Goal: Task Accomplishment & Management: Complete application form

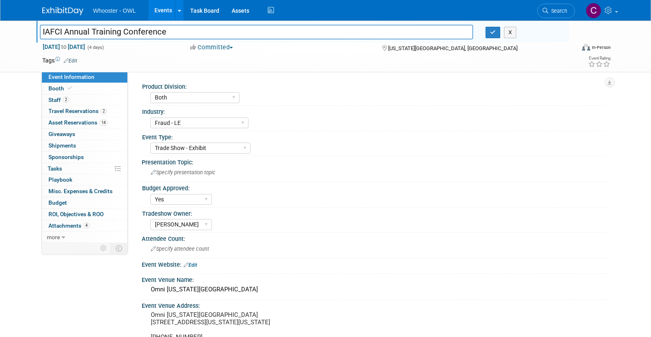
select select "Both"
select select "Fraud - LE"
select select "Trade Show - Exhibit"
select select "Yes"
select select "Kamila Castaneda"
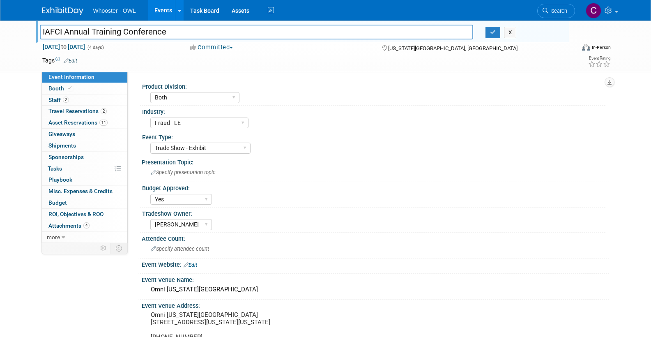
click at [166, 7] on link "Events" at bounding box center [163, 10] width 30 height 21
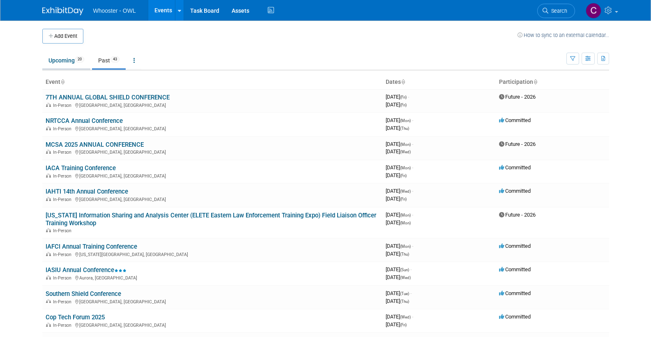
click at [62, 56] on link "Upcoming 20" at bounding box center [66, 61] width 48 height 16
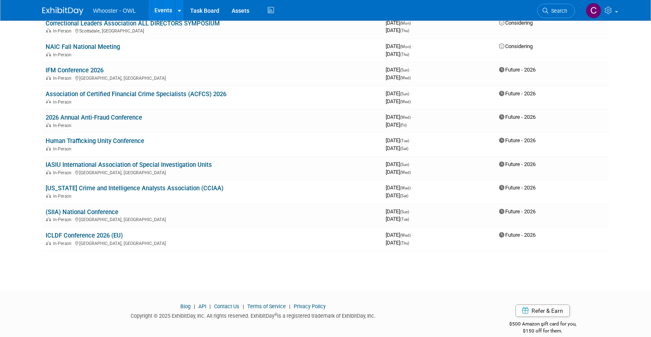
scroll to position [309, 0]
click at [94, 209] on link "(SIIA) National Conference" at bounding box center [82, 212] width 73 height 7
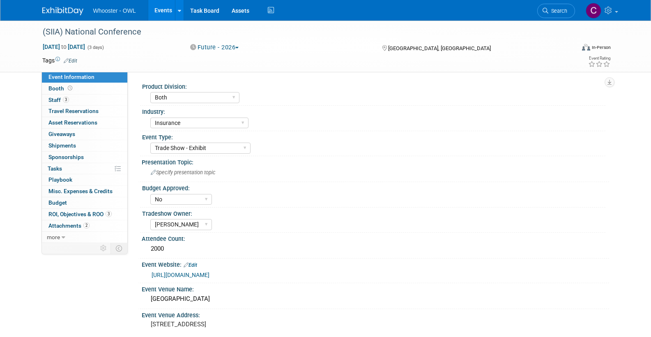
select select "Both"
select select "Insurance"
select select "Trade Show - Exhibit"
select select "No"
select select "[PERSON_NAME]"
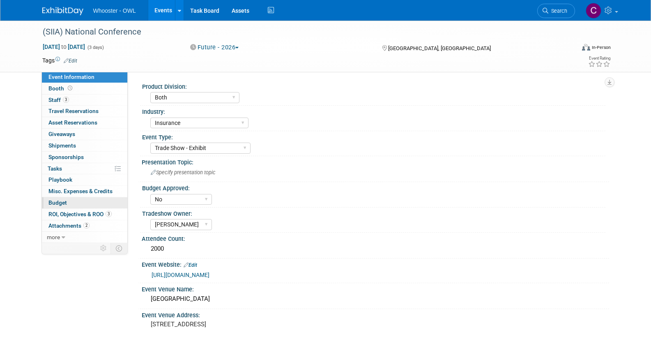
click at [56, 199] on span "Budget" at bounding box center [57, 202] width 18 height 7
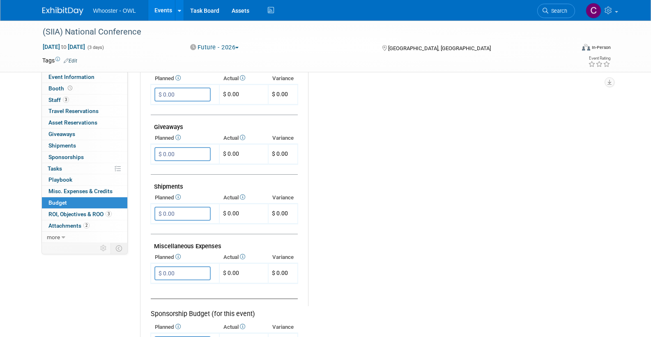
scroll to position [338, 0]
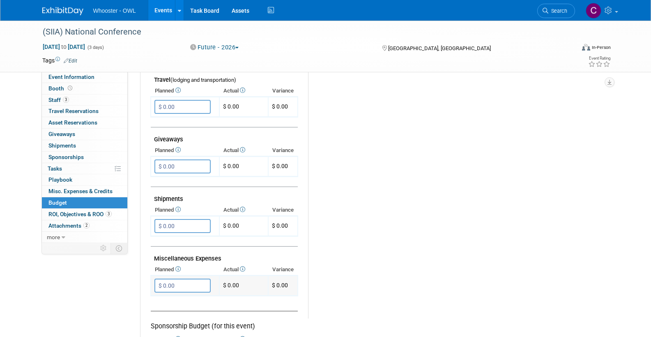
click at [173, 278] on input "$ 0.00" at bounding box center [182, 285] width 56 height 14
type input "$ 15,000.00"
click at [159, 299] on icon "button" at bounding box center [162, 301] width 6 height 5
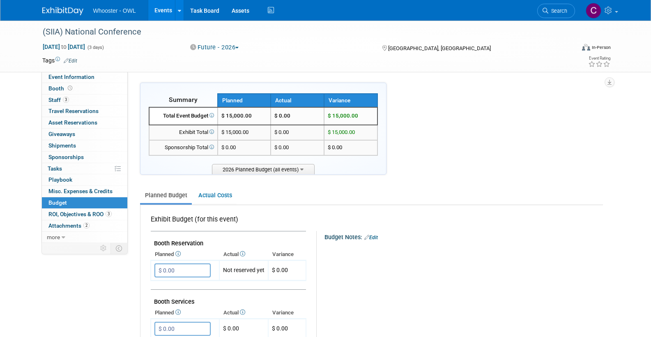
scroll to position [0, 0]
click at [157, 12] on link "Events" at bounding box center [163, 10] width 30 height 21
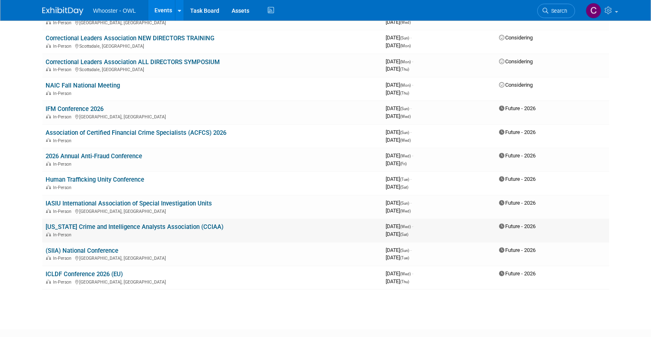
scroll to position [269, 0]
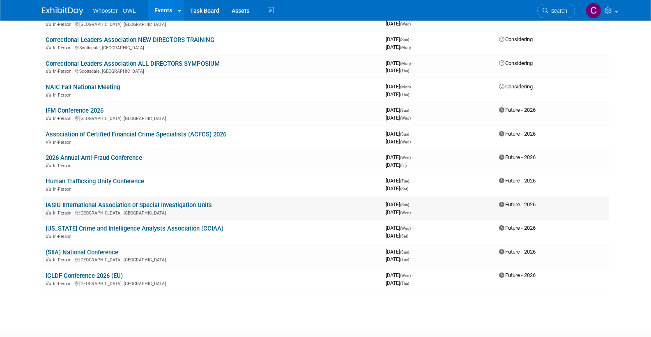
click at [104, 201] on link "IASIU International Association of Special Investigation Units" at bounding box center [129, 204] width 166 height 7
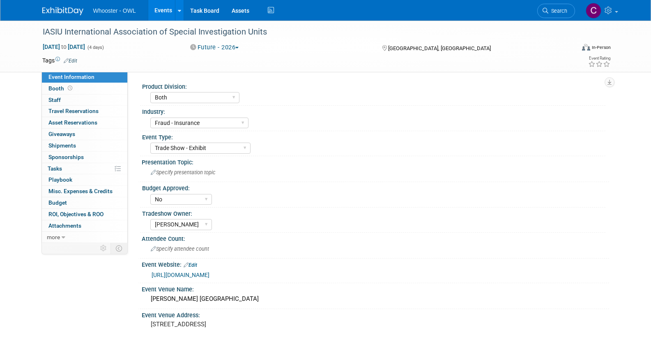
select select "Both"
select select "Fraud - Insurance"
select select "Trade Show - Exhibit"
select select "No"
select select "[PERSON_NAME]"
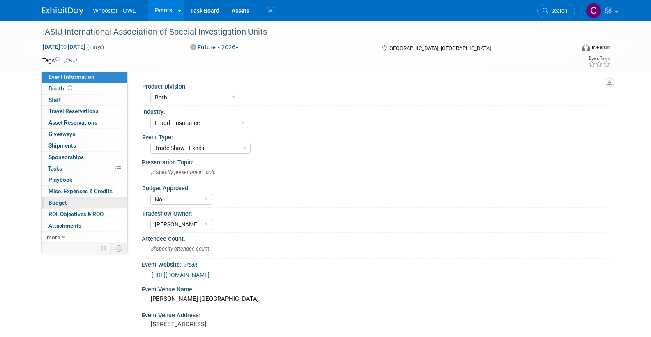
click at [58, 199] on span "Budget" at bounding box center [57, 202] width 18 height 7
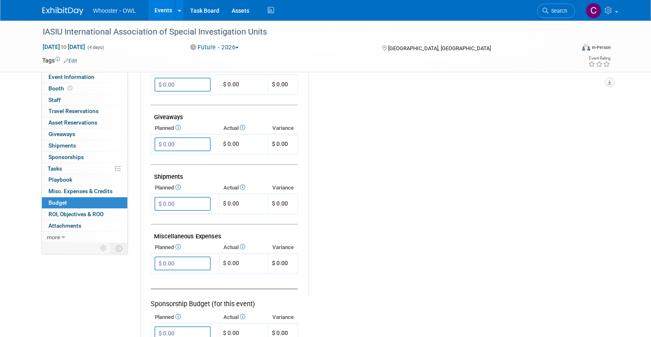
scroll to position [366, 0]
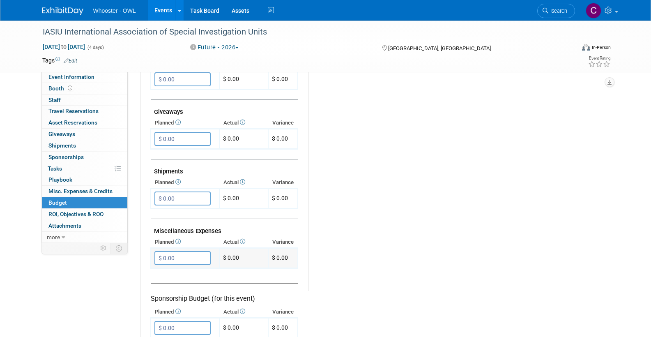
click at [198, 251] on input "$ 0.00" at bounding box center [182, 258] width 56 height 14
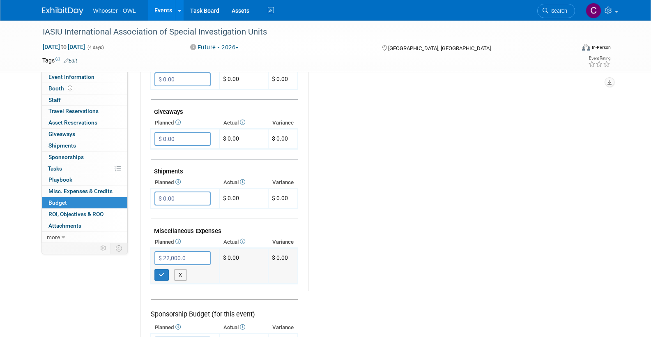
type input "$ 22,000.00"
click at [161, 272] on icon "button" at bounding box center [162, 274] width 6 height 5
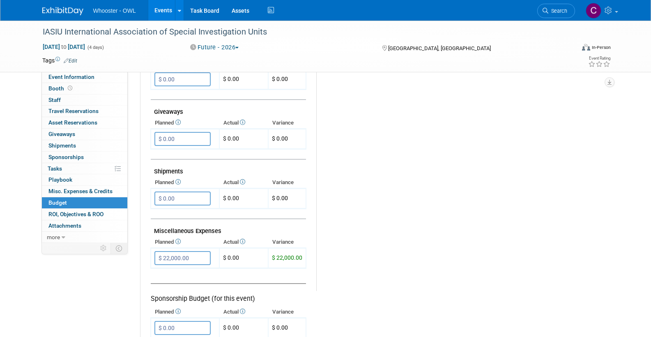
click at [160, 9] on link "Events" at bounding box center [163, 10] width 30 height 21
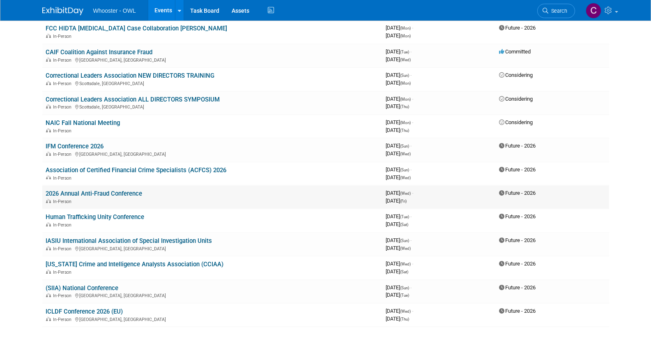
scroll to position [233, 0]
click at [109, 191] on link "2026 Annual Anti-Fraud Conference" at bounding box center [94, 194] width 96 height 7
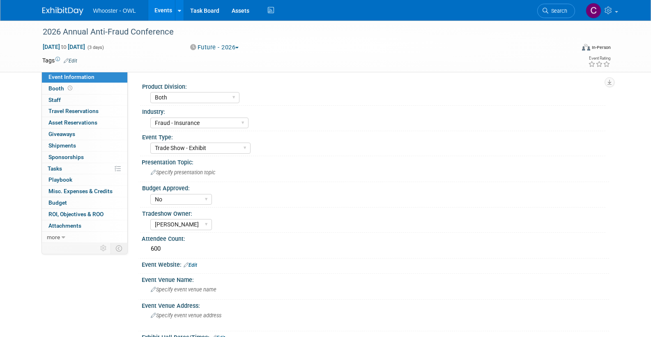
select select "Both"
select select "Fraud - Insurance"
select select "Trade Show - Exhibit"
select select "No"
select select "[PERSON_NAME]"
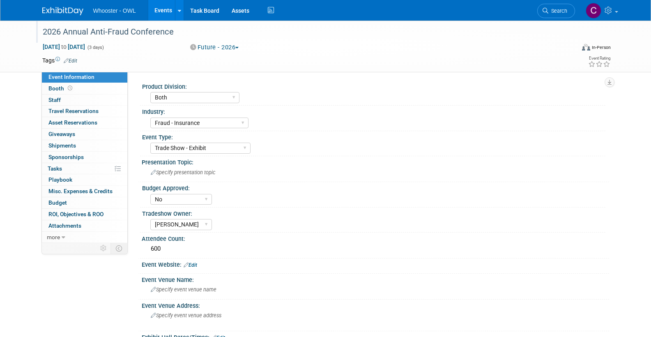
drag, startPoint x: 40, startPoint y: 32, endPoint x: 176, endPoint y: 35, distance: 136.0
click at [176, 35] on div "2026 Annual Anti-Fraud Conference" at bounding box center [301, 32] width 523 height 15
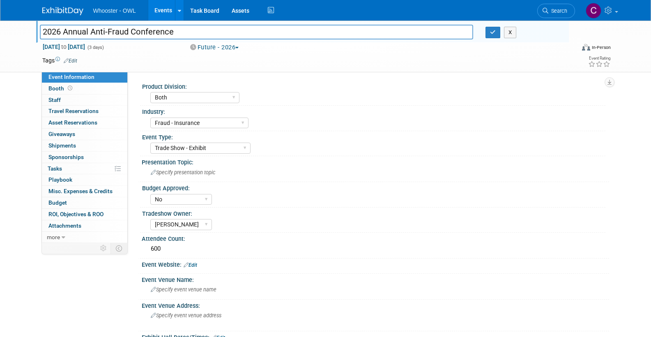
drag, startPoint x: 42, startPoint y: 30, endPoint x: 187, endPoint y: 32, distance: 145.0
click at [187, 32] on input "2026 Annual Anti-Fraud Conference" at bounding box center [257, 32] width 434 height 14
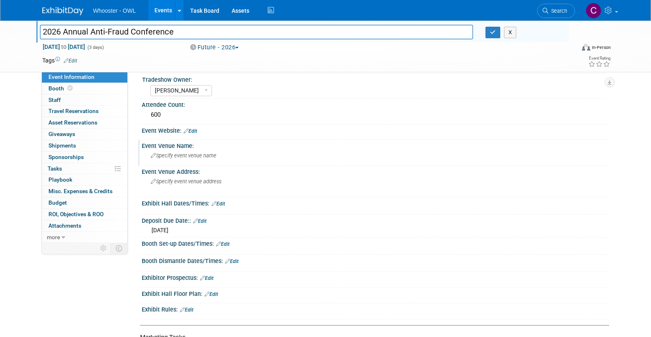
scroll to position [137, 0]
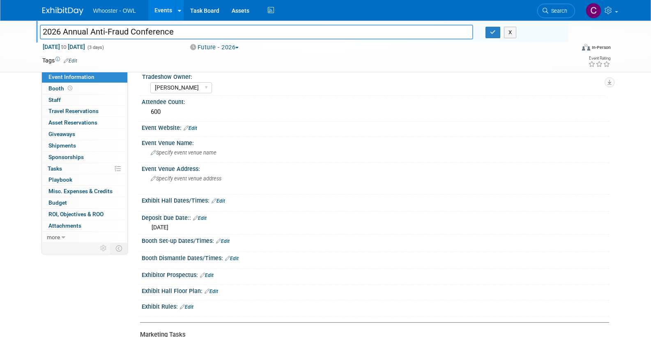
click at [192, 126] on link "Edit" at bounding box center [191, 128] width 14 height 6
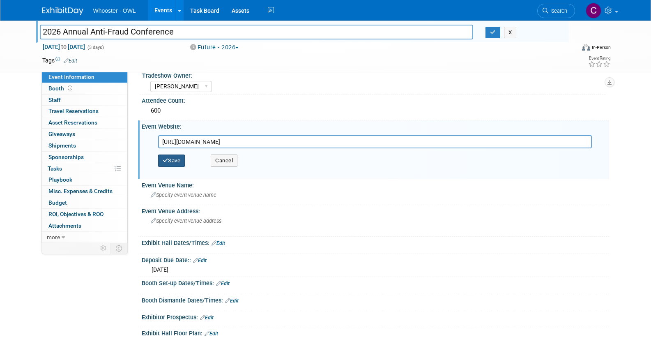
type input "https://annualantifraudconference.com"
click at [170, 156] on button "Save" at bounding box center [171, 160] width 27 height 12
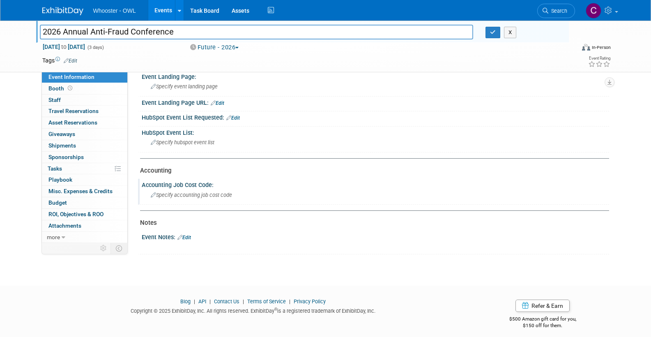
scroll to position [433, 0]
click at [60, 199] on span "Budget" at bounding box center [57, 202] width 18 height 7
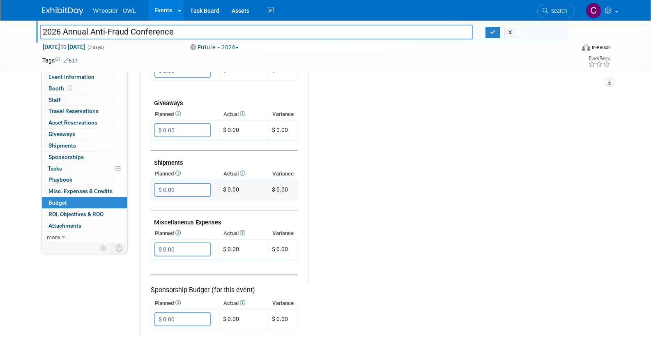
scroll to position [388, 0]
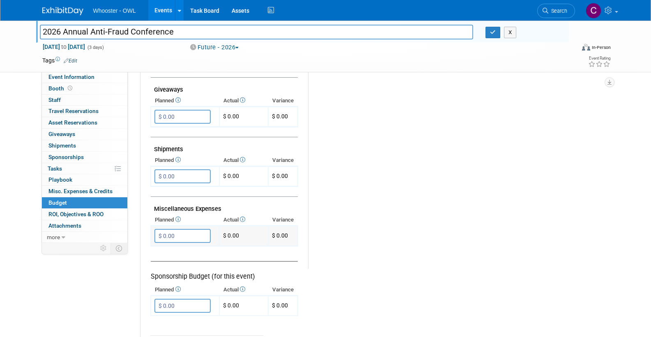
click at [177, 230] on input "$ 0.00" at bounding box center [182, 236] width 56 height 14
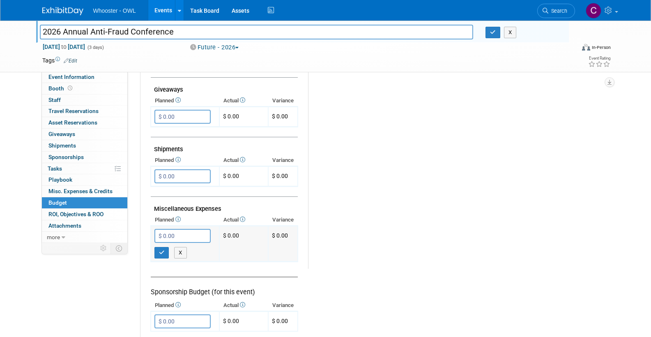
click at [184, 232] on input "$ 0.00" at bounding box center [182, 236] width 56 height 14
type input "$ 12,200.00"
click at [160, 250] on icon "button" at bounding box center [162, 252] width 6 height 5
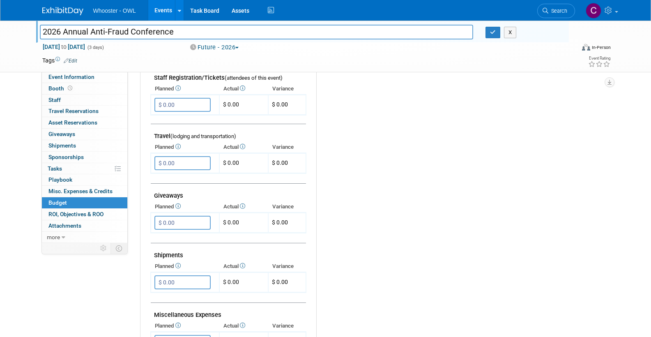
scroll to position [278, 0]
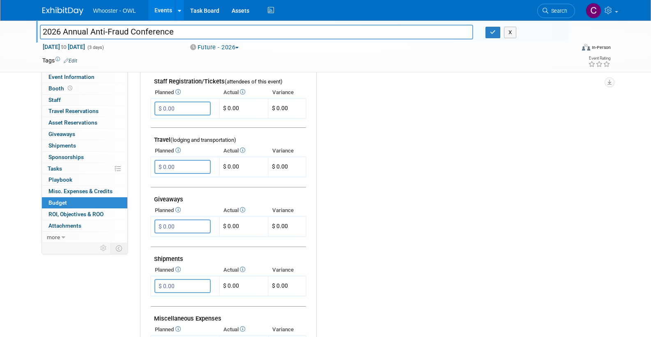
click at [167, 8] on link "Events" at bounding box center [163, 10] width 30 height 21
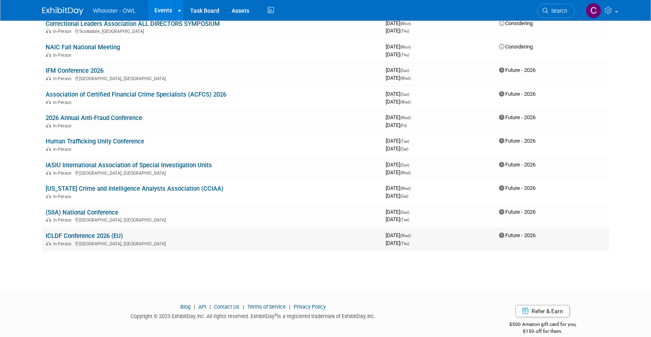
scroll to position [309, 0]
click at [81, 209] on link "(SIIA) National Conference" at bounding box center [82, 212] width 73 height 7
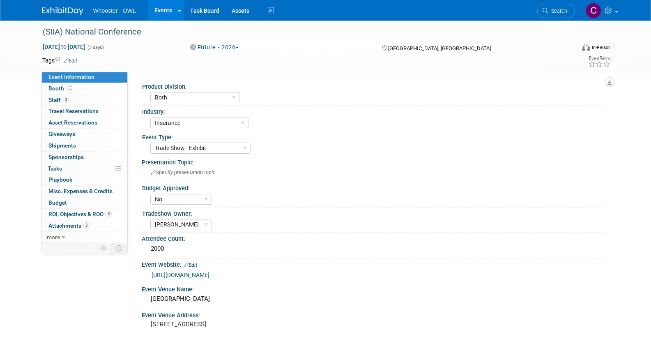
select select "Both"
select select "Insurance"
select select "Trade Show - Exhibit"
select select "No"
select select "[PERSON_NAME]"
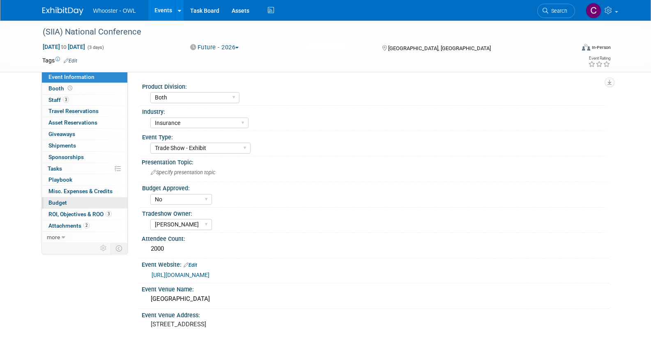
click at [58, 200] on span "Budget" at bounding box center [57, 202] width 18 height 7
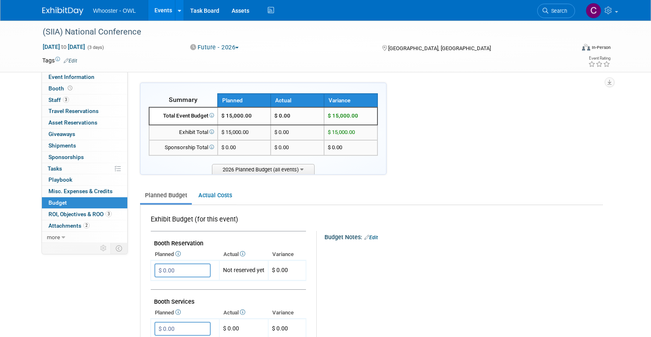
click at [161, 8] on link "Events" at bounding box center [163, 10] width 30 height 21
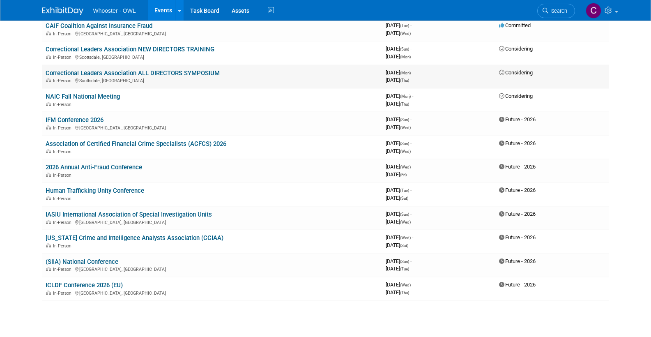
scroll to position [269, 0]
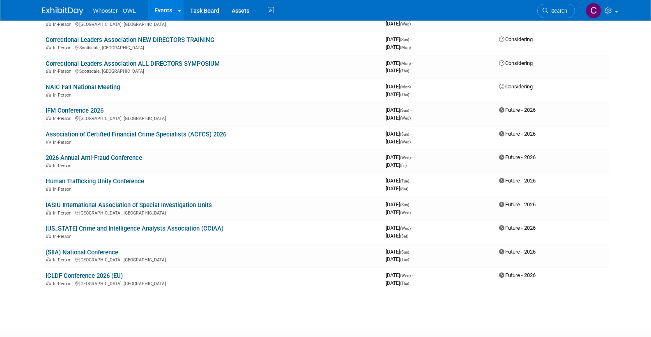
click at [96, 201] on link "IASIU International Association of Special Investigation Units" at bounding box center [129, 204] width 166 height 7
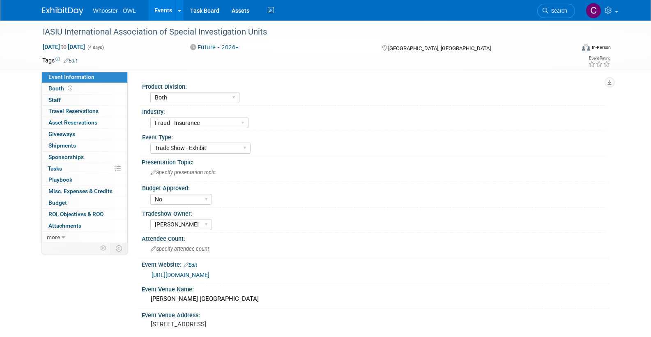
select select "Both"
select select "Fraud - Insurance"
select select "Trade Show - Exhibit"
select select "No"
select select "Clare Southcombe"
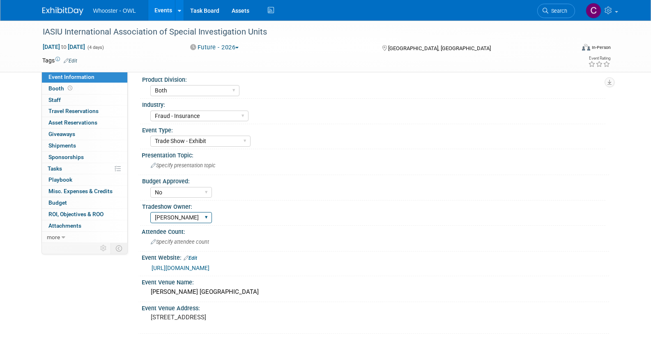
scroll to position [13, 0]
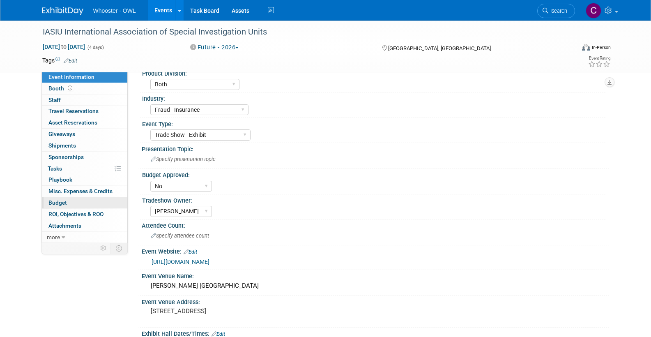
click at [57, 199] on span "Budget" at bounding box center [57, 202] width 18 height 7
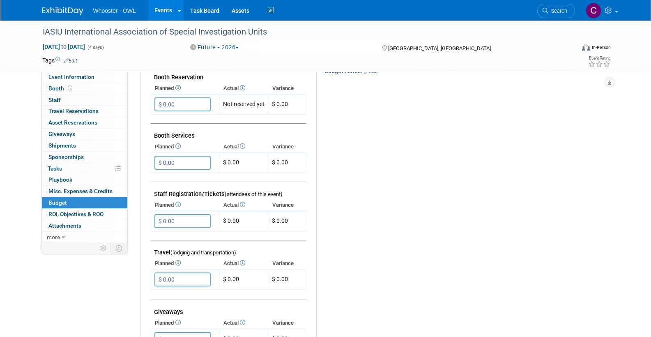
scroll to position [165, 0]
click at [163, 9] on link "Events" at bounding box center [163, 10] width 30 height 21
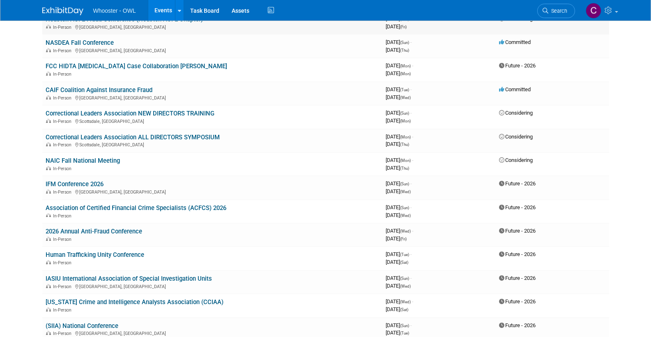
scroll to position [224, 0]
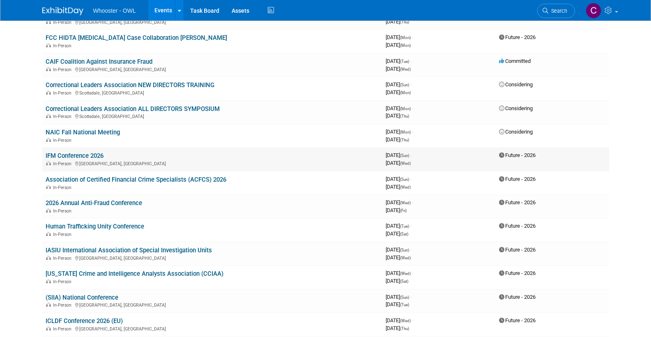
click at [67, 152] on link "IFM Conference 2026" at bounding box center [75, 155] width 58 height 7
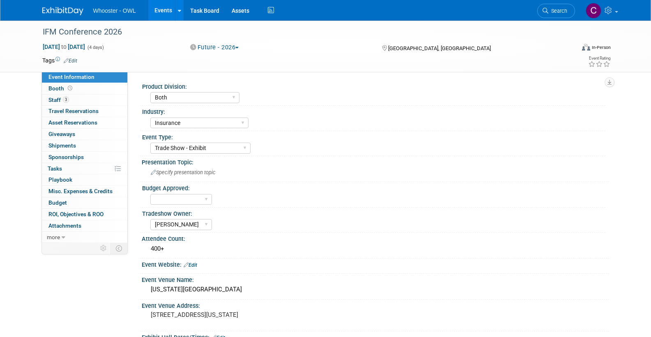
select select "Both"
select select "Insurance"
select select "Trade Show - Exhibit"
select select "[PERSON_NAME]"
click at [58, 199] on span "Budget" at bounding box center [57, 202] width 18 height 7
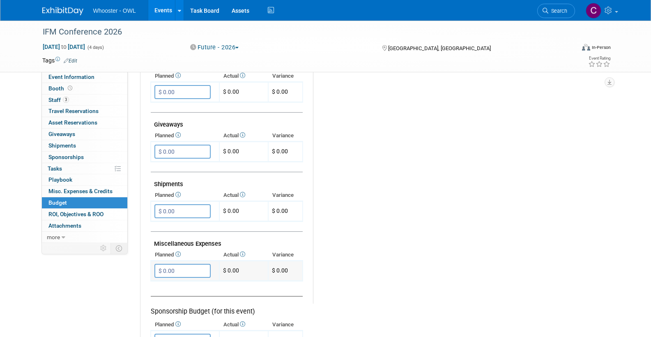
scroll to position [357, 0]
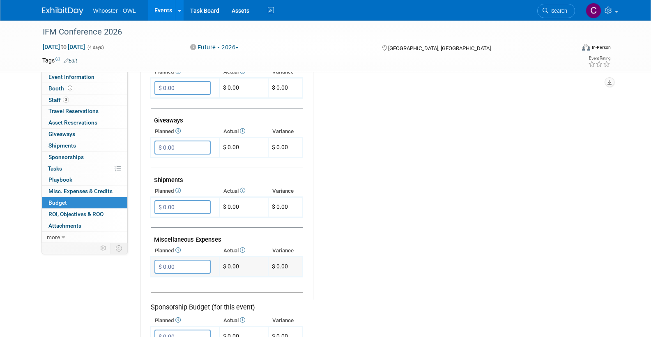
drag, startPoint x: 170, startPoint y: 259, endPoint x: 202, endPoint y: 266, distance: 33.1
click at [170, 260] on input "$ 0.00" at bounding box center [182, 267] width 56 height 14
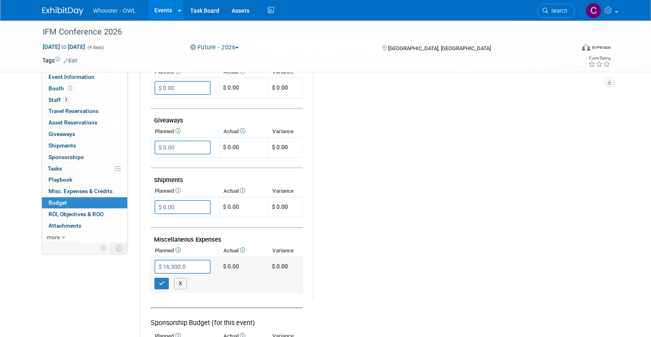
type input "$ 16,300.00"
click at [158, 278] on button "button" at bounding box center [161, 283] width 15 height 11
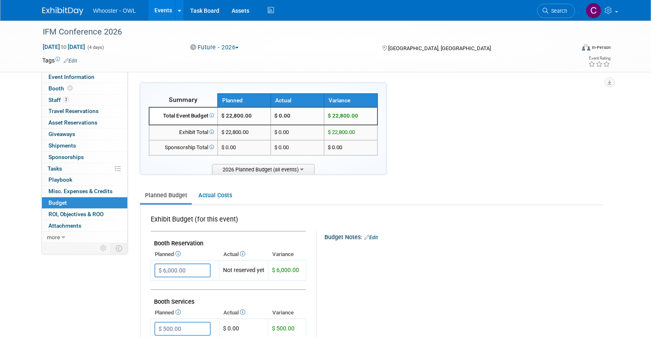
scroll to position [0, 0]
click at [161, 11] on link "Events" at bounding box center [163, 10] width 30 height 21
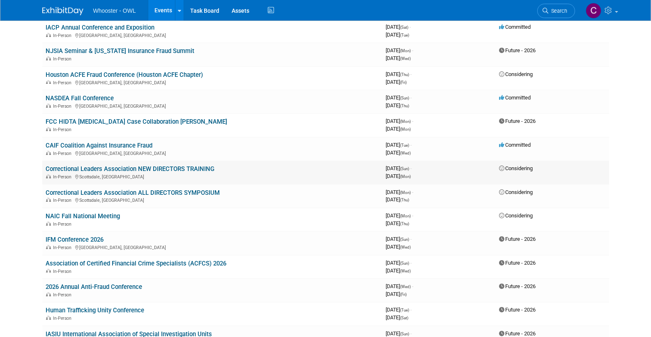
scroll to position [124, 0]
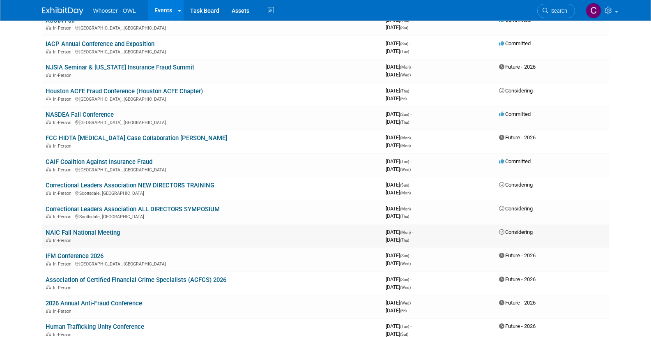
click at [104, 229] on link "NAIC Fall National Meeting" at bounding box center [83, 232] width 74 height 7
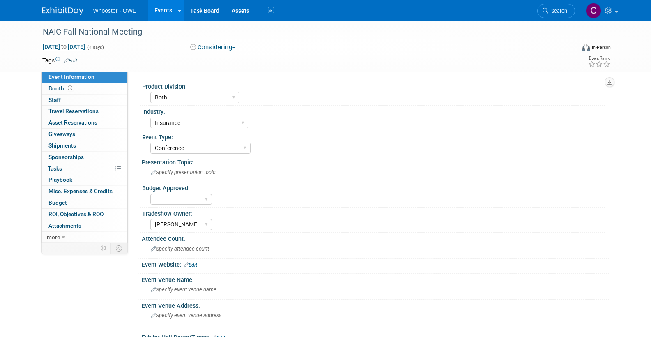
select select "Both"
select select "Insurance"
select select "Conference"
select select "[PERSON_NAME]"
click at [161, 11] on link "Events" at bounding box center [163, 10] width 30 height 21
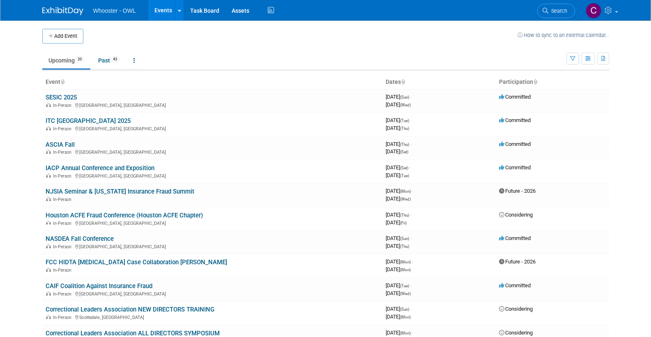
click at [62, 33] on button "Add Event" at bounding box center [62, 36] width 41 height 15
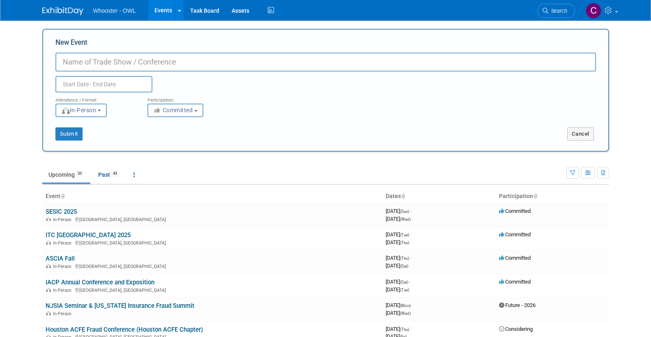
paste input "InsurTech 2026 Spring Conference"
type input "InsurTech 2026 Spring Conference"
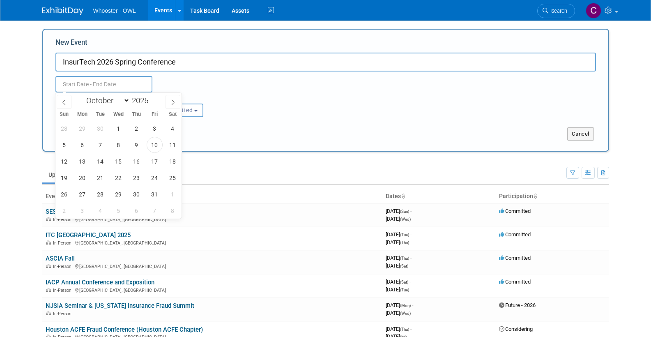
click at [86, 82] on input "text" at bounding box center [103, 84] width 97 height 16
select select "2"
click at [154, 97] on span at bounding box center [152, 98] width 6 height 5
type input "2026"
click at [83, 195] on span "30" at bounding box center [82, 194] width 16 height 16
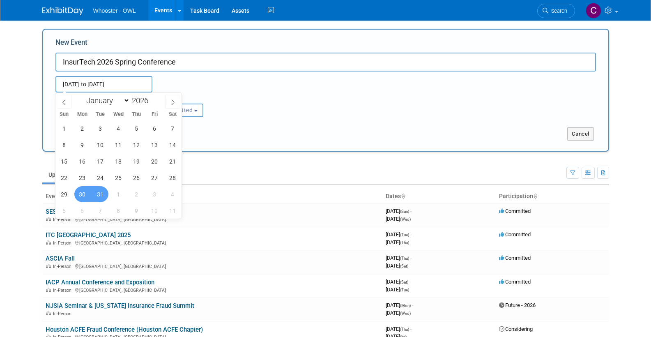
click at [103, 195] on span "31" at bounding box center [100, 194] width 16 height 16
type input "[DATE] to [DATE]"
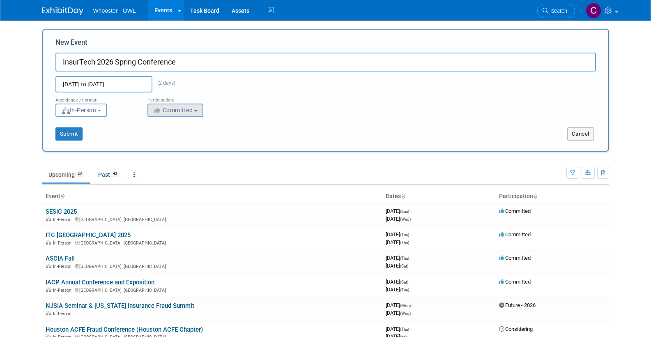
click at [186, 109] on span "Committed" at bounding box center [173, 110] width 40 height 7
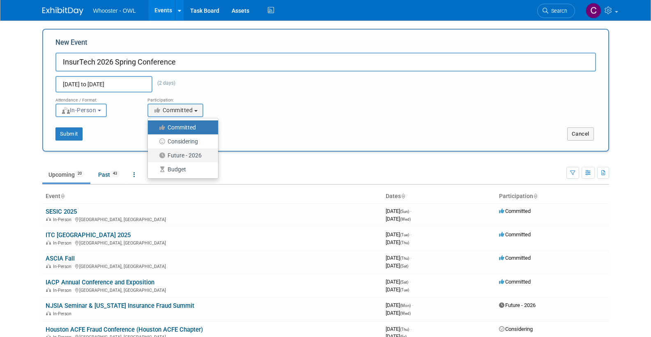
click at [184, 153] on label "Future - 2026" at bounding box center [181, 155] width 58 height 11
click at [155, 153] on input "Future - 2026" at bounding box center [152, 155] width 5 height 5
select select "101"
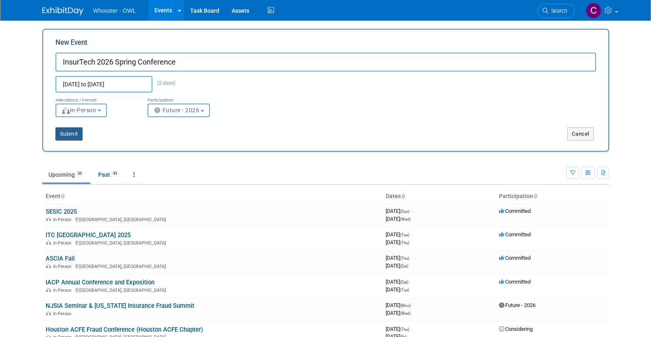
click at [63, 134] on button "Submit" at bounding box center [68, 133] width 27 height 13
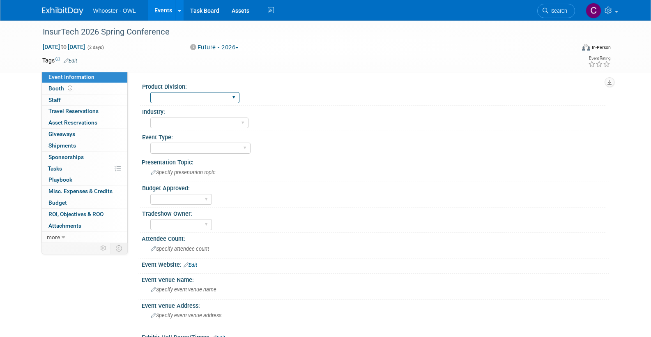
select select "Both"
select select "Fraud - Insurance"
select select "Trade Show - Exhibit"
select select "No"
select select "[PERSON_NAME]"
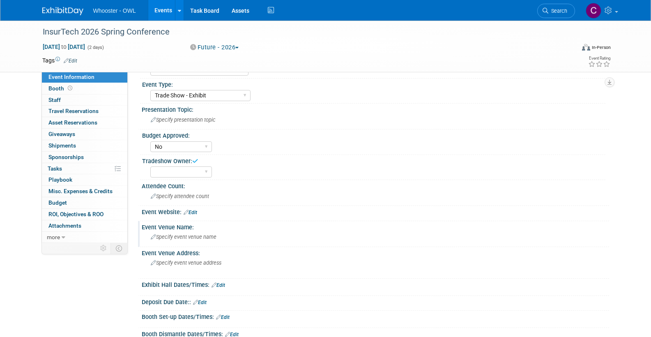
scroll to position [51, 0]
click at [181, 198] on span "Specify attendee count" at bounding box center [180, 197] width 58 height 6
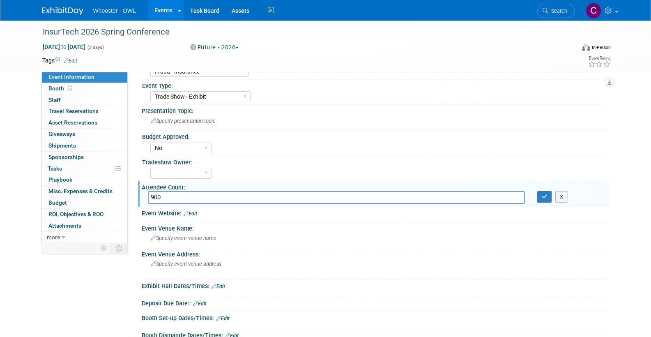
type input "900"
click at [194, 211] on link "Edit" at bounding box center [191, 214] width 14 height 6
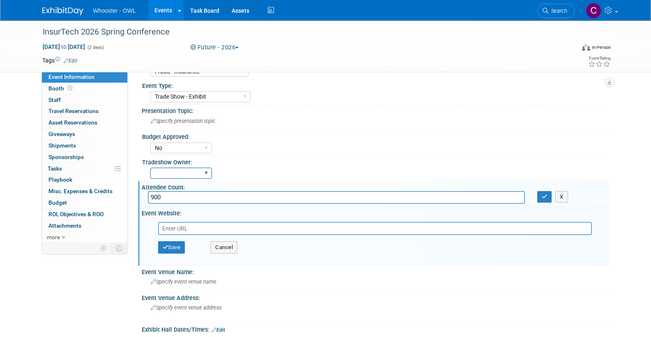
paste input "[URL][DOMAIN_NAME]"
type input "[URL][DOMAIN_NAME]"
click at [176, 243] on button "Save" at bounding box center [171, 247] width 27 height 12
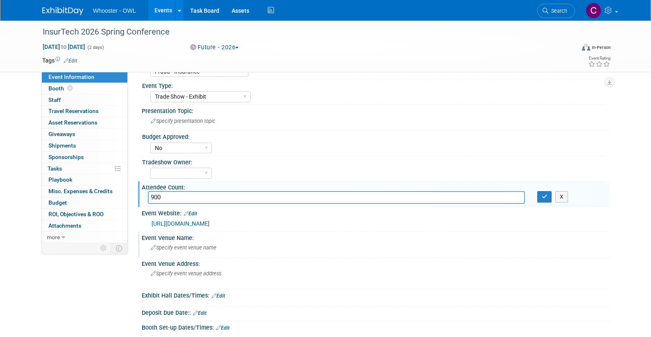
click at [178, 245] on span "Specify event venue name" at bounding box center [184, 247] width 66 height 6
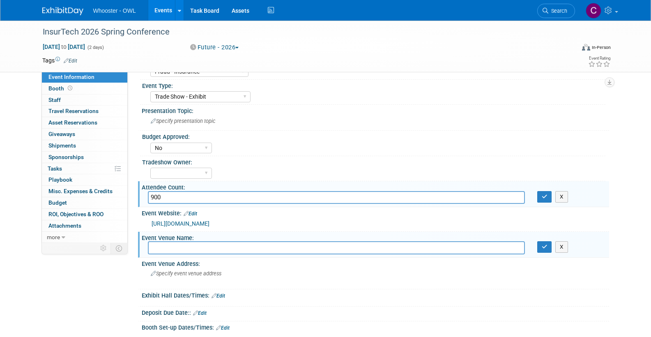
paste input "[PERSON_NAME], Pier 60"
type input "[PERSON_NAME], Pier 60"
click at [272, 267] on div "Specify event venue address" at bounding box center [239, 276] width 182 height 19
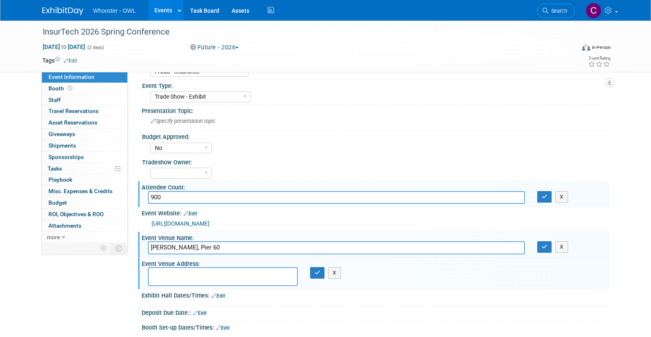
click at [409, 274] on div "Event Venue Address: X" at bounding box center [373, 273] width 471 height 32
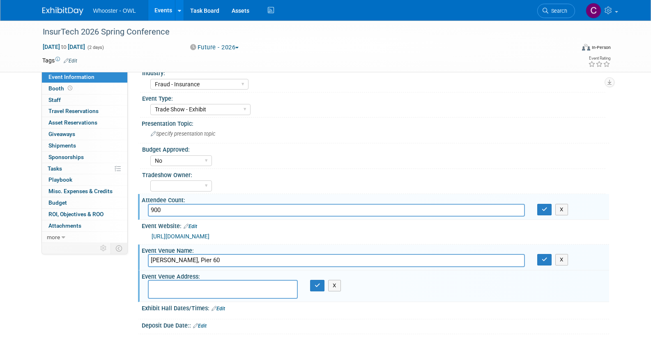
scroll to position [57, 0]
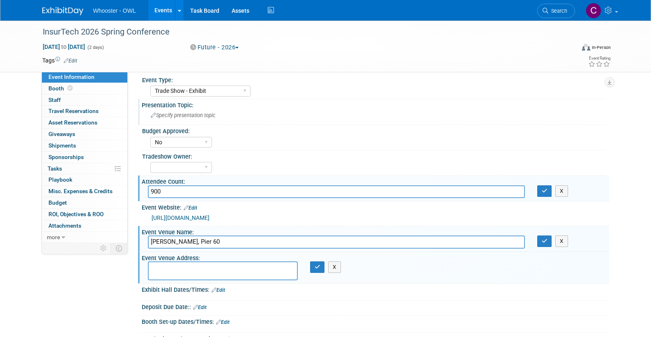
click at [329, 120] on div "Specify presentation topic" at bounding box center [375, 115] width 455 height 13
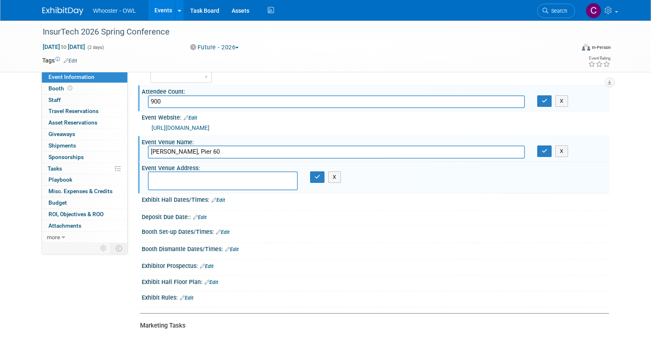
scroll to position [143, 0]
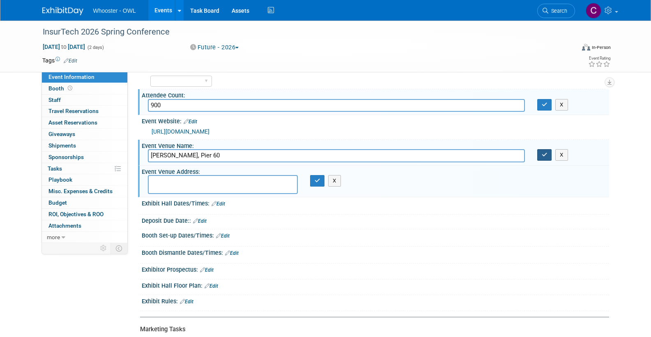
click at [546, 154] on icon "button" at bounding box center [545, 154] width 6 height 5
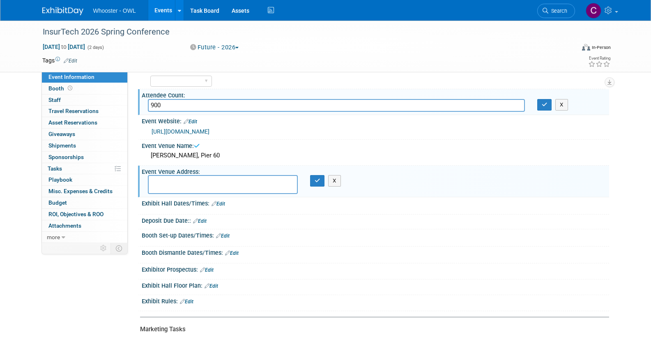
drag, startPoint x: 541, startPoint y: 101, endPoint x: 451, endPoint y: 159, distance: 106.8
click at [540, 101] on button "button" at bounding box center [544, 104] width 15 height 11
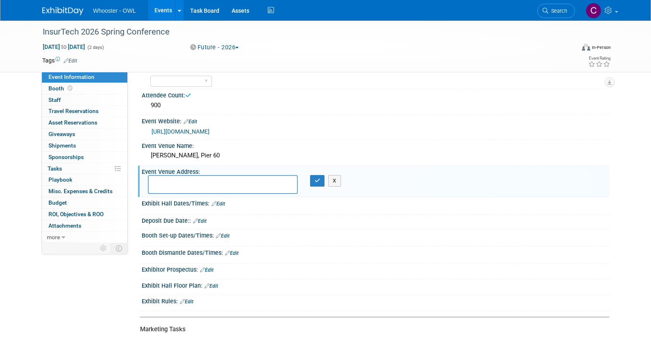
drag, startPoint x: 315, startPoint y: 176, endPoint x: 344, endPoint y: 194, distance: 34.0
click at [315, 178] on icon "button" at bounding box center [318, 180] width 6 height 5
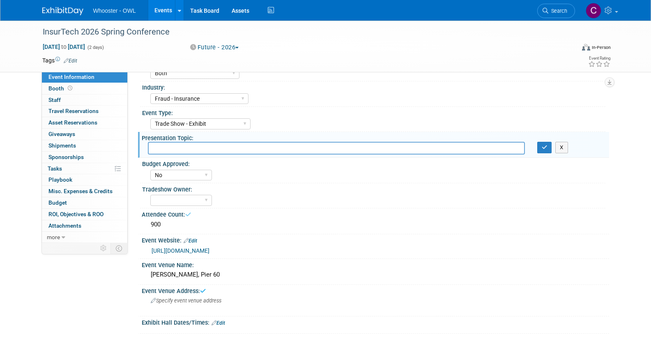
scroll to position [16, 0]
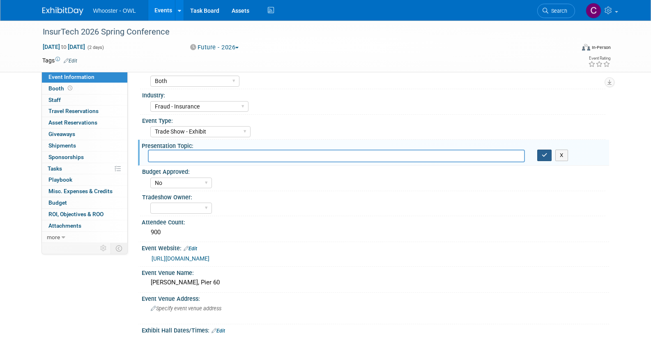
drag, startPoint x: 544, startPoint y: 156, endPoint x: 540, endPoint y: 158, distance: 4.8
click at [544, 156] on icon "button" at bounding box center [545, 154] width 6 height 5
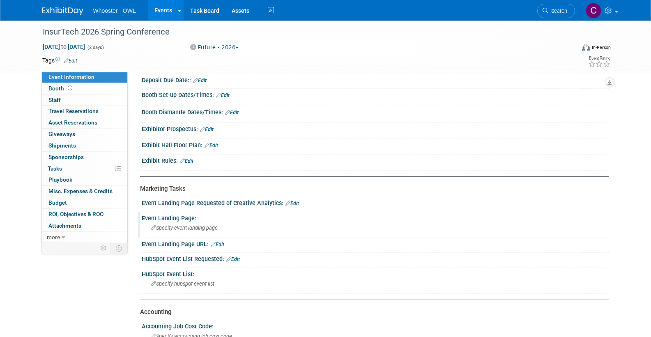
scroll to position [294, 0]
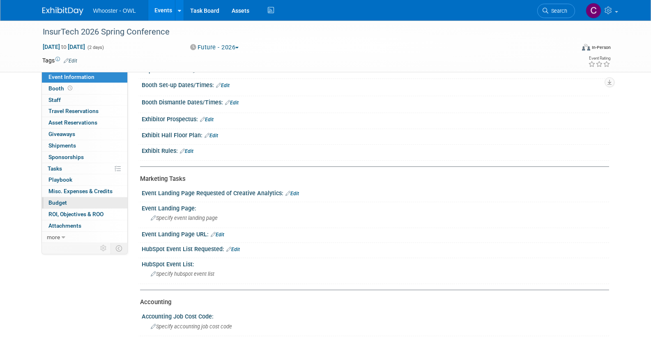
click at [53, 199] on span "Budget" at bounding box center [57, 202] width 18 height 7
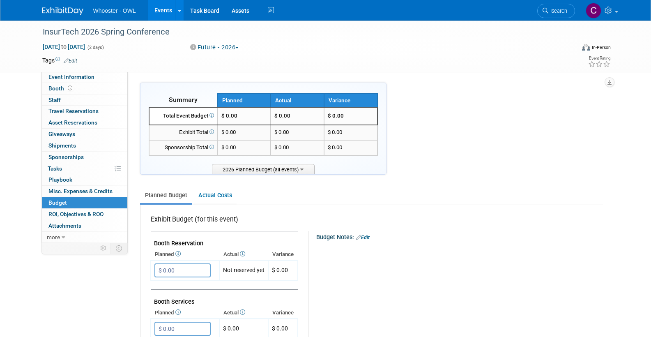
scroll to position [15, 0]
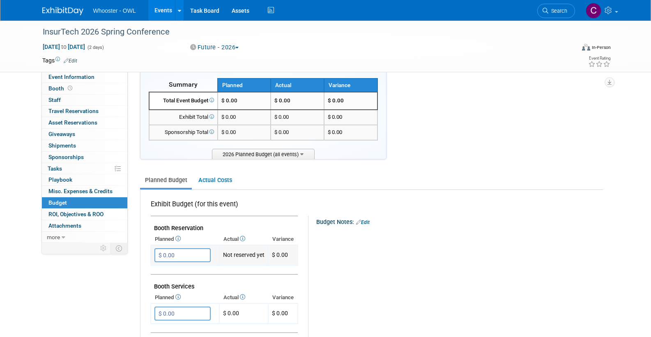
click at [183, 255] on input "$ 0.00" at bounding box center [182, 255] width 56 height 14
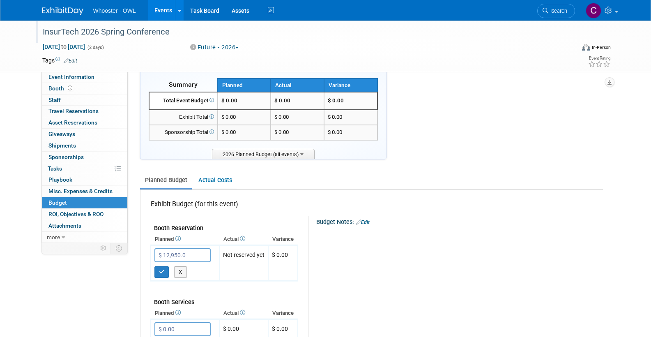
type input "$ 12,950.00"
click at [161, 269] on icon "button" at bounding box center [162, 271] width 6 height 5
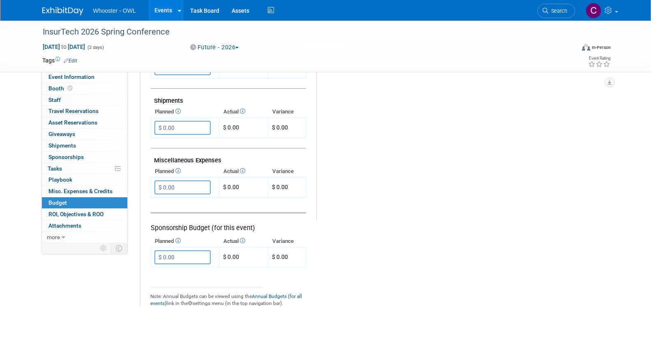
scroll to position [437, 0]
click at [186, 180] on input "$ 0.00" at bounding box center [182, 187] width 56 height 14
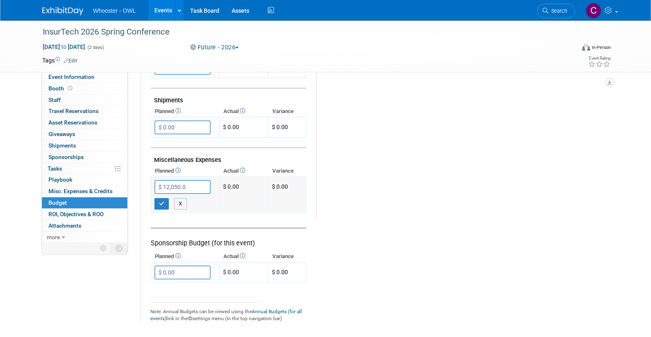
type input "$ 12,050.00"
click at [160, 201] on icon "button" at bounding box center [162, 203] width 6 height 5
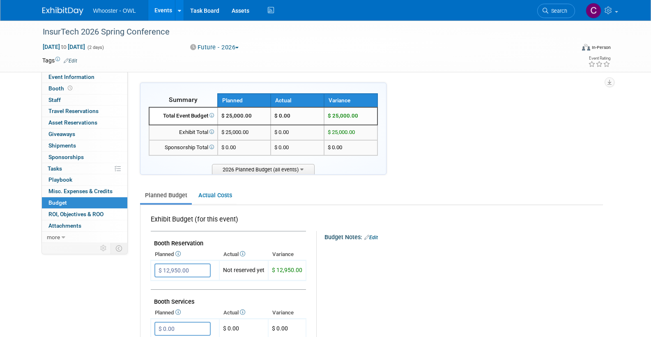
scroll to position [0, 0]
click at [159, 7] on link "Events" at bounding box center [163, 10] width 30 height 21
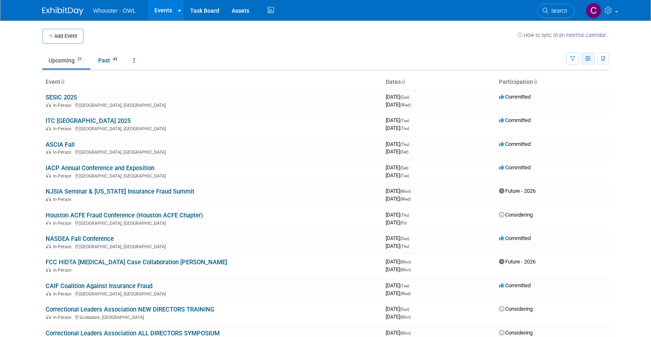
click at [589, 59] on icon "button" at bounding box center [588, 58] width 6 height 5
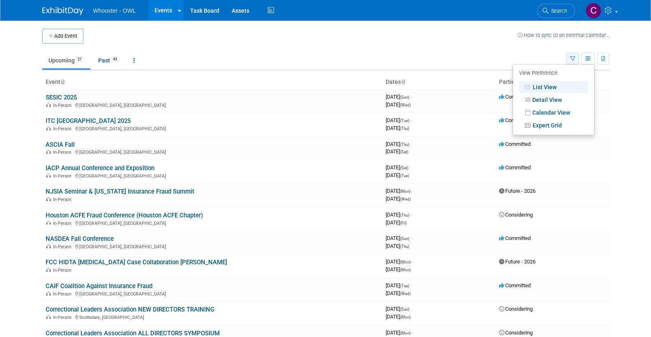
click at [572, 56] on icon "button" at bounding box center [572, 58] width 5 height 5
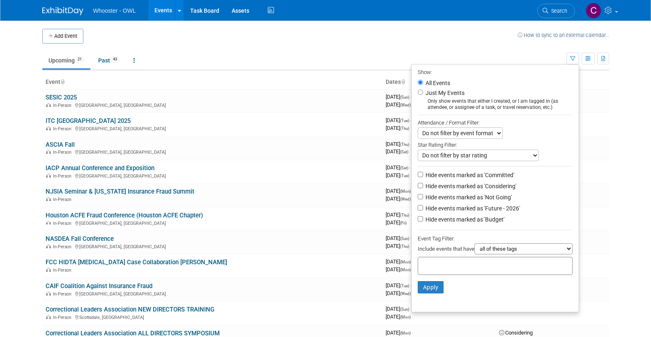
drag, startPoint x: 418, startPoint y: 90, endPoint x: 420, endPoint y: 97, distance: 7.7
click at [418, 90] on input "Just My Events" at bounding box center [420, 92] width 5 height 5
radio input "true"
click at [426, 281] on button "Apply" at bounding box center [431, 287] width 26 height 12
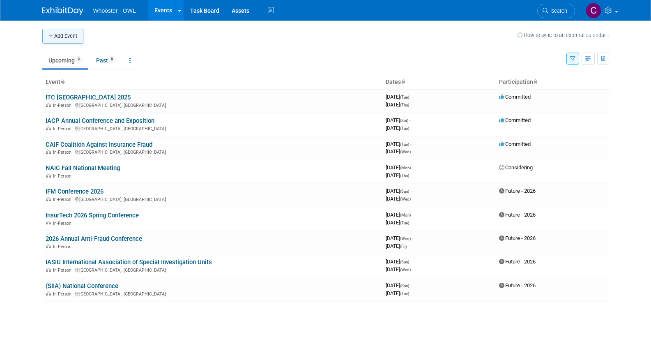
click at [68, 34] on button "Add Event" at bounding box center [62, 36] width 41 height 15
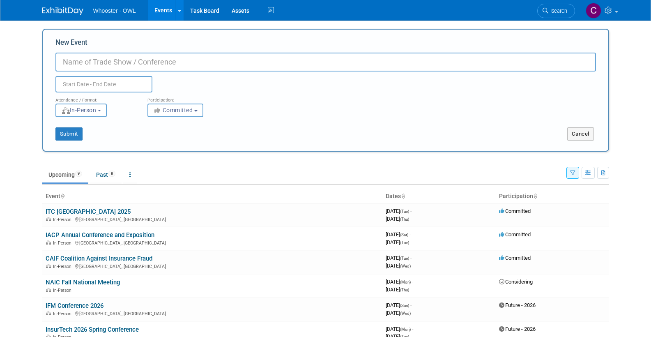
paste input "Spring 2025 National Meeting"
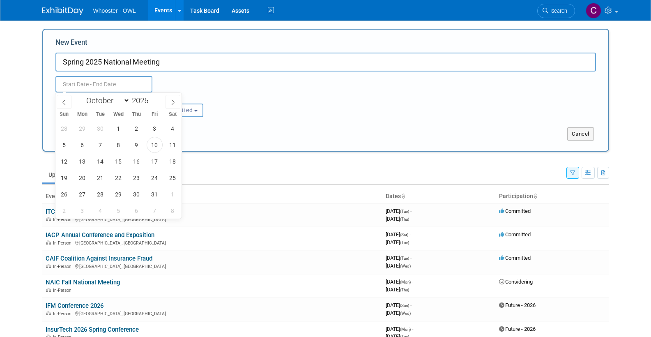
click at [87, 83] on input "text" at bounding box center [103, 84] width 97 height 16
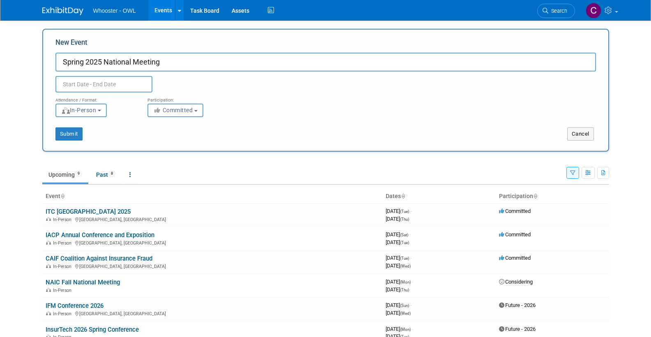
click at [102, 62] on input "Spring 2025 National Meeting" at bounding box center [325, 62] width 540 height 19
click at [62, 63] on input "Spring 2026 National Meeting" at bounding box center [325, 62] width 540 height 19
type input "NAIC Spring 2026 National Meeting"
click at [66, 81] on input "text" at bounding box center [103, 84] width 97 height 16
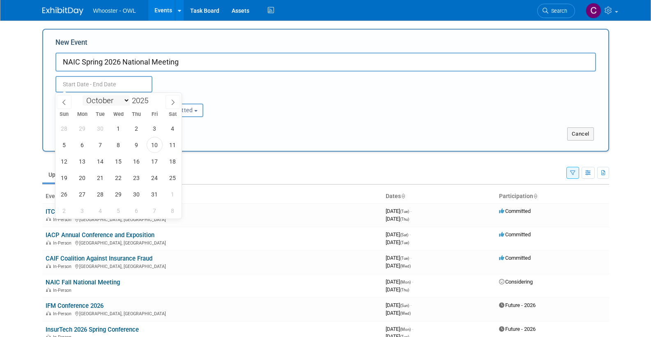
select select "2"
click at [151, 100] on span at bounding box center [152, 98] width 6 height 5
type input "2026"
click at [62, 178] on span "22" at bounding box center [64, 178] width 16 height 16
click at [119, 176] on span "25" at bounding box center [118, 178] width 16 height 16
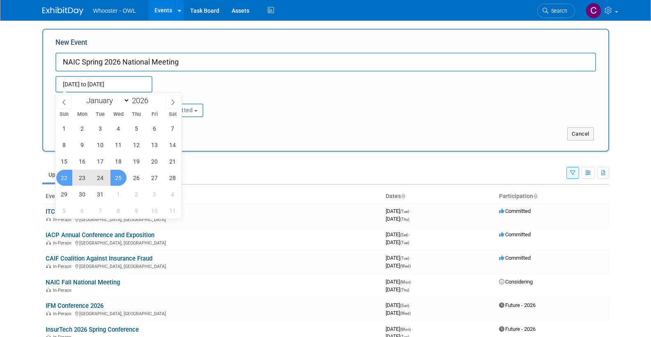
type input "Mar 22, 2026 to Mar 25, 2026"
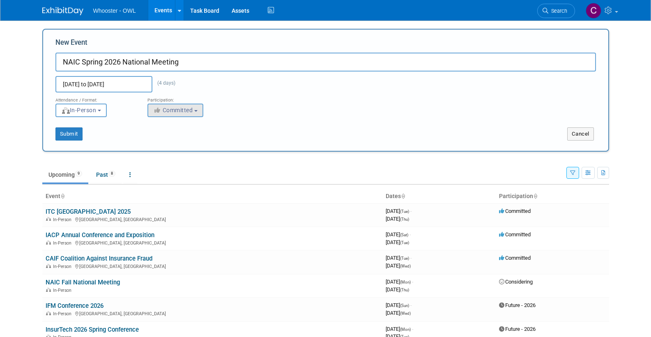
click at [181, 110] on span "Committed" at bounding box center [173, 110] width 40 height 7
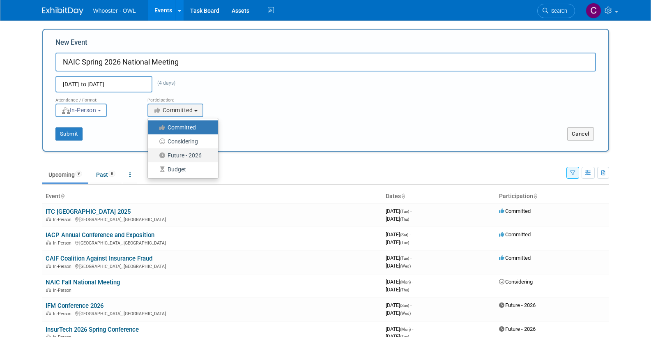
drag, startPoint x: 181, startPoint y: 154, endPoint x: 166, endPoint y: 149, distance: 15.3
click at [181, 154] on label "Future - 2026" at bounding box center [181, 155] width 58 height 11
click at [155, 154] on input "Future - 2026" at bounding box center [152, 155] width 5 height 5
select select "101"
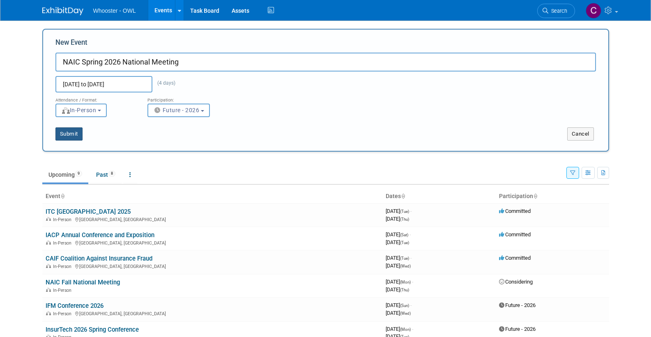
click at [73, 132] on button "Submit" at bounding box center [68, 133] width 27 height 13
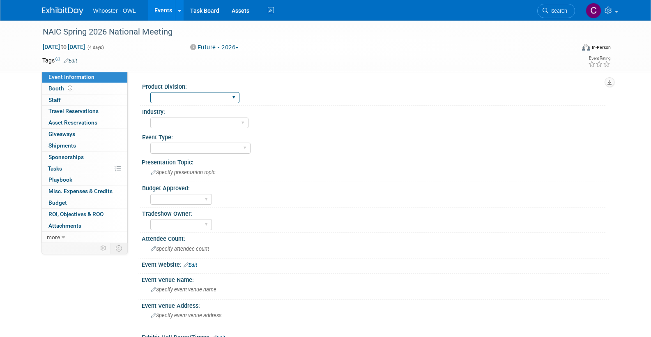
select select "Both"
select select "Fraud - Insurance"
select select "Conference"
select select "No"
select select "Clare Southcombe"
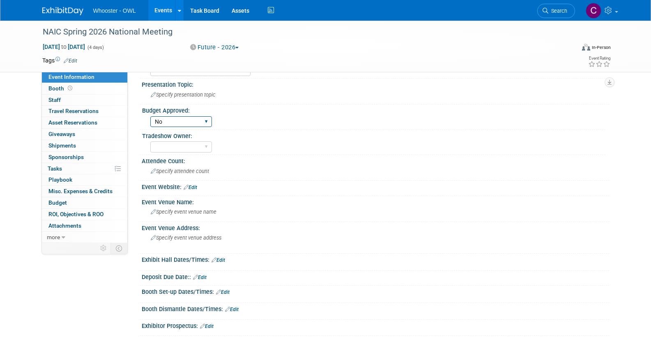
scroll to position [86, 0]
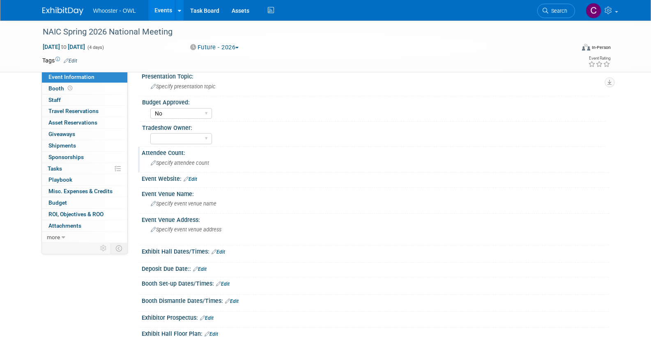
click at [176, 161] on span "Specify attendee count" at bounding box center [180, 163] width 58 height 6
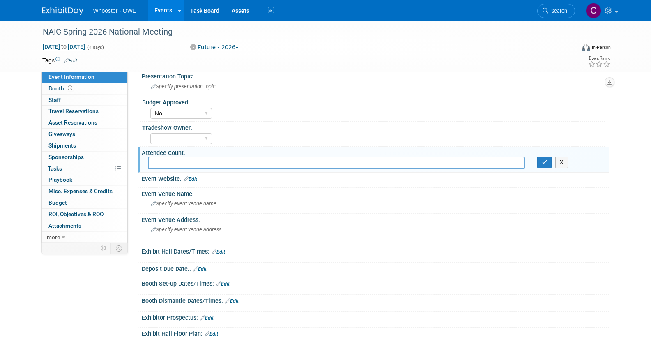
scroll to position [87, 0]
type input "1550"
click at [189, 175] on link "Edit" at bounding box center [191, 178] width 14 height 6
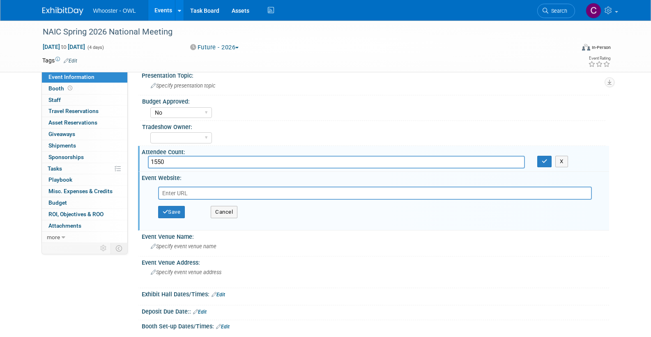
drag, startPoint x: 543, startPoint y: 158, endPoint x: 530, endPoint y: 142, distance: 20.8
click at [543, 159] on icon "button" at bounding box center [545, 161] width 6 height 5
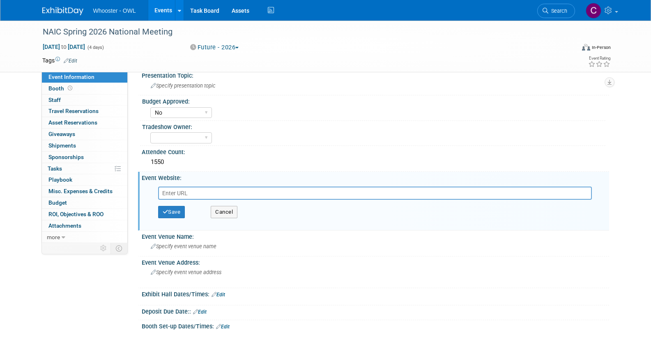
click at [170, 194] on input "text" at bounding box center [375, 192] width 434 height 13
paste input "[URL][DOMAIN_NAME]"
type input "[URL][DOMAIN_NAME]"
click at [170, 208] on button "Save" at bounding box center [171, 211] width 27 height 12
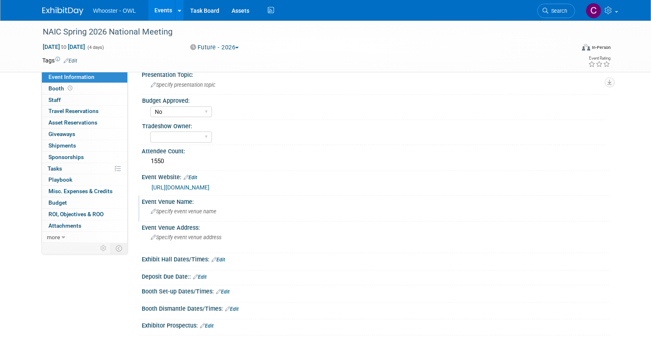
click at [192, 206] on div "Specify event venue name" at bounding box center [375, 211] width 455 height 13
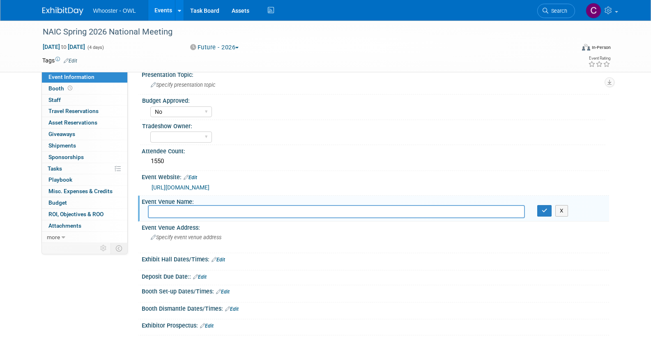
scroll to position [89, 0]
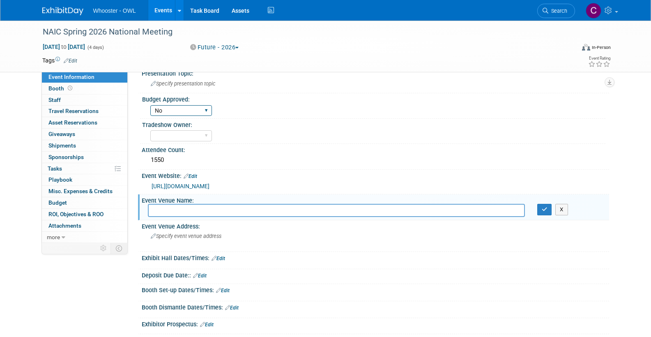
paste input "Manchester Grand Hyatt [GEOGRAPHIC_DATA]"
type input "Manchester Grand Hyatt [GEOGRAPHIC_DATA]"
click at [546, 207] on icon "button" at bounding box center [545, 209] width 6 height 5
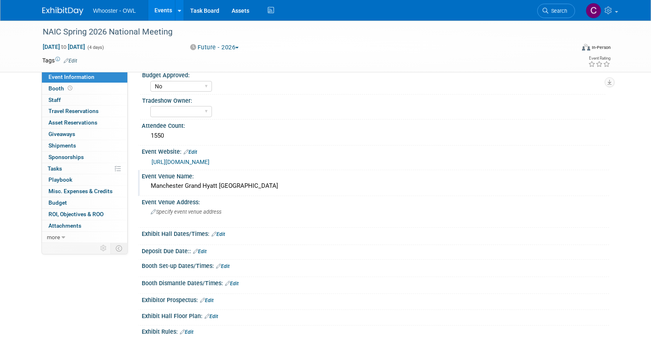
scroll to position [118, 0]
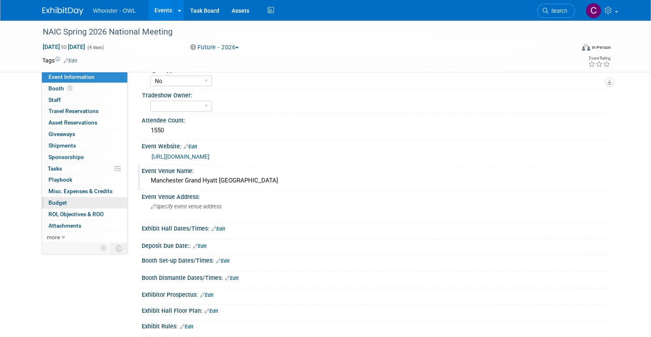
click at [60, 199] on span "Budget" at bounding box center [57, 202] width 18 height 7
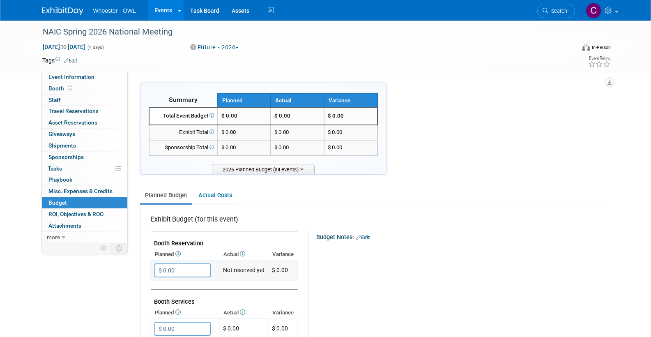
click at [190, 267] on input "$ 0.00" at bounding box center [182, 270] width 56 height 14
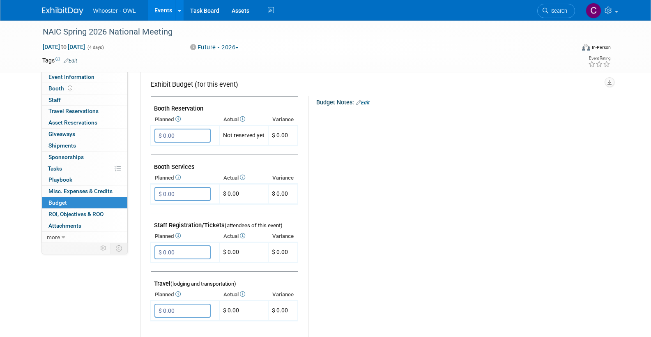
scroll to position [134, 0]
click at [181, 247] on input "$ 0.00" at bounding box center [182, 253] width 56 height 14
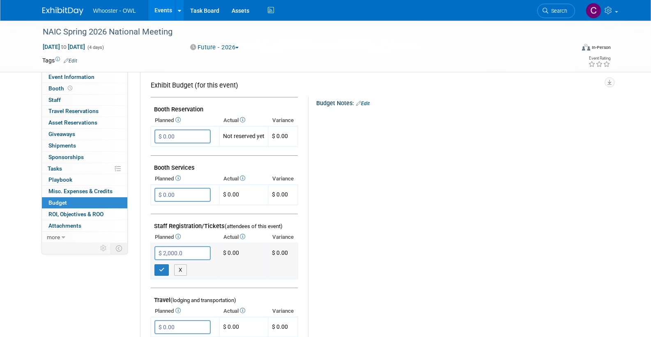
type input "$ 2,000.00"
click at [160, 267] on icon "button" at bounding box center [162, 269] width 6 height 5
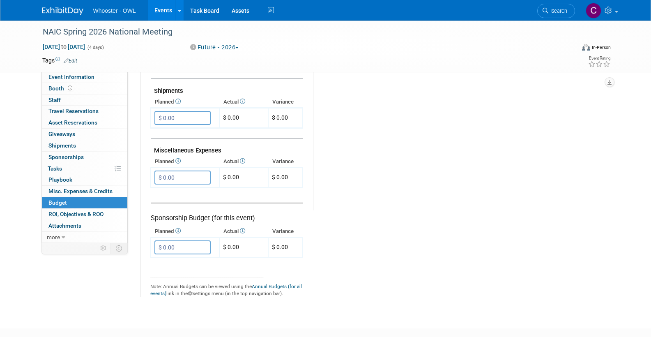
scroll to position [450, 0]
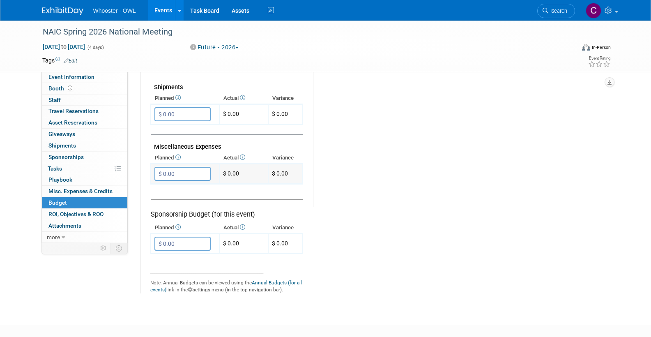
click at [188, 169] on input "$ 0.00" at bounding box center [182, 174] width 56 height 14
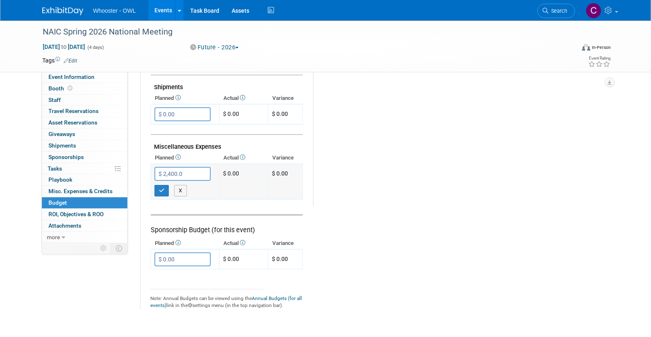
type input "$ 2,400.00"
drag, startPoint x: 158, startPoint y: 181, endPoint x: 184, endPoint y: 188, distance: 26.5
click at [159, 188] on icon "button" at bounding box center [162, 190] width 6 height 5
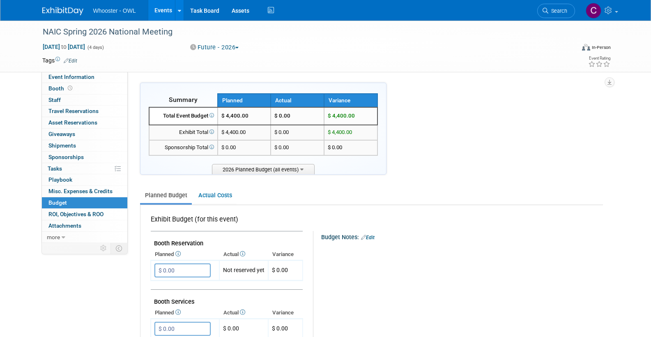
scroll to position [0, 0]
click at [162, 9] on link "Events" at bounding box center [163, 10] width 30 height 21
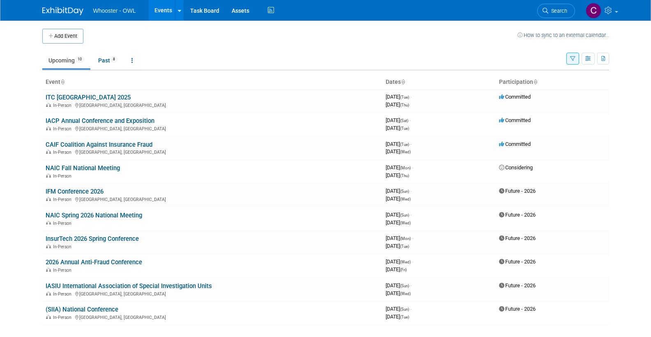
click at [572, 57] on icon "button" at bounding box center [572, 58] width 5 height 5
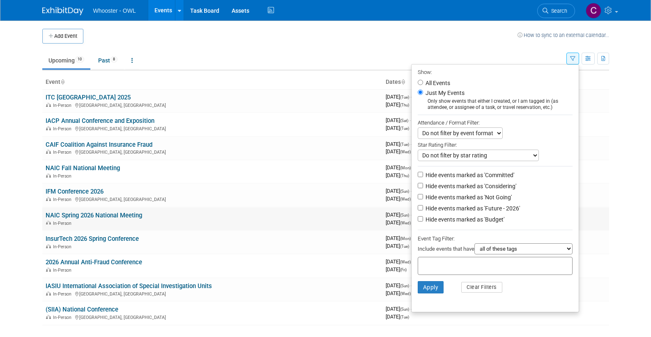
click at [79, 211] on link "NAIC Spring 2026 National Meeting" at bounding box center [94, 214] width 96 height 7
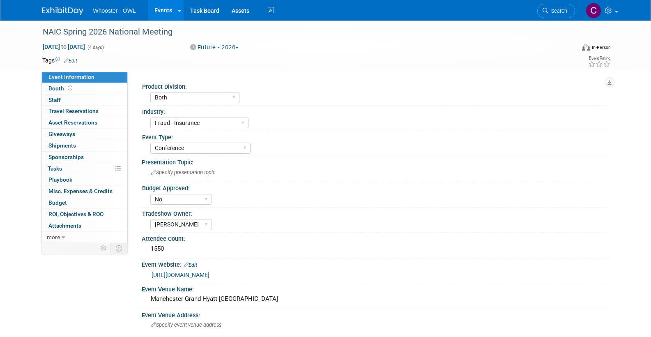
select select "Both"
select select "Fraud - Insurance"
select select "Conference"
select select "No"
select select "[PERSON_NAME]"
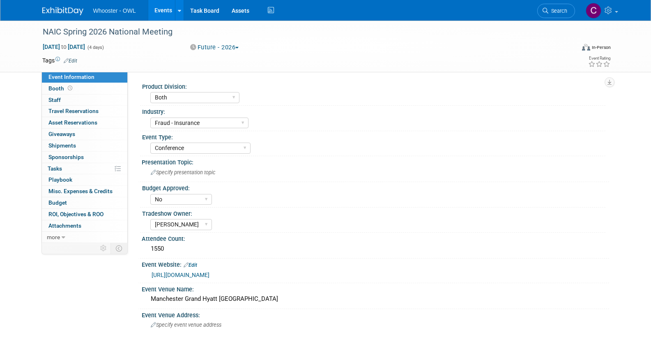
click at [73, 60] on link "Edit" at bounding box center [71, 61] width 14 height 6
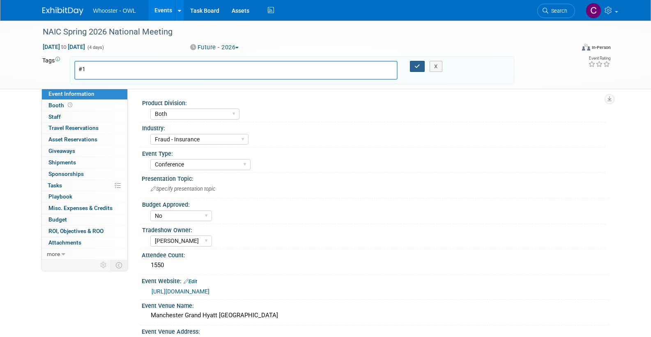
scroll to position [1, 0]
type input "#1"
drag, startPoint x: 418, startPoint y: 65, endPoint x: 413, endPoint y: 71, distance: 8.2
click at [418, 65] on icon "button" at bounding box center [417, 66] width 6 height 5
type input "#1"
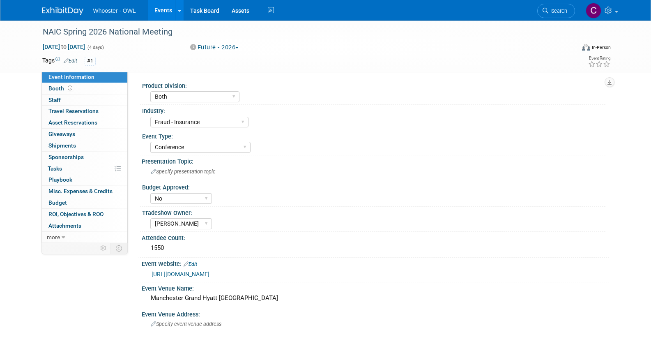
click at [159, 6] on link "Events" at bounding box center [163, 10] width 30 height 21
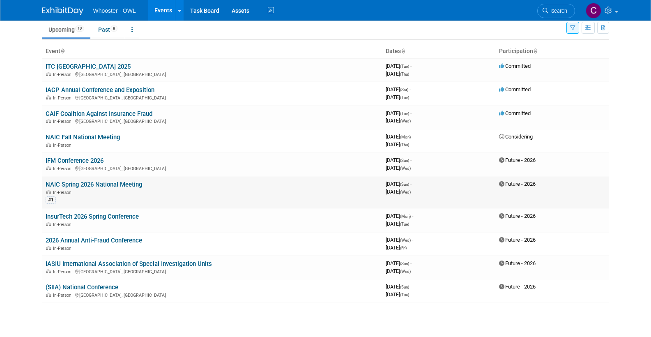
scroll to position [32, 0]
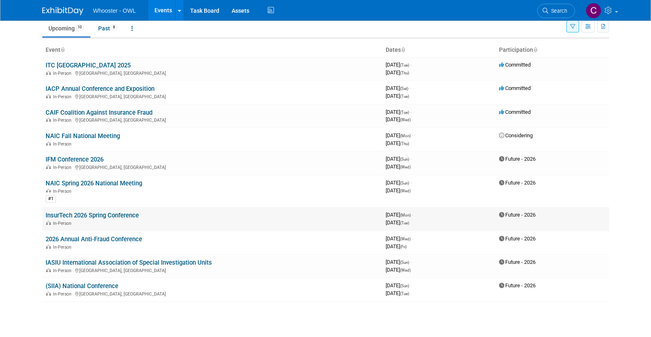
click at [129, 211] on link "InsurTech 2026 Spring Conference" at bounding box center [92, 214] width 93 height 7
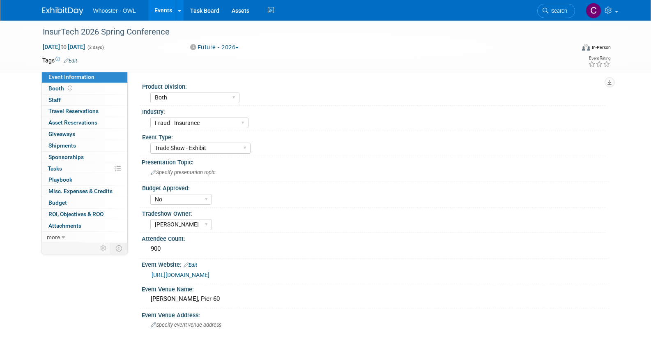
select select "Both"
select select "Fraud - Insurance"
select select "Trade Show - Exhibit"
select select "No"
select select "[PERSON_NAME]"
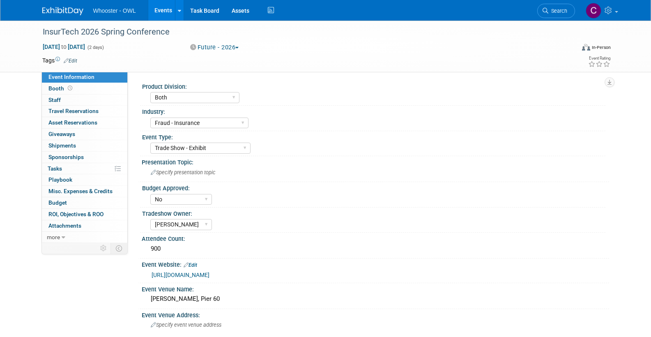
click at [74, 60] on link "Edit" at bounding box center [71, 61] width 14 height 6
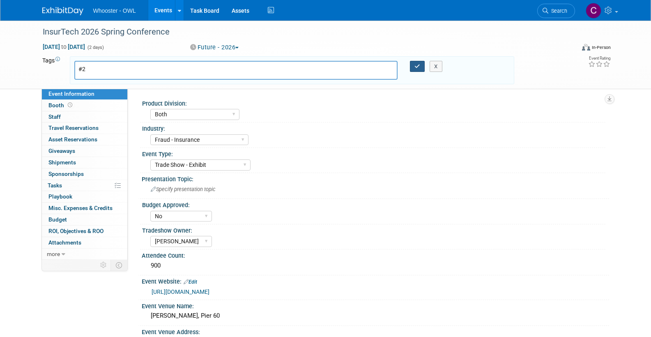
type input "#2"
click at [416, 65] on icon "button" at bounding box center [417, 66] width 6 height 5
type input "#2"
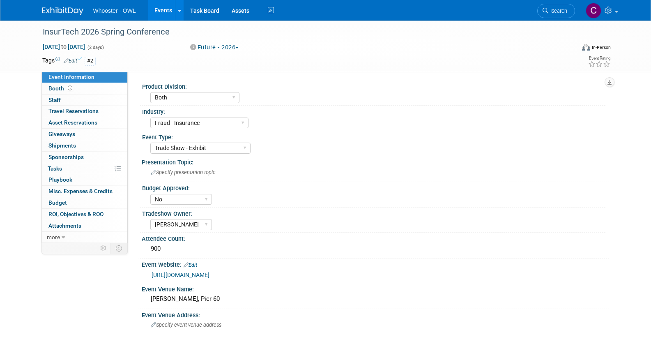
click at [166, 6] on link "Events" at bounding box center [163, 10] width 30 height 21
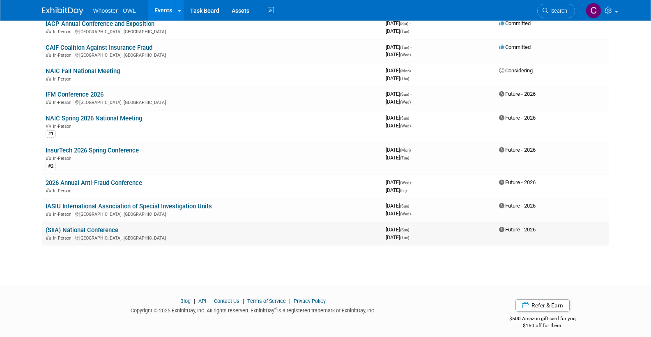
scroll to position [96, 0]
click at [100, 227] on link "(SIIA) National Conference" at bounding box center [82, 230] width 73 height 7
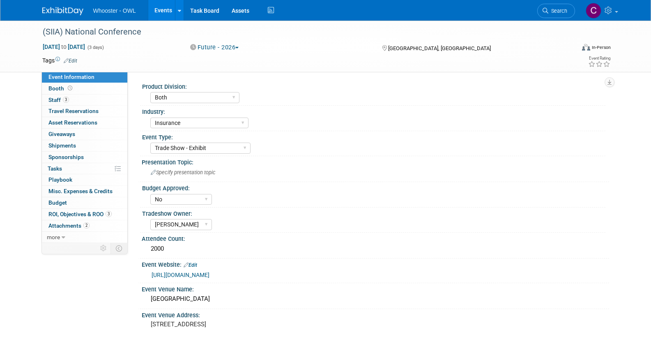
select select "Both"
select select "Insurance"
select select "Trade Show - Exhibit"
select select "No"
select select "[PERSON_NAME]"
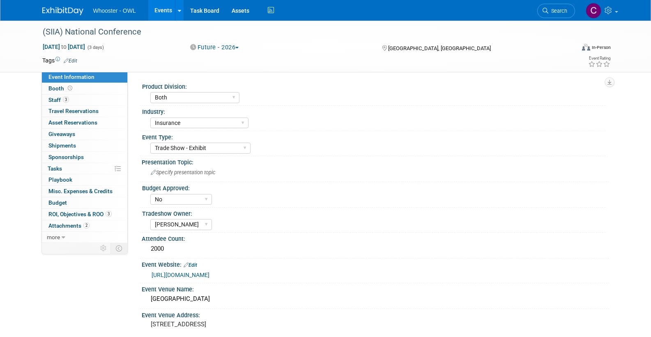
click at [70, 58] on link "Edit" at bounding box center [71, 61] width 14 height 6
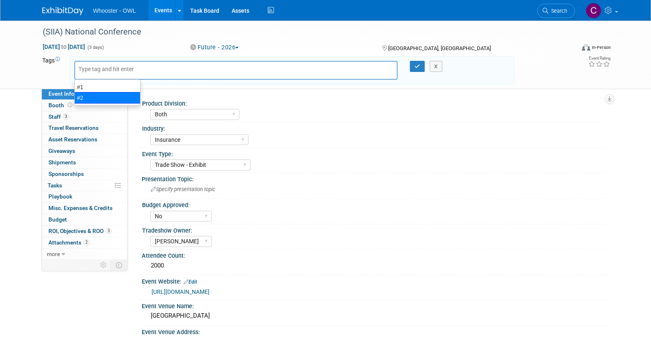
click at [83, 97] on div "#2" at bounding box center [107, 97] width 66 height 11
type input "#2"
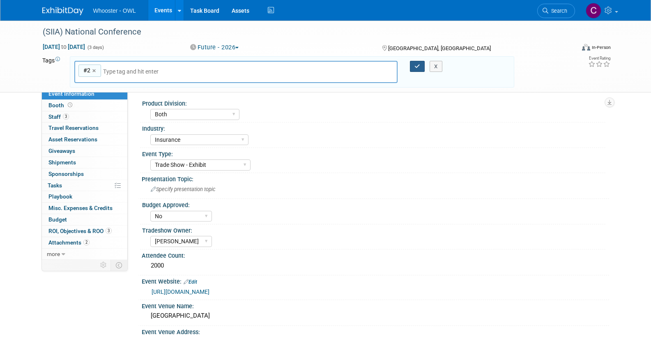
click at [418, 65] on icon "button" at bounding box center [417, 66] width 6 height 5
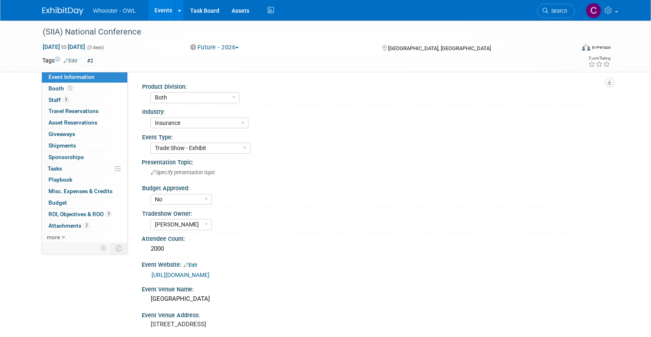
click at [161, 9] on link "Events" at bounding box center [163, 10] width 30 height 21
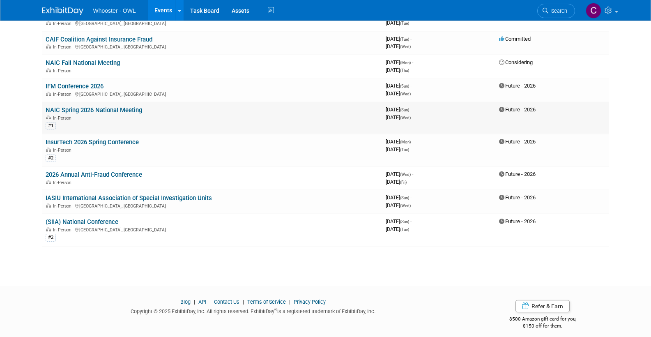
scroll to position [105, 0]
click at [107, 195] on link "IASIU International Association of Special Investigation Units" at bounding box center [129, 198] width 166 height 7
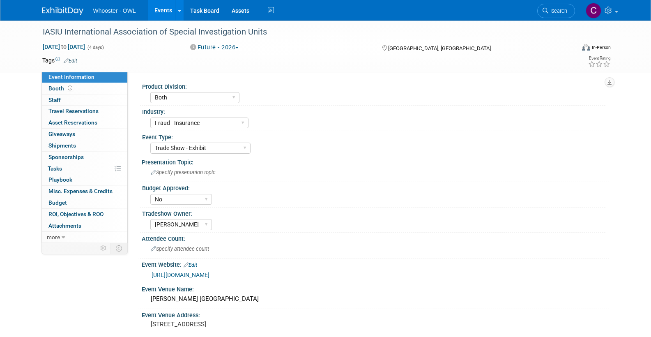
select select "Both"
select select "Fraud - Insurance"
select select "Trade Show - Exhibit"
select select "No"
select select "Clare Southcombe"
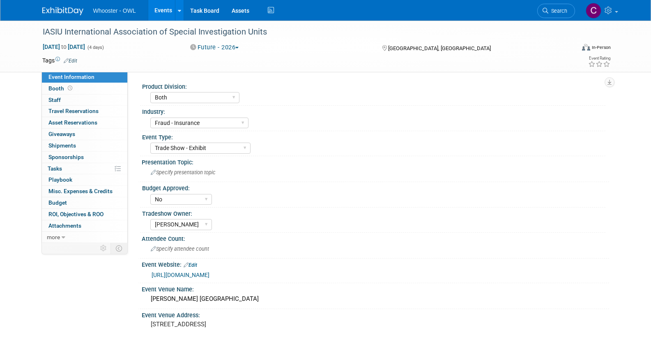
click at [71, 58] on link "Edit" at bounding box center [71, 61] width 14 height 6
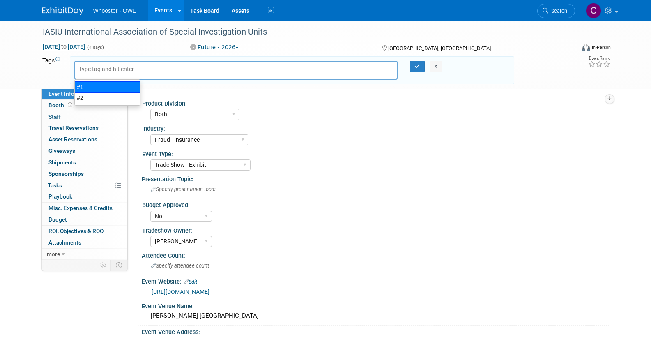
click at [88, 88] on div "#1" at bounding box center [107, 86] width 66 height 11
type input "#1"
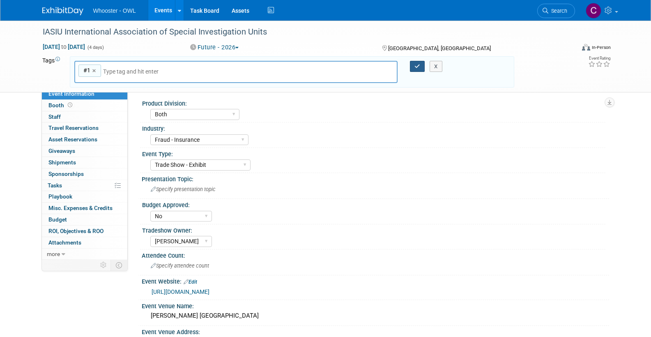
click at [415, 64] on icon "button" at bounding box center [417, 66] width 6 height 5
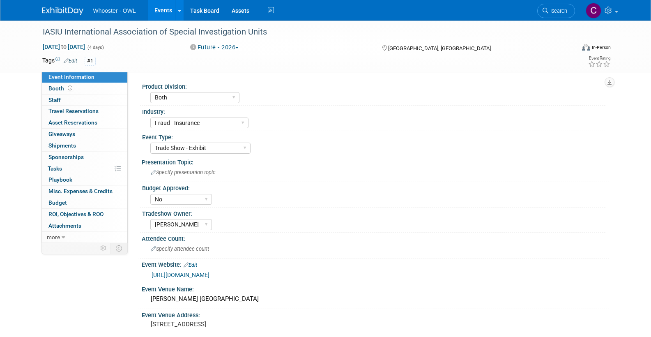
click at [166, 11] on link "Events" at bounding box center [163, 10] width 30 height 21
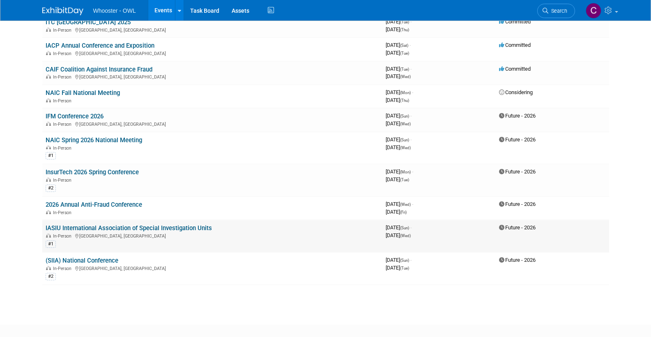
scroll to position [56, 0]
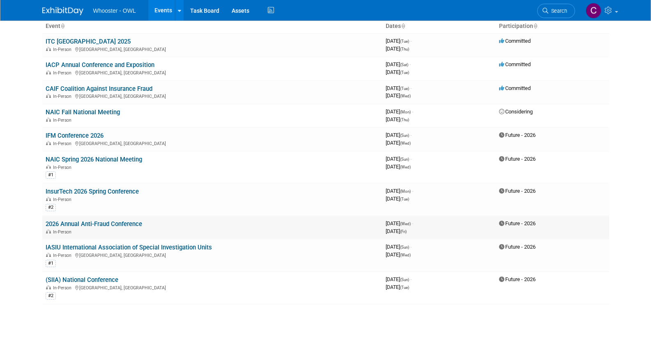
click at [102, 220] on link "2026 Annual Anti-Fraud Conference" at bounding box center [94, 223] width 96 height 7
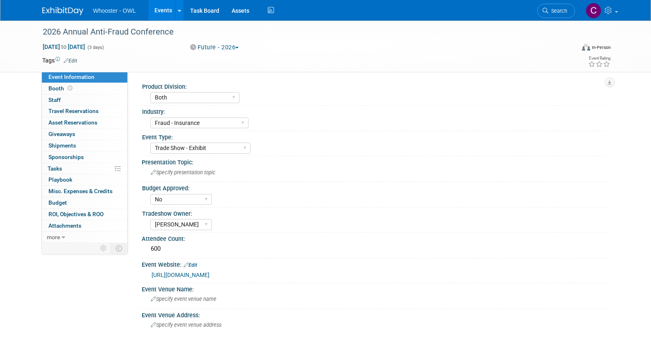
select select "Both"
select select "Fraud - Insurance"
select select "Trade Show - Exhibit"
select select "No"
select select "[PERSON_NAME]"
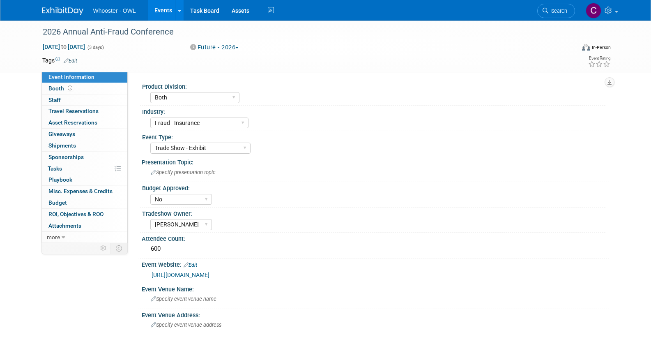
click at [74, 60] on link "Edit" at bounding box center [71, 61] width 14 height 6
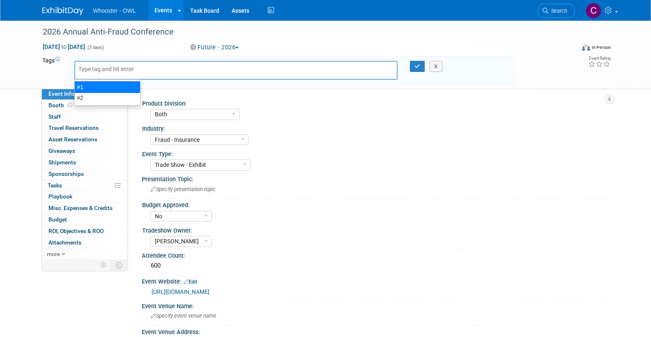
click at [87, 89] on div "#1" at bounding box center [107, 86] width 66 height 11
type input "#1"
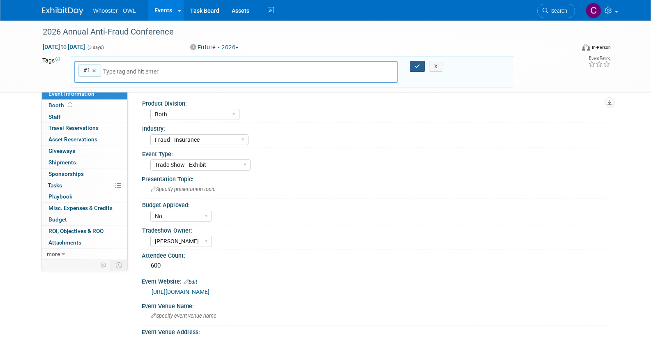
click at [417, 61] on button "button" at bounding box center [417, 66] width 15 height 11
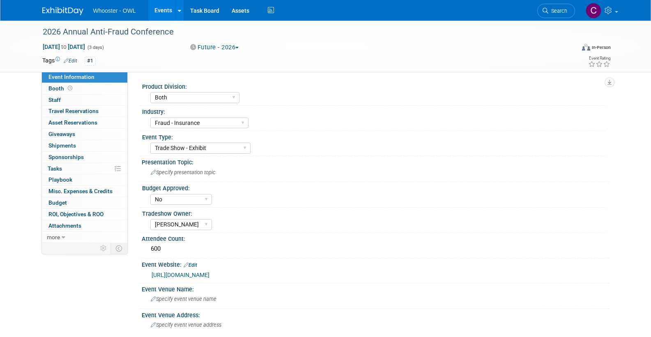
click at [166, 9] on link "Events" at bounding box center [163, 10] width 30 height 21
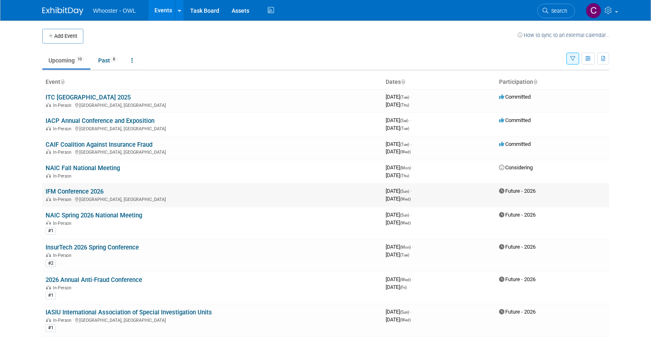
click at [81, 188] on link "IFM Conference 2026" at bounding box center [75, 191] width 58 height 7
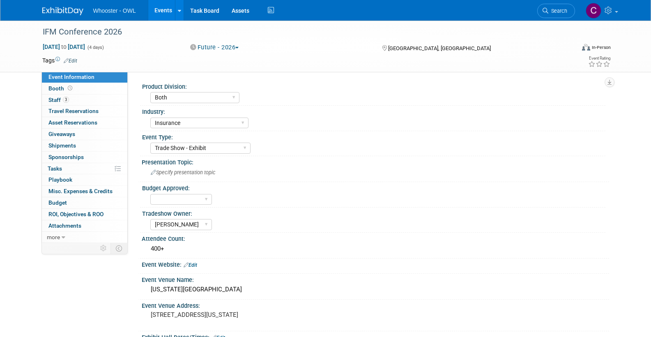
select select "Both"
select select "Insurance"
select select "Trade Show - Exhibit"
select select "Clare Southcombe"
click at [73, 58] on link "Edit" at bounding box center [71, 61] width 14 height 6
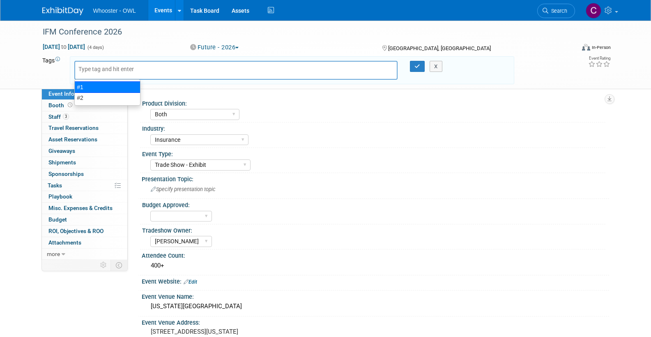
click at [85, 83] on div "#1" at bounding box center [107, 86] width 66 height 11
type input "#1"
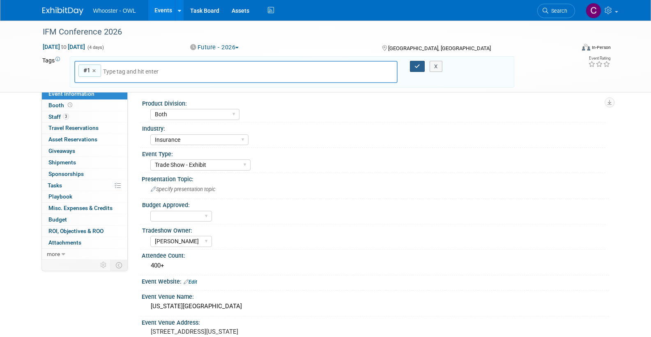
click at [417, 66] on icon "button" at bounding box center [417, 66] width 6 height 5
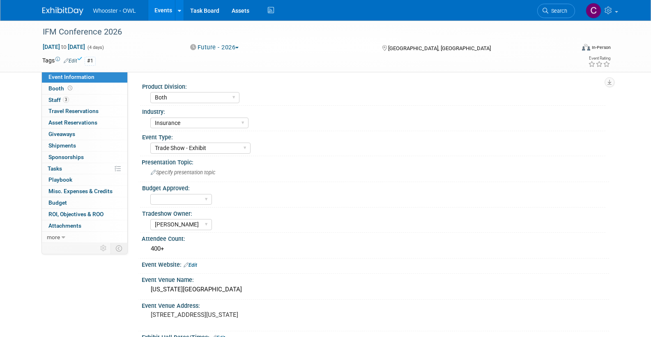
click at [158, 8] on link "Events" at bounding box center [163, 10] width 30 height 21
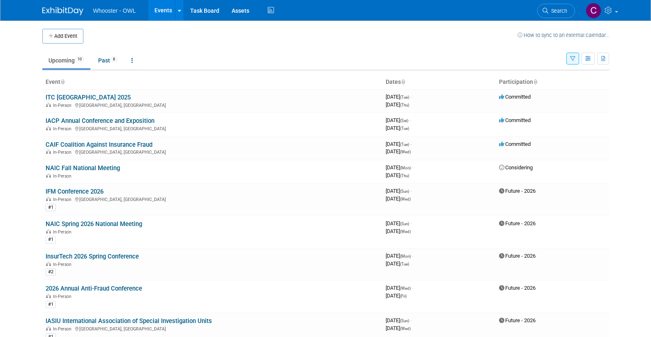
click at [572, 58] on icon "button" at bounding box center [572, 58] width 5 height 5
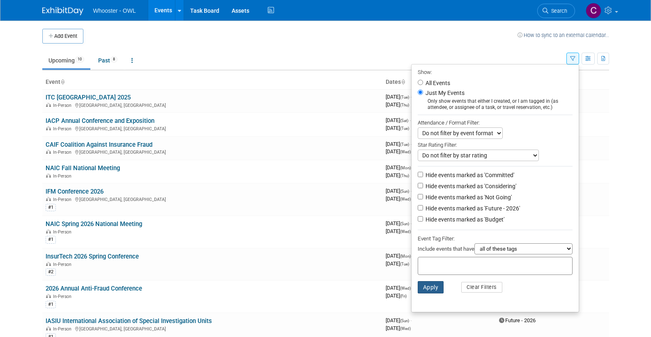
click at [426, 281] on button "Apply" at bounding box center [431, 287] width 26 height 12
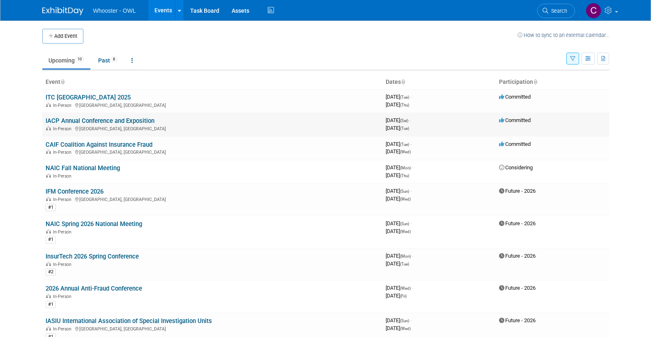
click at [129, 119] on link "IACP Annual Conference and Exposition" at bounding box center [100, 120] width 109 height 7
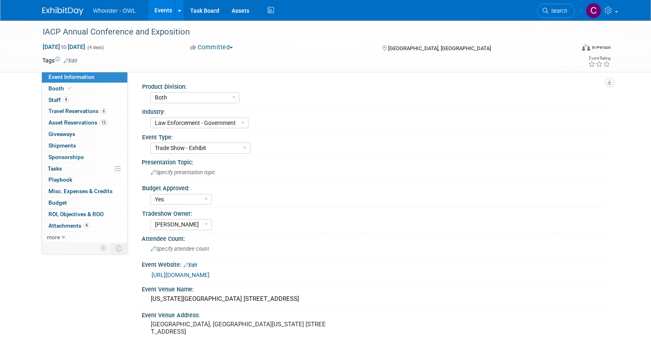
select select "Both"
select select "Law Enforcement - Government"
select select "Trade Show - Exhibit"
select select "Yes"
select select "[PERSON_NAME]"
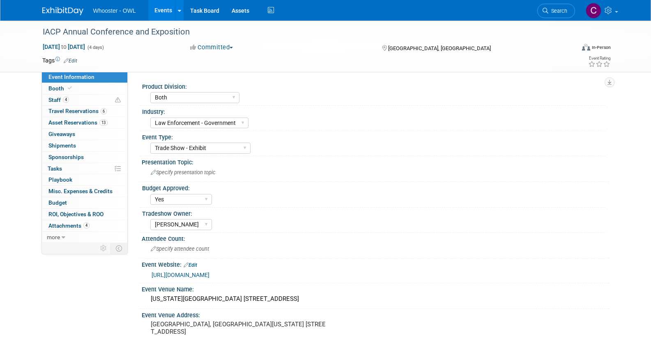
click at [160, 9] on link "Events" at bounding box center [163, 10] width 30 height 21
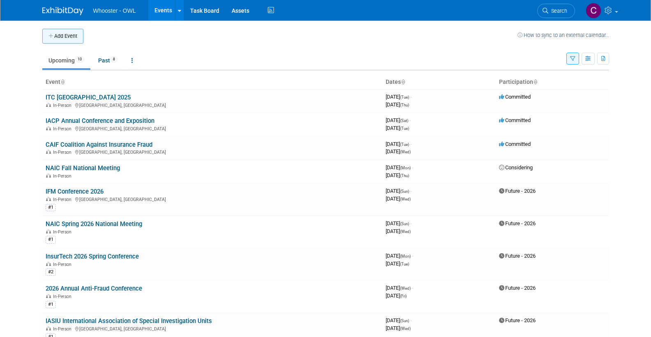
click at [67, 37] on button "Add Event" at bounding box center [62, 36] width 41 height 15
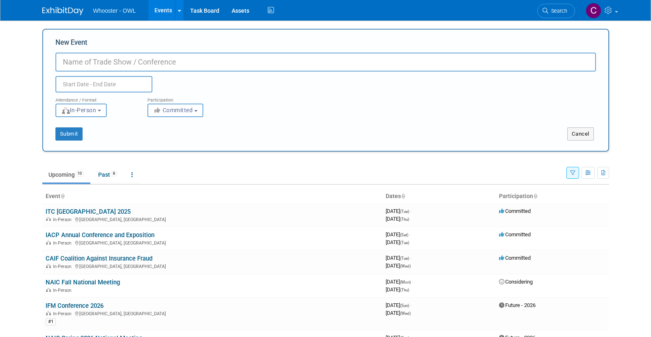
paste input "[US_STATE] Insurance Fraud Prevention Authority (IFPA)"
type input "[US_STATE] Insurance Fraud Prevention Authority (IFPA)"
click at [104, 83] on input "text" at bounding box center [103, 84] width 97 height 16
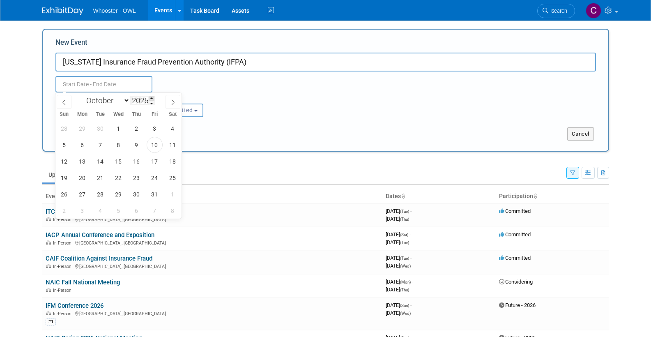
click at [154, 97] on span at bounding box center [152, 98] width 6 height 5
type input "2026"
select select "3"
click at [120, 127] on span "1" at bounding box center [118, 128] width 16 height 16
click at [153, 128] on span "3" at bounding box center [155, 128] width 16 height 16
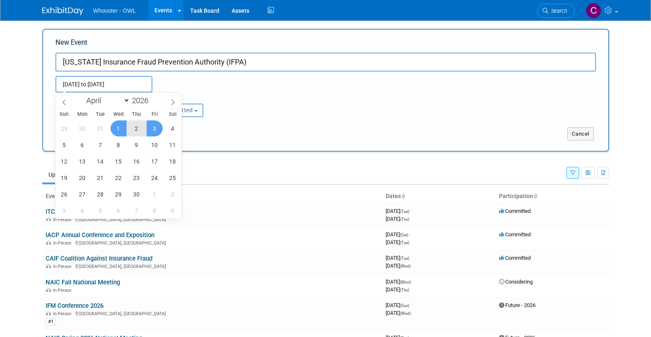
type input "Apr 1, 2026 to Apr 3, 2026"
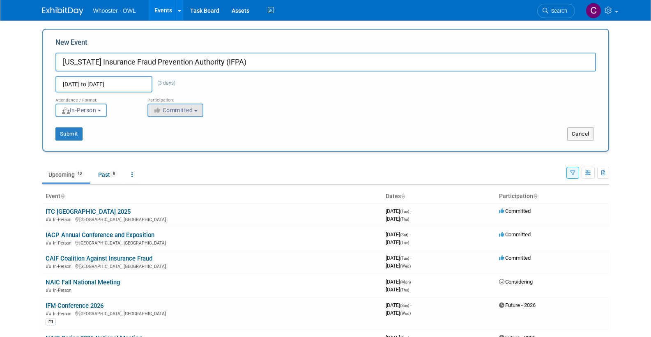
click at [162, 110] on icon "button" at bounding box center [157, 110] width 9 height 6
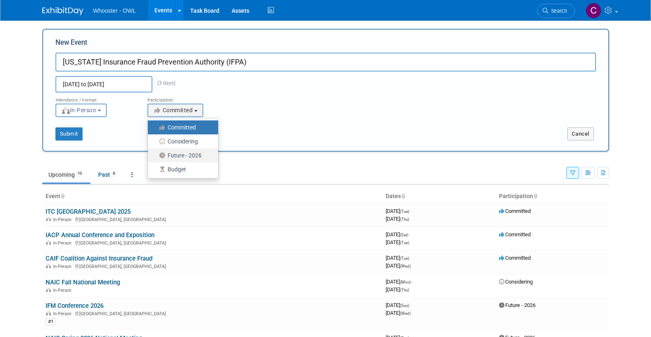
click at [170, 156] on label "Future - 2026" at bounding box center [181, 155] width 58 height 11
click at [155, 156] on input "Future - 2026" at bounding box center [152, 155] width 5 height 5
select select "101"
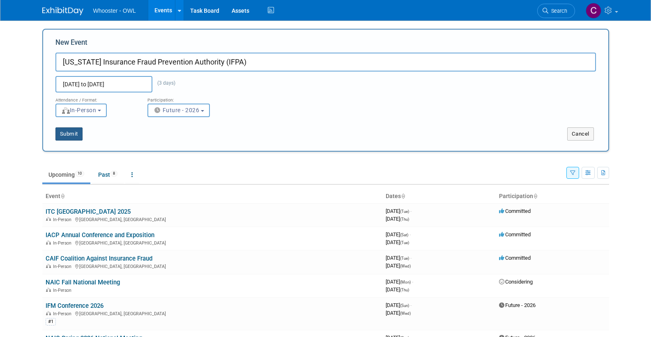
click at [70, 132] on button "Submit" at bounding box center [68, 133] width 27 height 13
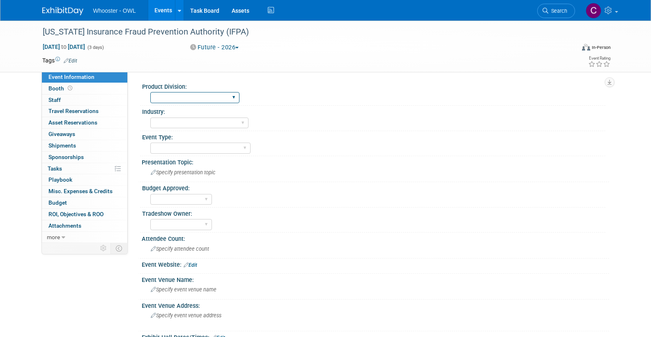
select select "Both"
select select "Fraud - Insurance"
select select "Conference"
select select "No"
select select "Clare Southcombe"
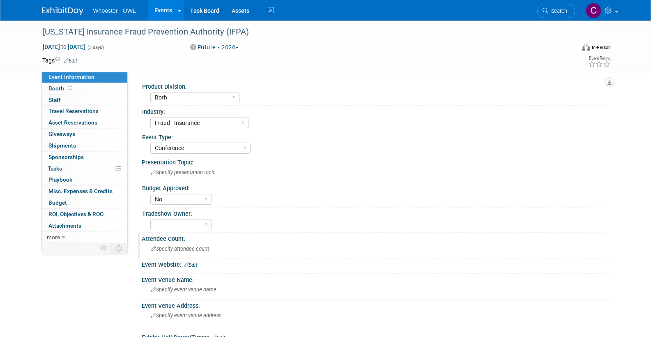
click at [165, 247] on span "Specify attendee count" at bounding box center [180, 249] width 58 height 6
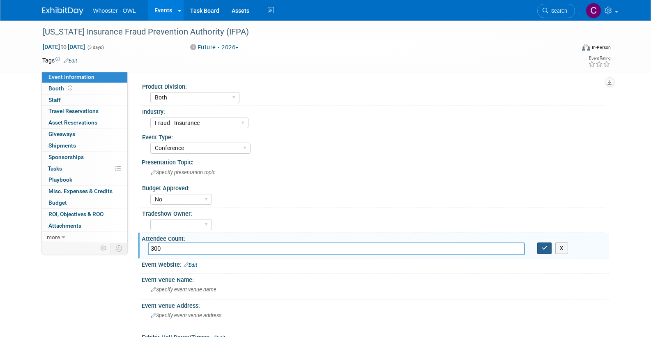
type input "300"
click at [543, 245] on icon "button" at bounding box center [545, 247] width 6 height 5
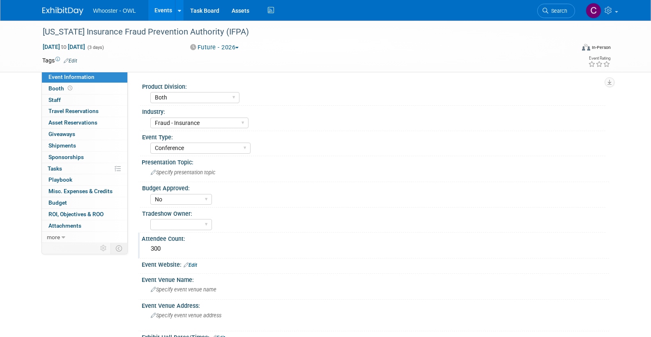
click at [194, 262] on link "Edit" at bounding box center [191, 265] width 14 height 6
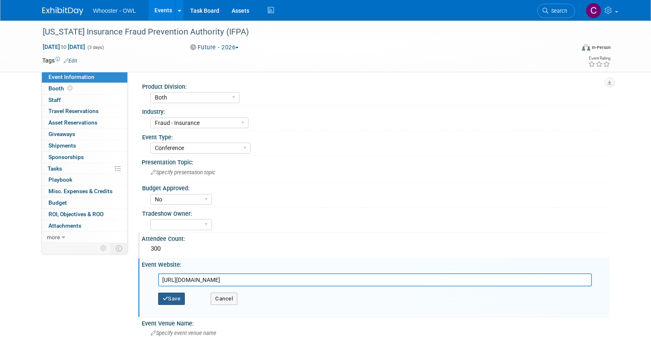
type input "https://helpstopfraud.org/about-ifpa/insurance-fraud-conference/"
click at [170, 297] on button "Save" at bounding box center [171, 298] width 27 height 12
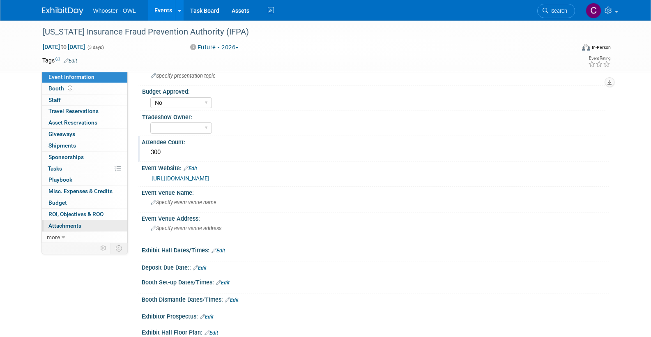
scroll to position [97, 0]
click at [55, 199] on span "Budget" at bounding box center [57, 202] width 18 height 7
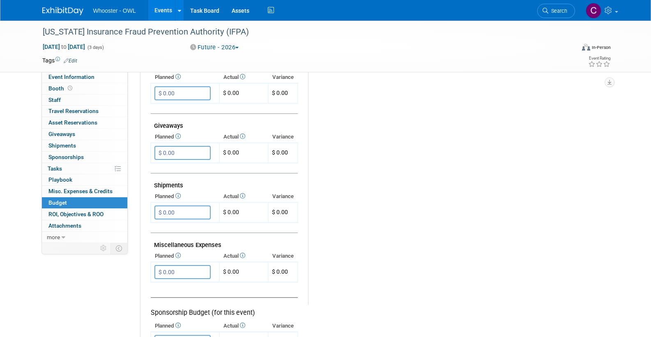
scroll to position [357, 0]
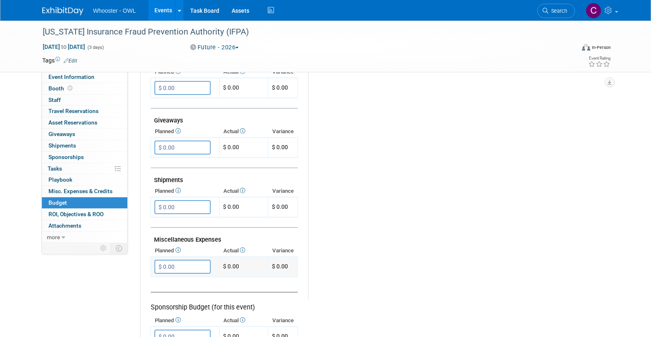
click at [176, 260] on input "$ 0.00" at bounding box center [182, 267] width 56 height 14
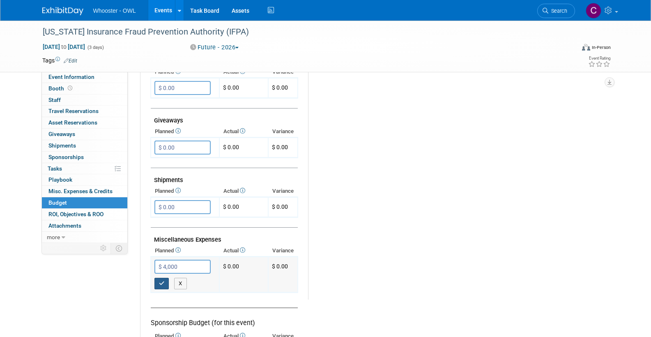
type input "$ 4,000.00"
click at [158, 278] on button "button" at bounding box center [161, 283] width 15 height 11
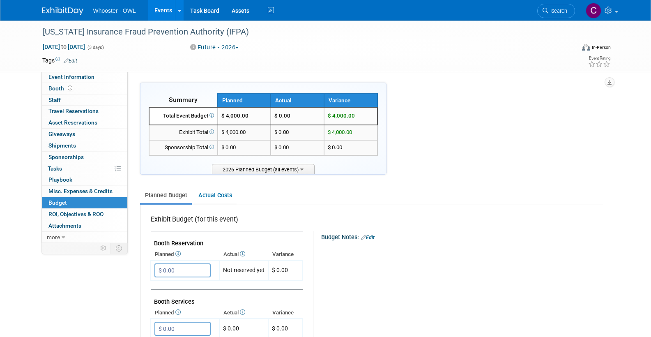
scroll to position [0, 0]
click at [74, 59] on link "Edit" at bounding box center [71, 61] width 14 height 6
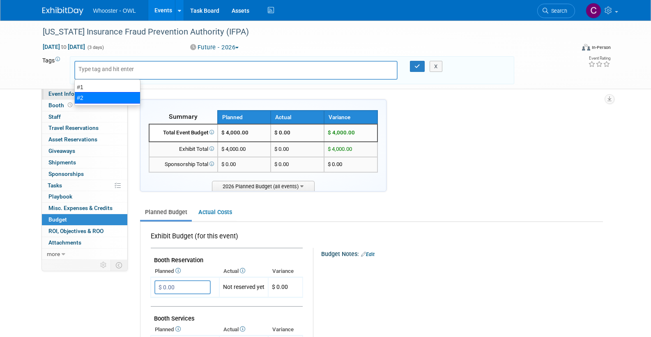
click at [105, 96] on div "#2" at bounding box center [107, 97] width 66 height 11
type input "#2"
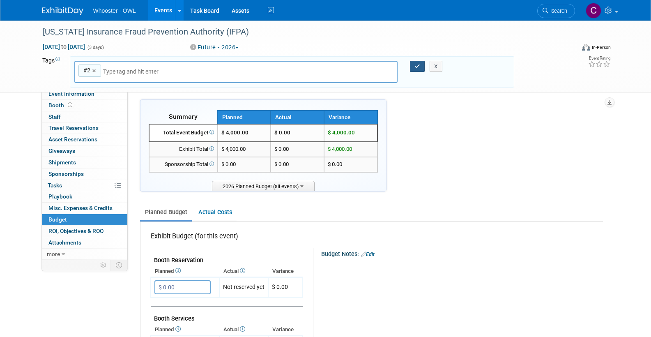
click at [415, 65] on icon "button" at bounding box center [417, 66] width 6 height 5
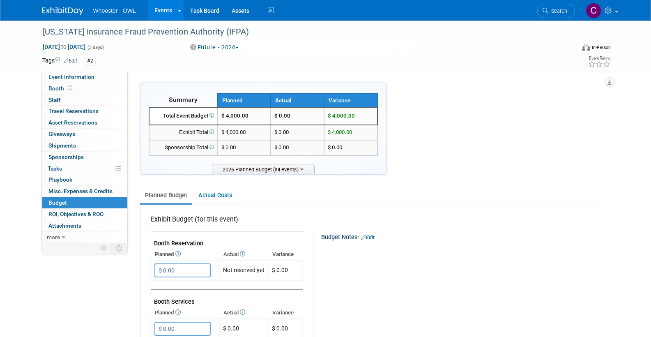
click at [161, 10] on link "Events" at bounding box center [163, 10] width 30 height 21
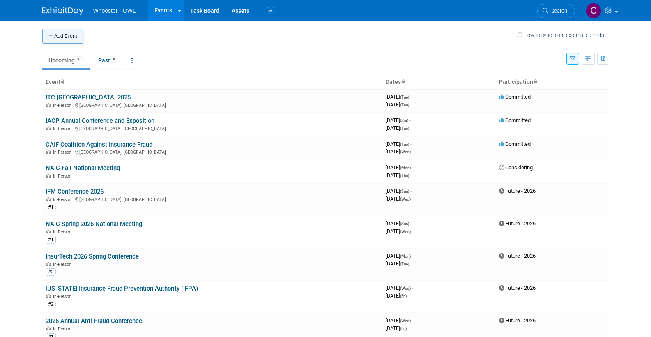
click at [58, 34] on button "Add Event" at bounding box center [62, 36] width 41 height 15
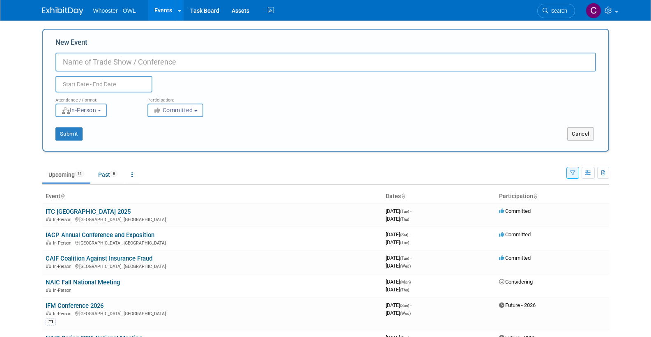
paste input "InsurTech America Symposium"
type input "InsurTech America Symposium"
click at [83, 84] on input "text" at bounding box center [103, 84] width 97 height 16
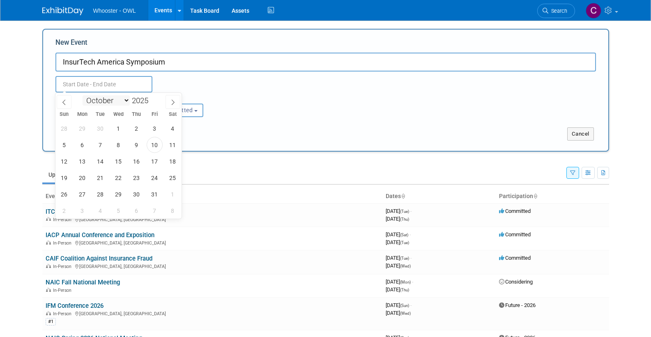
select select "3"
click at [154, 97] on span at bounding box center [152, 98] width 6 height 5
type input "2026"
click at [84, 162] on span "13" at bounding box center [82, 161] width 16 height 16
click at [98, 162] on span "14" at bounding box center [100, 161] width 16 height 16
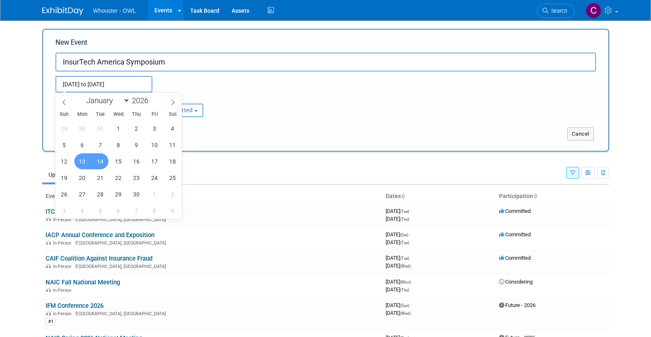
type input "[DATE] to [DATE]"
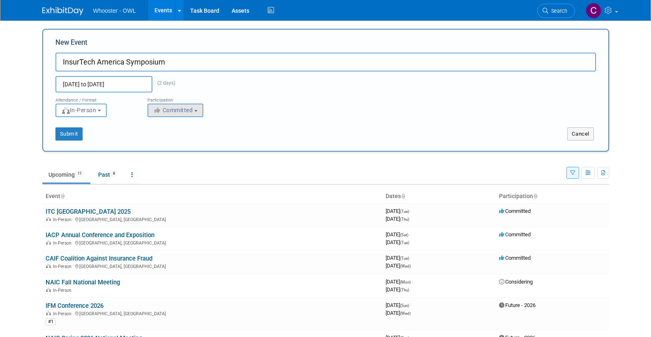
click at [152, 110] on button "Committed" at bounding box center [175, 110] width 56 height 14
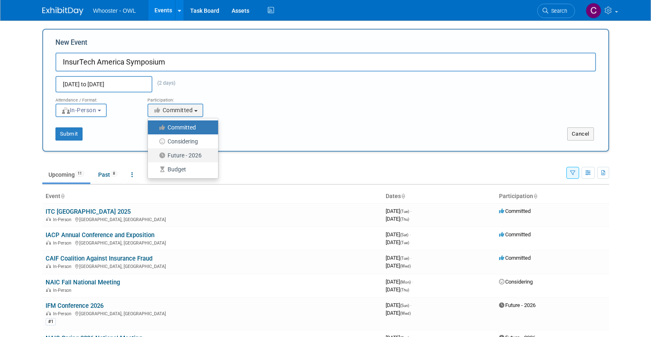
click at [174, 156] on label "Future - 2026" at bounding box center [181, 155] width 58 height 11
click at [155, 156] on input "Future - 2026" at bounding box center [152, 155] width 5 height 5
select select "101"
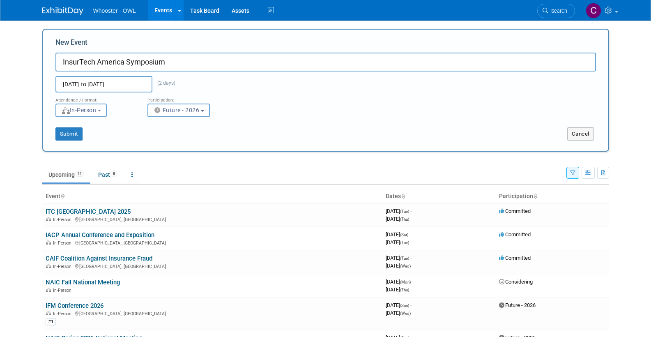
click at [207, 65] on input "InsurTech America Symposium" at bounding box center [325, 62] width 540 height 19
type input "InsurTech America Symposium ([GEOGRAPHIC_DATA])"
click at [71, 131] on button "Submit" at bounding box center [68, 133] width 27 height 13
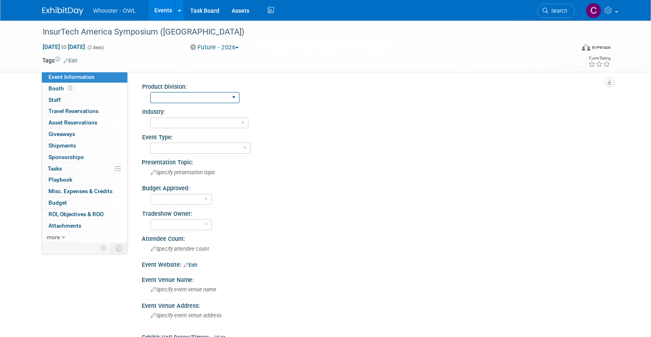
select select "Both"
select select "Fraud - Insurance"
select select "Conference"
select select "No"
select select "[PERSON_NAME]"
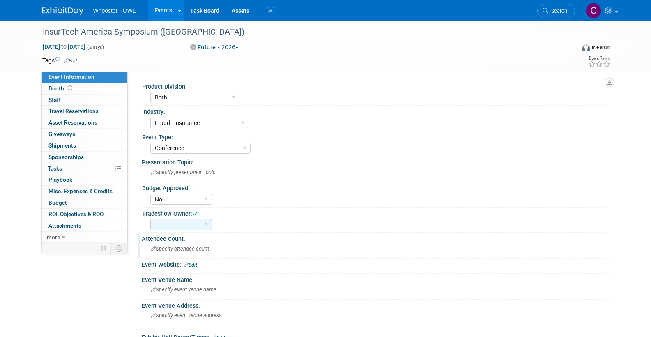
click at [174, 248] on span "Specify attendee count" at bounding box center [180, 249] width 58 height 6
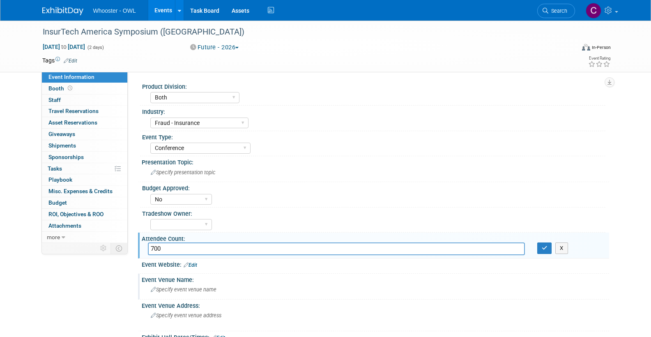
type input "700"
click at [177, 286] on span "Specify event venue name" at bounding box center [184, 289] width 66 height 6
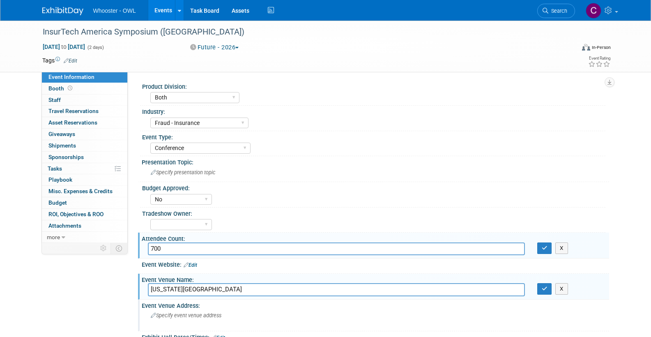
type input "Connecticut Convention Center"
click at [181, 312] on span "Specify event venue address" at bounding box center [186, 315] width 71 height 6
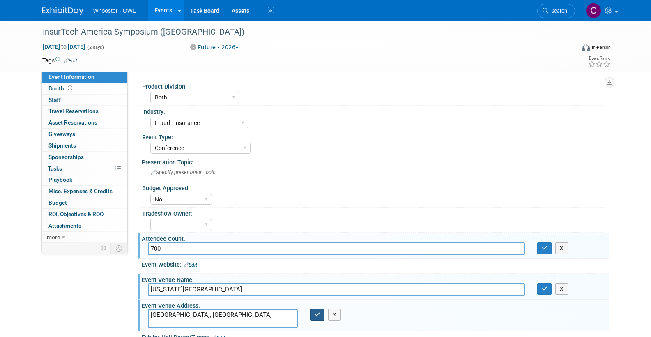
type textarea "[GEOGRAPHIC_DATA], [GEOGRAPHIC_DATA]"
click at [318, 312] on icon "button" at bounding box center [318, 314] width 6 height 5
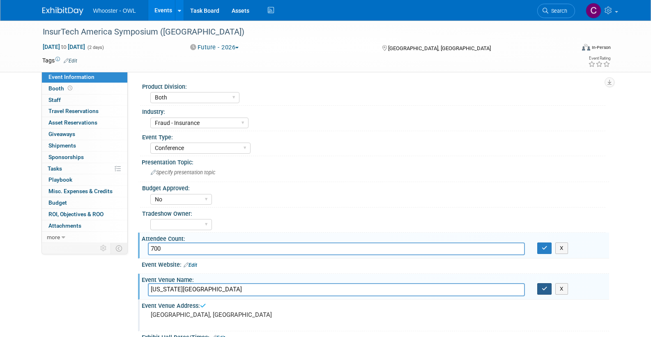
click at [542, 286] on icon "button" at bounding box center [545, 288] width 6 height 5
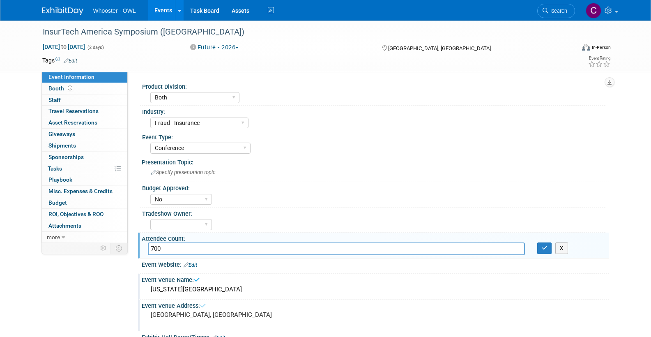
drag, startPoint x: 542, startPoint y: 241, endPoint x: 526, endPoint y: 248, distance: 18.0
click at [542, 242] on button "button" at bounding box center [544, 247] width 15 height 11
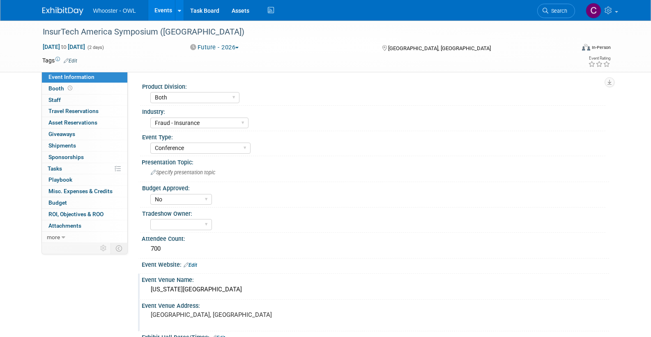
click at [72, 57] on span "Edit" at bounding box center [69, 60] width 16 height 7
click at [72, 60] on link "Edit" at bounding box center [71, 61] width 14 height 6
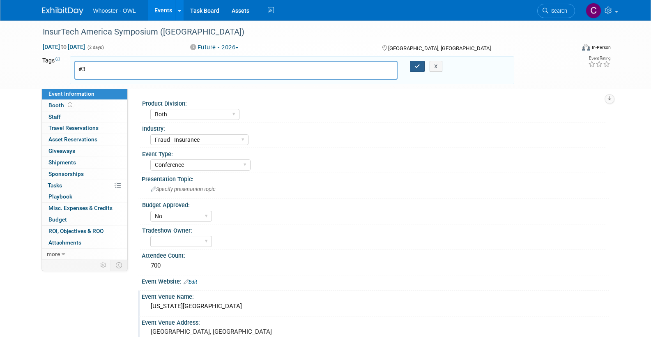
type input "#3"
click at [417, 64] on icon "button" at bounding box center [417, 66] width 6 height 5
type input "#3"
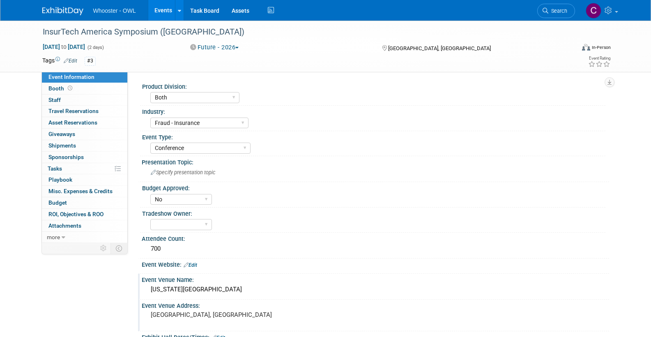
click at [195, 262] on link "Edit" at bounding box center [191, 265] width 14 height 6
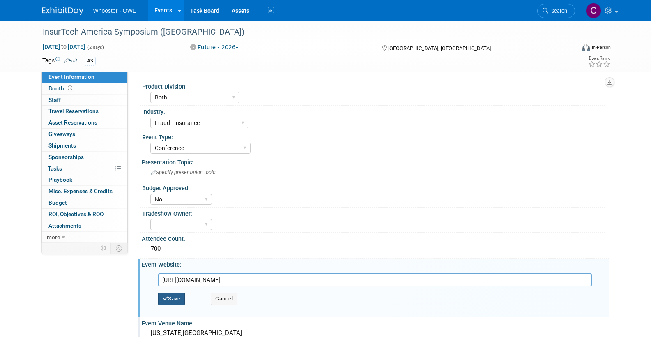
type input "https://www.insurtechhartford.com"
click at [175, 295] on button "Save" at bounding box center [171, 298] width 27 height 12
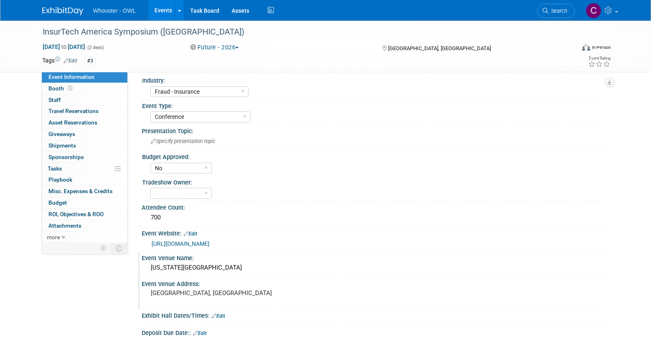
scroll to position [31, 0]
click at [58, 199] on span "Budget" at bounding box center [57, 202] width 18 height 7
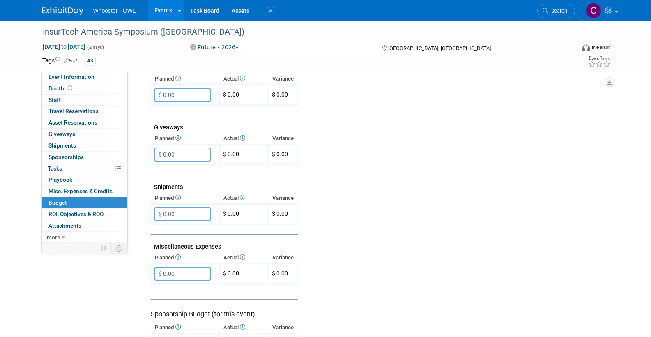
scroll to position [351, 0]
click at [186, 268] on input "$ 0.00" at bounding box center [182, 273] width 56 height 14
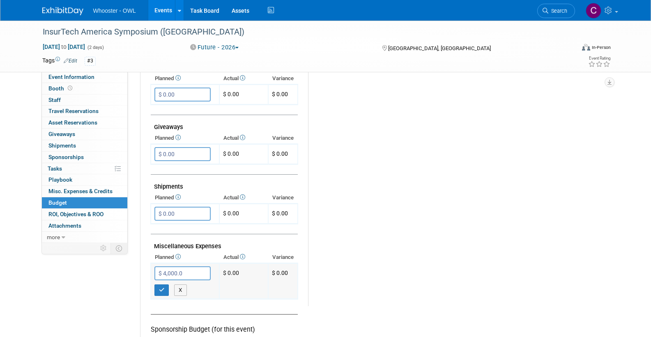
type input "$ 4,000.00"
click at [160, 287] on icon "button" at bounding box center [162, 289] width 6 height 5
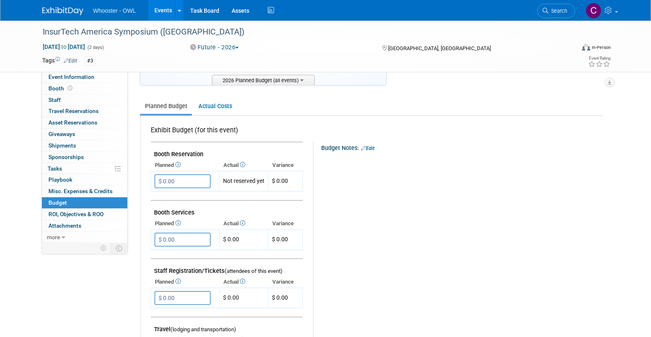
scroll to position [89, 0]
click at [159, 10] on link "Events" at bounding box center [163, 10] width 30 height 21
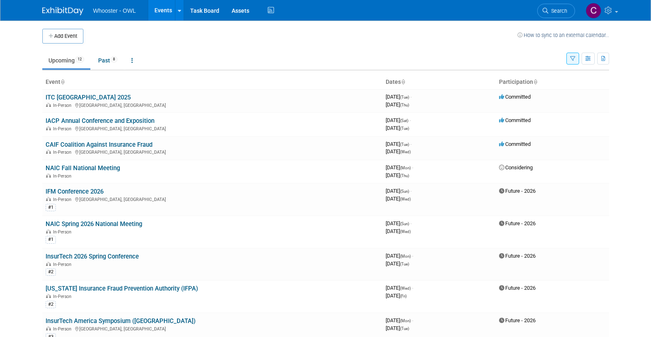
click at [162, 11] on link "Events" at bounding box center [163, 10] width 30 height 21
click at [64, 34] on button "Add Event" at bounding box center [62, 36] width 41 height 15
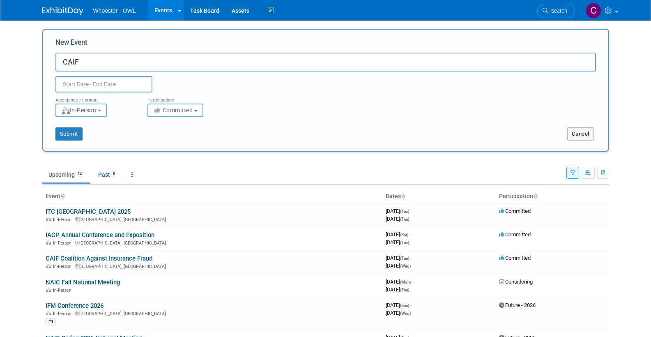
type input "CAIF"
click at [76, 85] on input "text" at bounding box center [103, 84] width 97 height 16
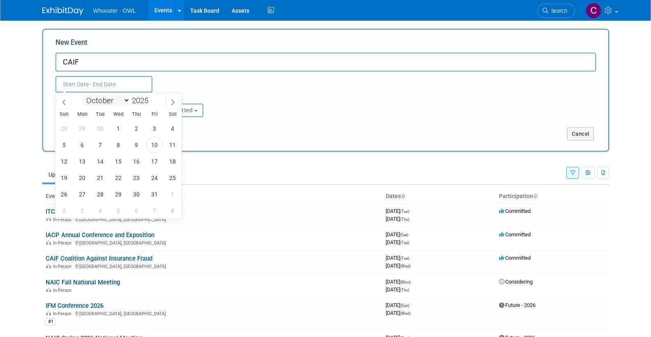
select select "5"
click at [144, 100] on input "2025" at bounding box center [142, 100] width 25 height 9
click at [149, 102] on input "2025" at bounding box center [142, 100] width 25 height 9
click at [152, 98] on span at bounding box center [152, 98] width 6 height 5
type input "2026"
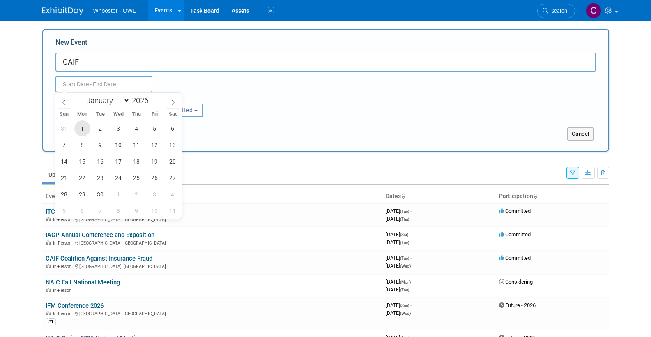
click at [84, 124] on span "1" at bounding box center [82, 128] width 16 height 16
click at [119, 126] on span "3" at bounding box center [118, 128] width 16 height 16
type input "[DATE] to [DATE]"
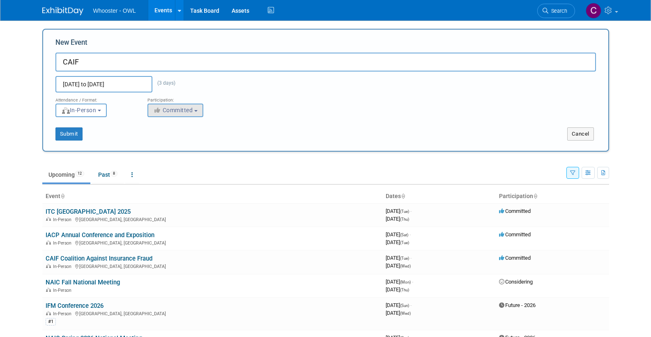
click at [165, 108] on span "Committed" at bounding box center [173, 110] width 40 height 7
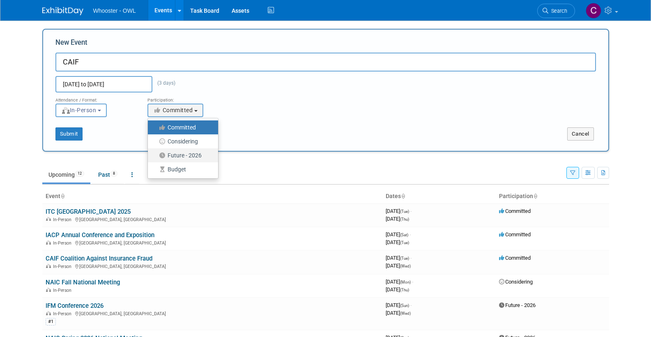
click at [171, 153] on label "Future - 2026" at bounding box center [181, 155] width 58 height 11
click at [155, 153] on input "Future - 2026" at bounding box center [152, 155] width 5 height 5
select select "101"
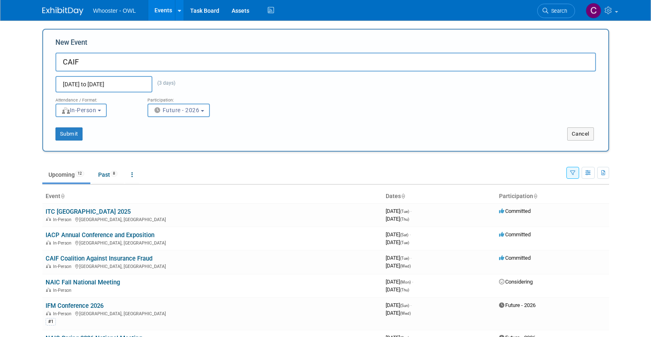
scroll to position [0, 0]
click at [71, 131] on button "Submit" at bounding box center [68, 133] width 27 height 13
type input "CAIF"
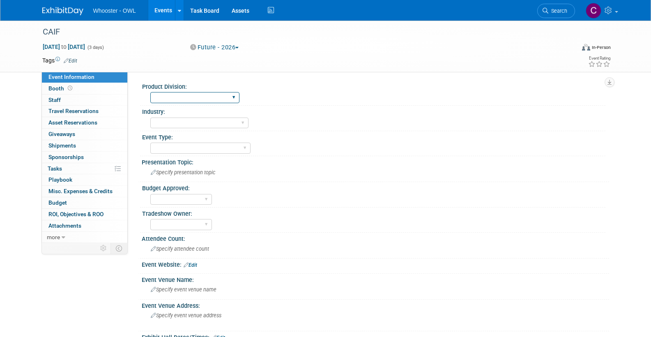
select select "Both"
click at [167, 120] on select "Law Enforcement - Government Insurance Fraud - Corporate Security Fraud - Insur…" at bounding box center [199, 122] width 98 height 11
select select "Fraud - Insurance"
select select "Conference"
select select "No"
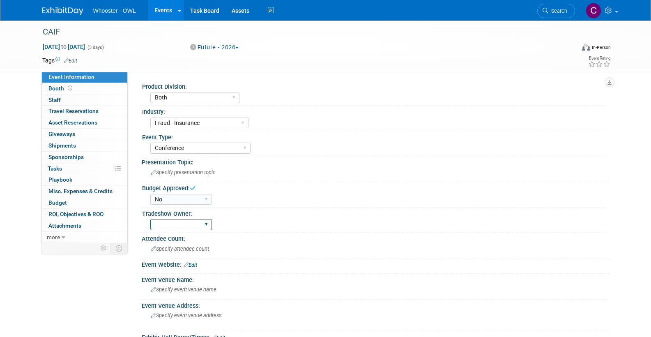
select select "[PERSON_NAME]"
click at [194, 262] on link "Edit" at bounding box center [191, 265] width 14 height 6
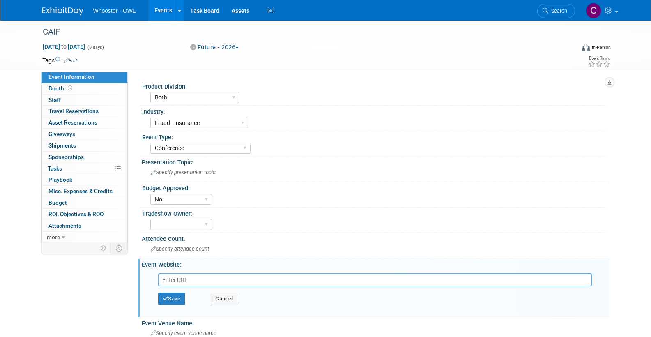
scroll to position [3, 0]
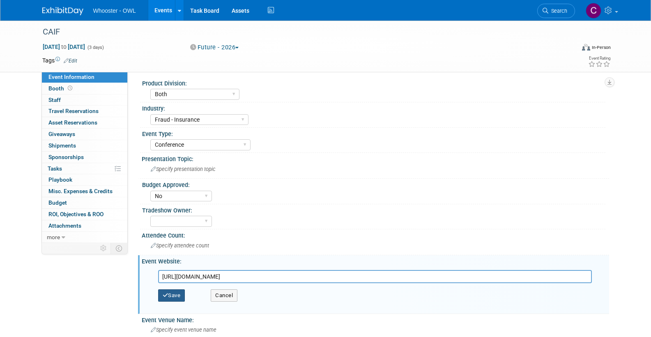
type input "https://insurancefraud.org/anti-fraud-events/"
click at [175, 295] on button "Save" at bounding box center [171, 295] width 27 height 12
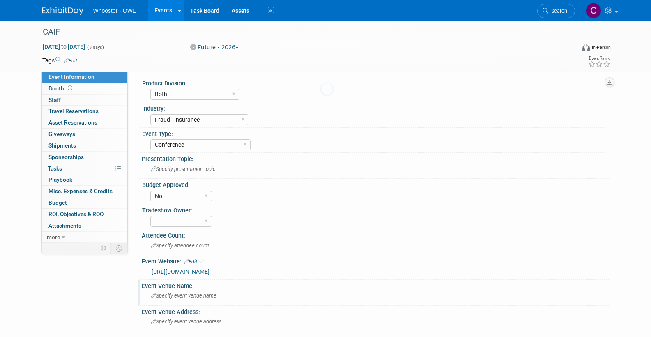
scroll to position [4, 0]
click at [56, 33] on div "CAIF" at bounding box center [301, 32] width 523 height 15
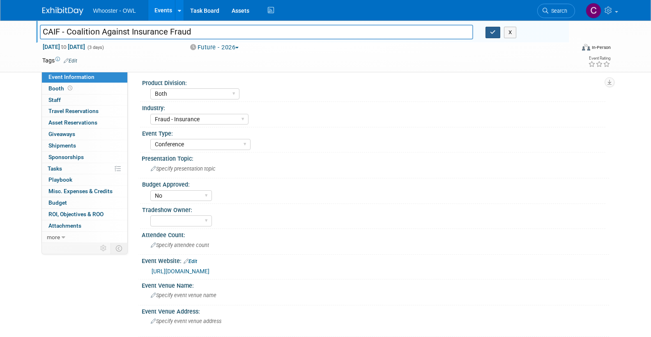
type input "CAIF - Coalition Against Insurance Fraud"
click at [492, 31] on icon "button" at bounding box center [493, 32] width 6 height 5
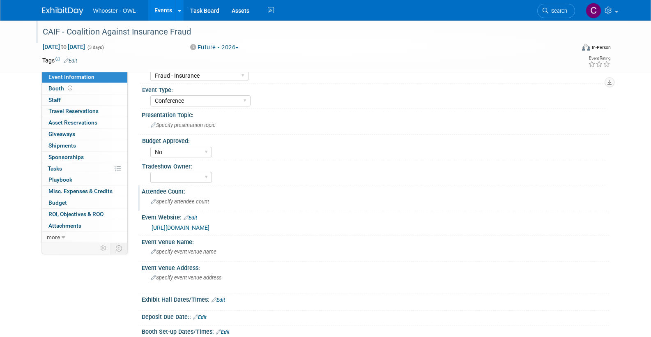
scroll to position [47, 0]
click at [161, 10] on link "Events" at bounding box center [163, 10] width 30 height 21
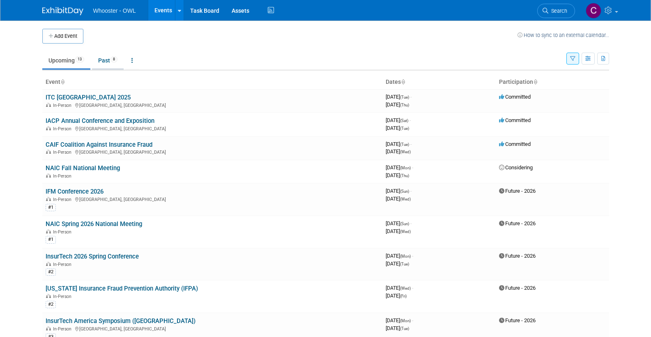
click at [107, 62] on link "Past 8" at bounding box center [108, 61] width 32 height 16
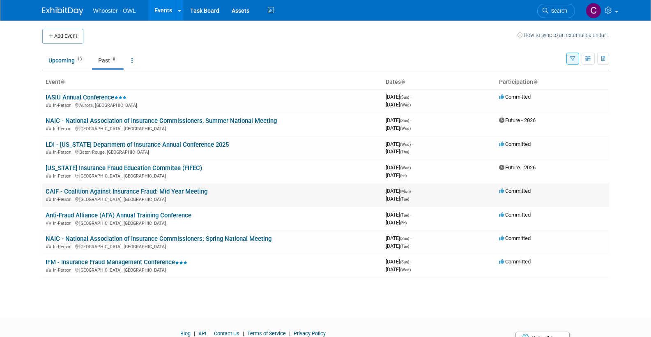
click at [147, 188] on link "CAIF - Coalition Against Insurance Fraud: Mid Year Meeting" at bounding box center [127, 191] width 162 height 7
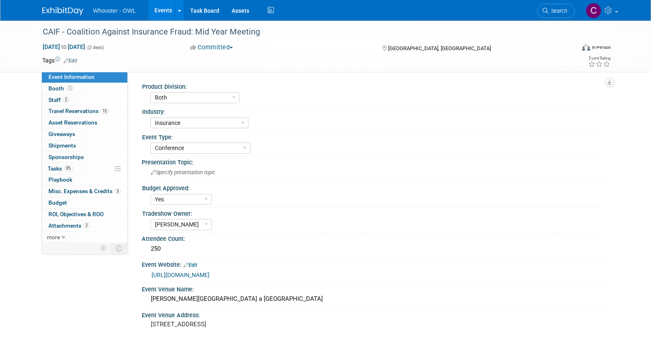
select select "Both"
select select "Insurance"
select select "Conference"
select select "Yes"
select select "Clare Southcombe"
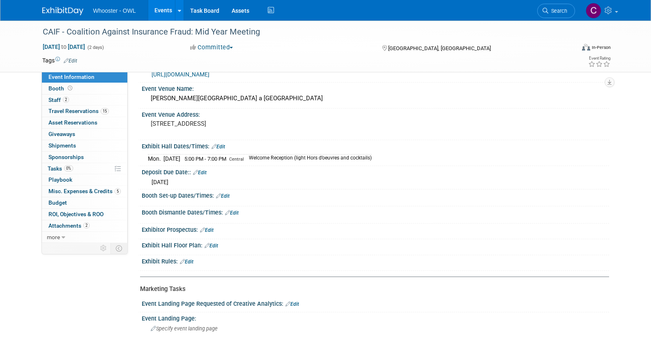
scroll to position [202, 0]
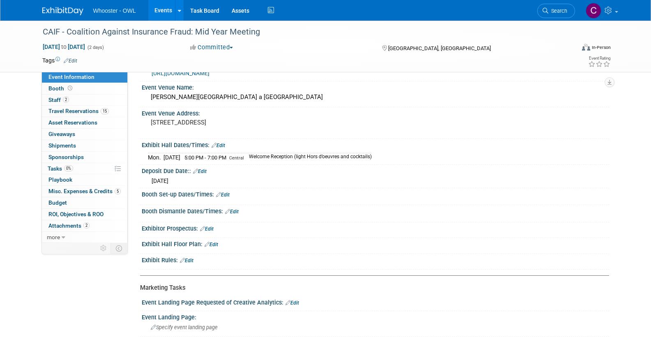
click at [160, 12] on link "Events" at bounding box center [163, 10] width 30 height 21
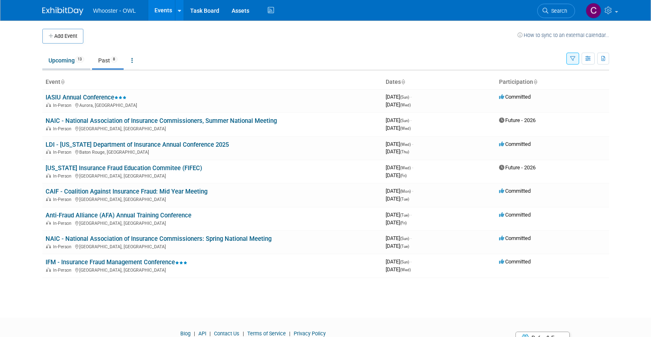
click at [60, 62] on link "Upcoming 13" at bounding box center [66, 61] width 48 height 16
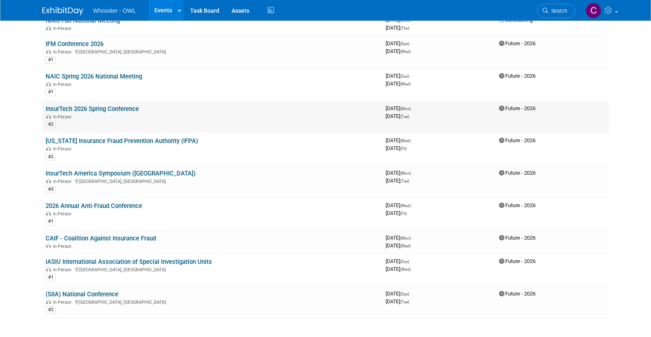
scroll to position [148, 0]
click at [111, 234] on link "CAIF - Coalition Against Insurance Fraud" at bounding box center [101, 237] width 110 height 7
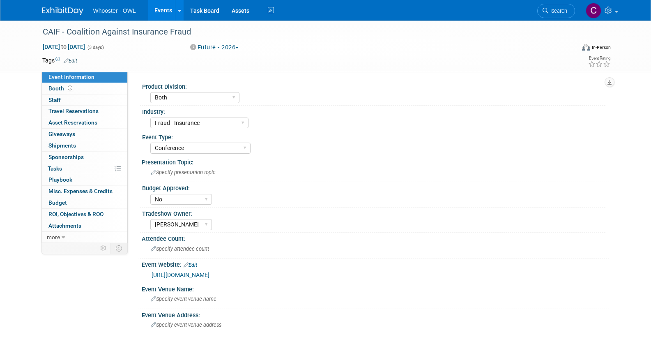
select select "Both"
select select "Fraud - Insurance"
select select "Conference"
select select "No"
select select "[PERSON_NAME]"
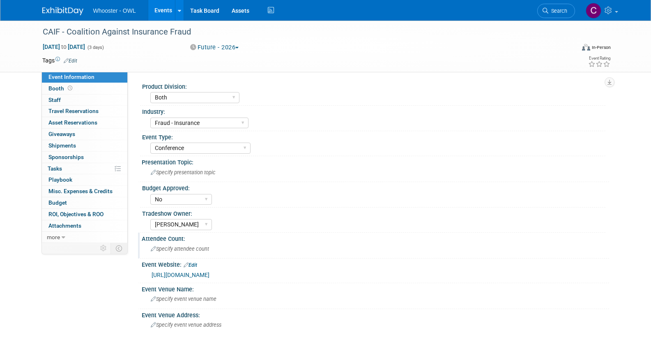
click at [178, 250] on span "Specify attendee count" at bounding box center [180, 249] width 58 height 6
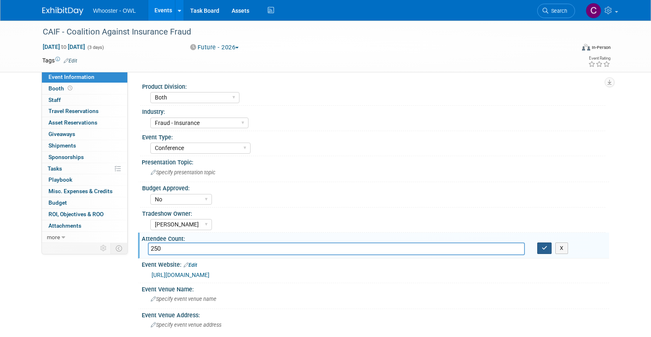
type input "250"
click at [546, 248] on icon "button" at bounding box center [545, 247] width 6 height 5
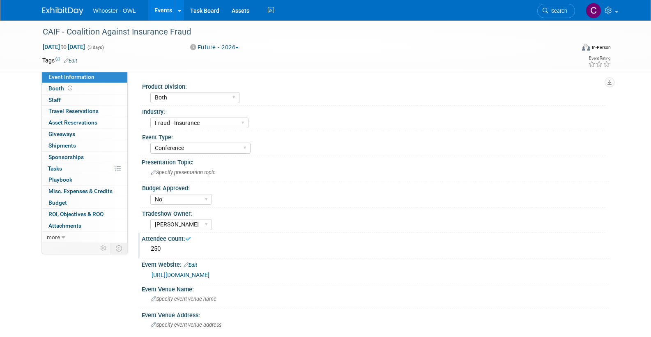
click at [72, 59] on link "Edit" at bounding box center [71, 61] width 14 height 6
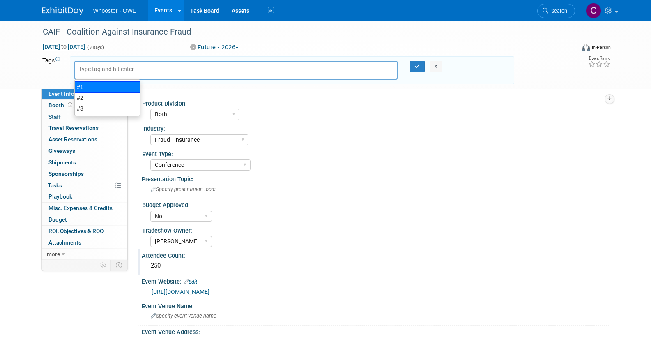
click at [94, 83] on div "#1" at bounding box center [107, 86] width 66 height 11
type input "#1"
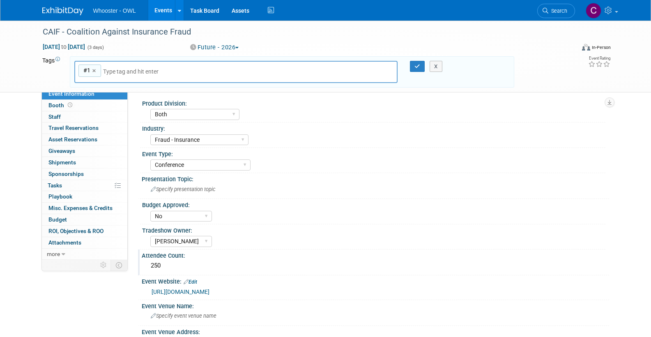
drag, startPoint x: 419, startPoint y: 64, endPoint x: 407, endPoint y: 65, distance: 12.3
click at [419, 64] on icon "button" at bounding box center [417, 66] width 6 height 5
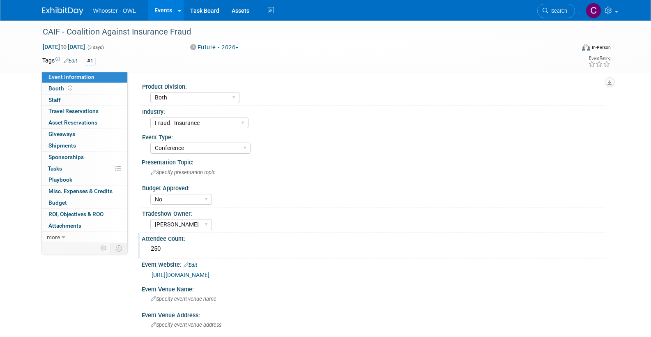
scroll to position [0, 0]
click at [59, 200] on span "Budget" at bounding box center [57, 202] width 18 height 7
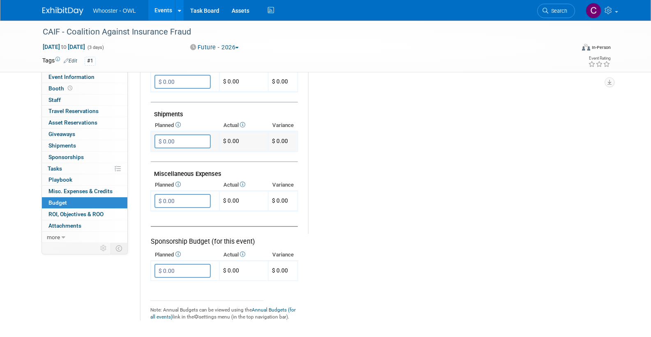
scroll to position [423, 0]
click at [188, 193] on input "$ 0.00" at bounding box center [182, 200] width 56 height 14
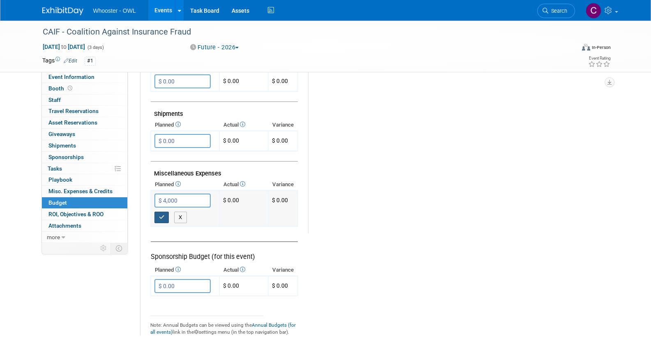
type input "$ 4,000.00"
click at [158, 211] on button "button" at bounding box center [161, 216] width 15 height 11
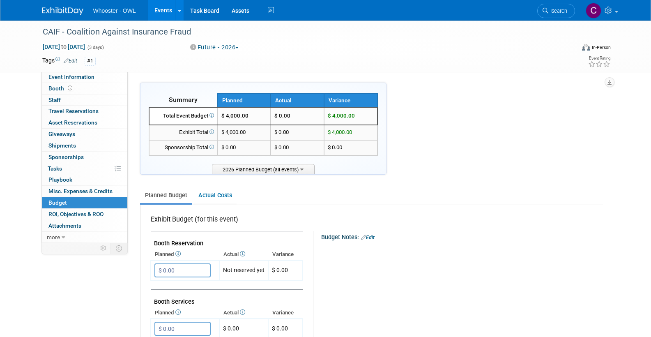
scroll to position [0, 0]
click at [185, 31] on div "CAIF - Coalition Against Insurance Fraud" at bounding box center [301, 32] width 523 height 15
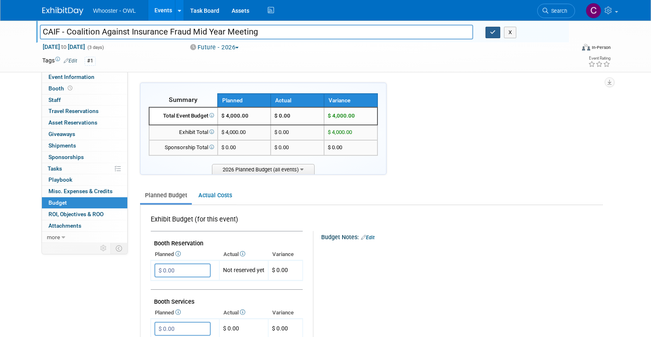
type input "CAIF - Coalition Against Insurance Fraud Mid Year Meeting"
click at [490, 30] on icon "button" at bounding box center [493, 32] width 6 height 5
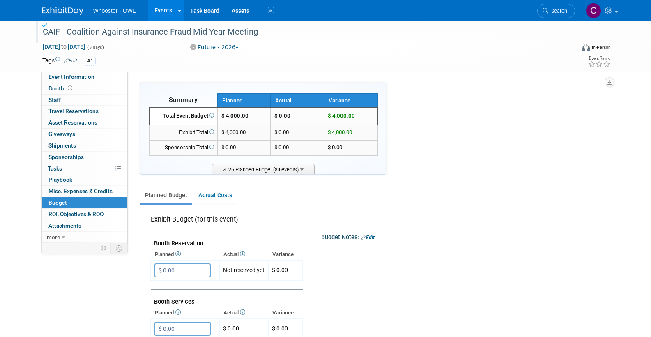
click at [164, 10] on link "Events" at bounding box center [163, 10] width 30 height 21
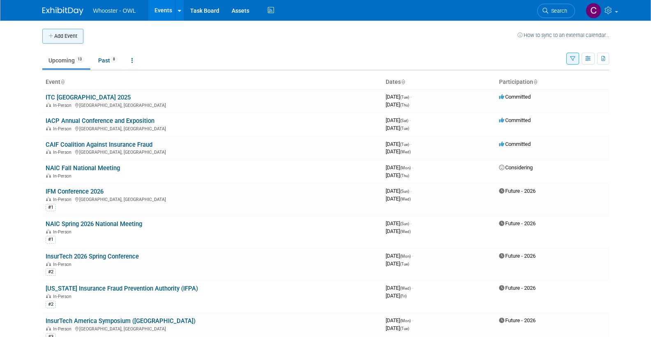
click at [61, 34] on button "Add Event" at bounding box center [62, 36] width 41 height 15
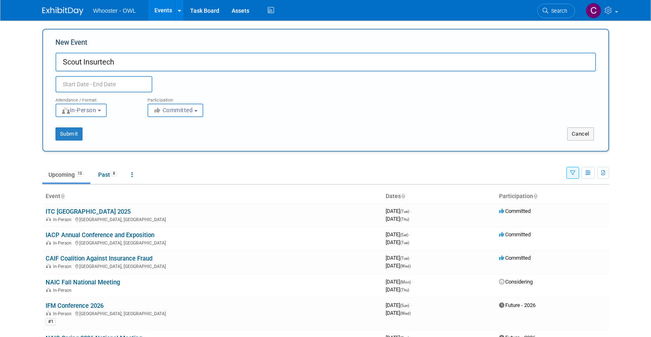
type input "Scout Insurtech"
click at [102, 79] on input "text" at bounding box center [103, 84] width 97 height 16
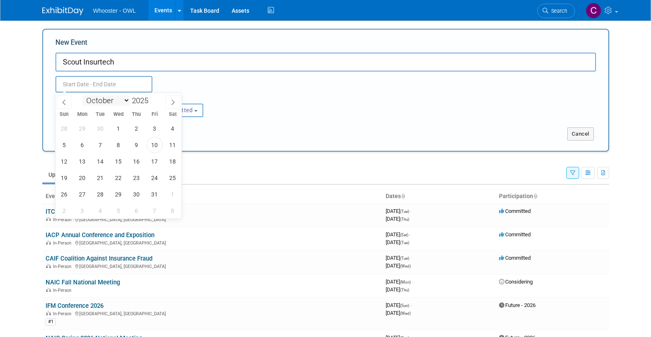
select select "5"
click at [144, 101] on input "2025" at bounding box center [142, 100] width 25 height 9
click at [154, 98] on span at bounding box center [152, 98] width 6 height 5
type input "2026"
click at [83, 127] on span "1" at bounding box center [82, 128] width 16 height 16
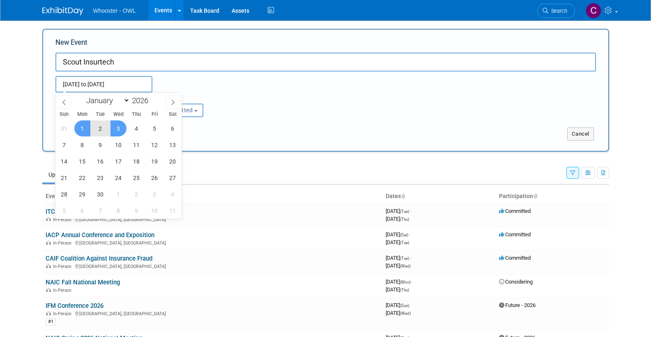
click at [117, 127] on span "3" at bounding box center [118, 128] width 16 height 16
type input "[DATE] to [DATE]"
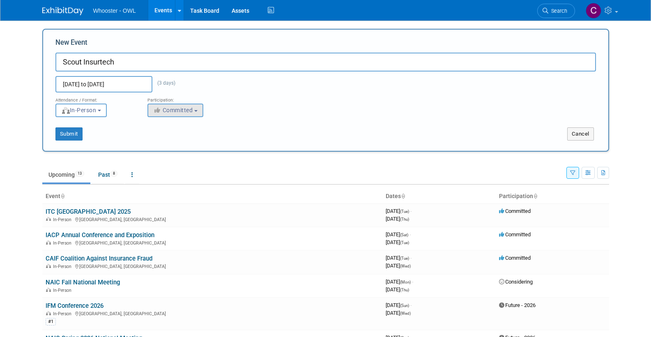
click at [170, 110] on span "Committed" at bounding box center [173, 110] width 40 height 7
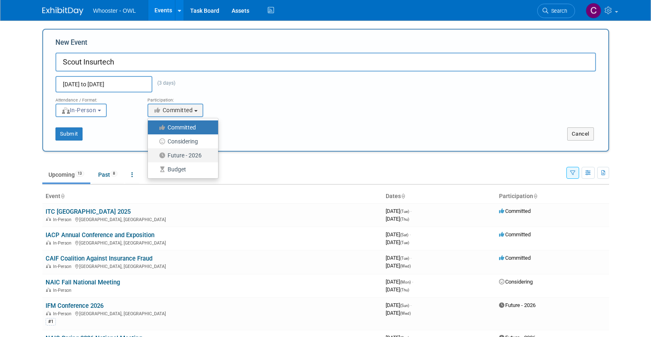
click at [176, 154] on label "Future - 2026" at bounding box center [181, 155] width 58 height 11
click at [155, 154] on input "Future - 2026" at bounding box center [152, 155] width 5 height 5
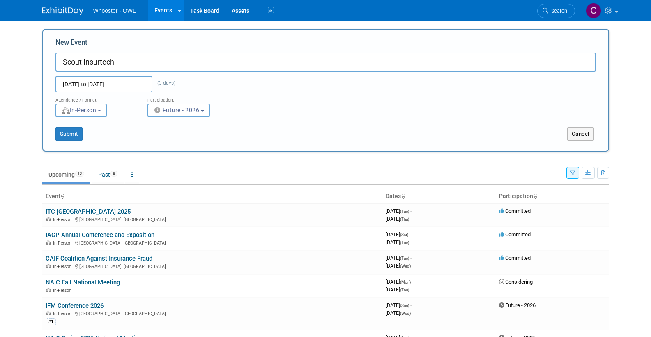
drag, startPoint x: 67, startPoint y: 131, endPoint x: 133, endPoint y: 133, distance: 65.7
click at [133, 133] on div "Submit" at bounding box center [160, 133] width 235 height 13
click at [188, 110] on span "Future - 2026" at bounding box center [176, 110] width 46 height 7
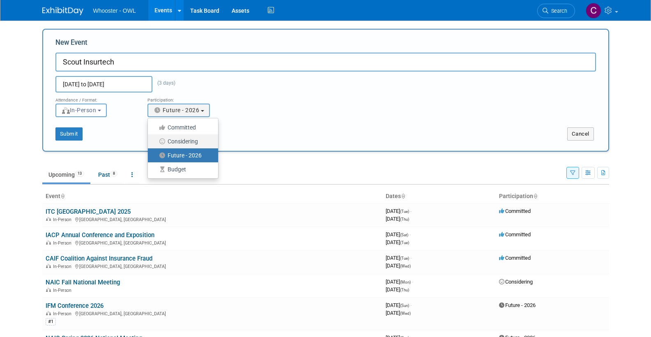
click at [180, 139] on label "Considering" at bounding box center [181, 141] width 58 height 11
click at [155, 139] on input "Considering" at bounding box center [152, 141] width 5 height 5
select select "2"
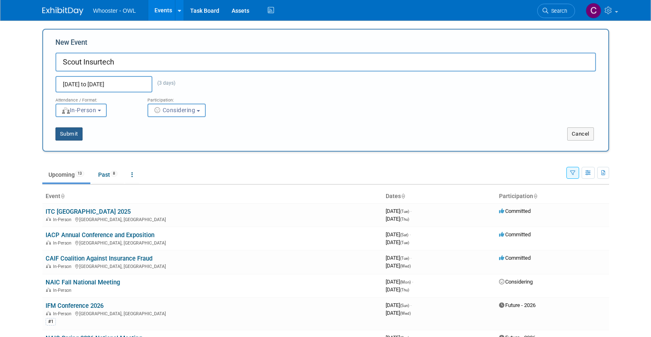
click at [69, 131] on button "Submit" at bounding box center [68, 133] width 27 height 13
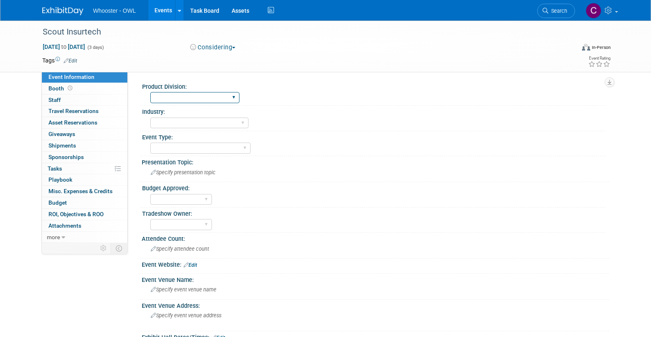
select select "Both"
select select "Fraud - Insurance"
select select "Conference"
select select "No"
select select "[PERSON_NAME]"
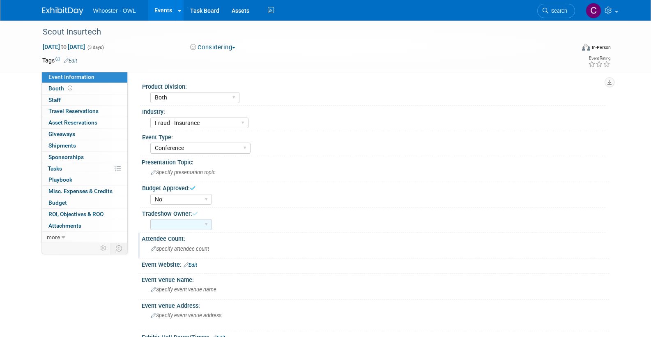
click at [172, 246] on span "Specify attendee count" at bounding box center [180, 249] width 58 height 6
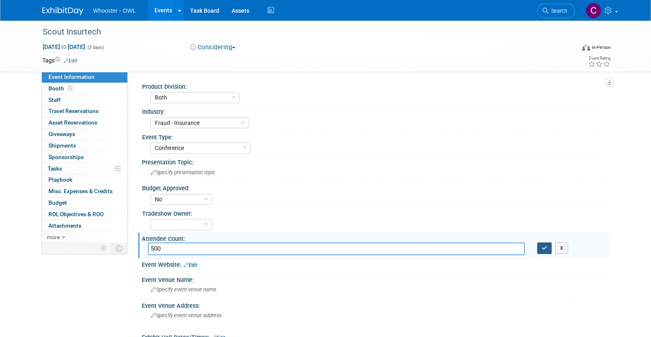
type input "500"
click at [543, 246] on icon "button" at bounding box center [545, 247] width 6 height 5
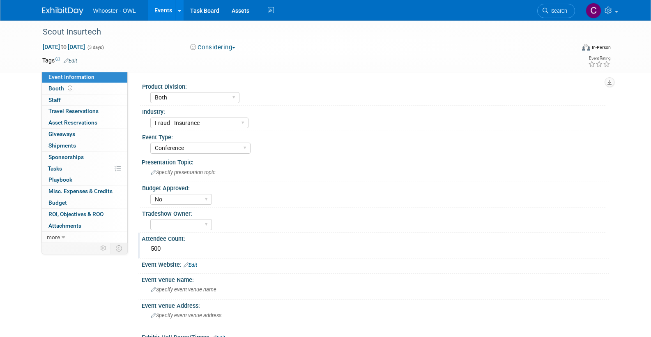
click at [192, 262] on link "Edit" at bounding box center [191, 265] width 14 height 6
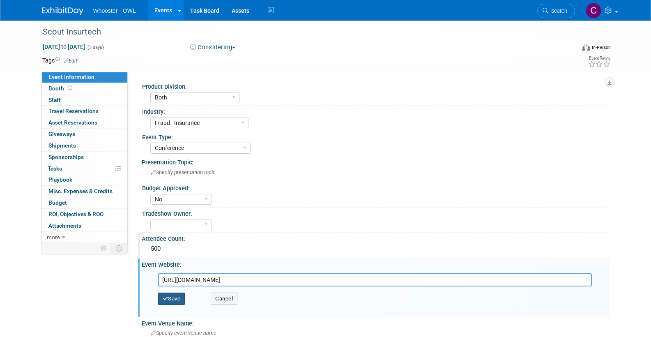
type input "[URL][DOMAIN_NAME]"
click at [174, 296] on button "Save" at bounding box center [171, 298] width 27 height 12
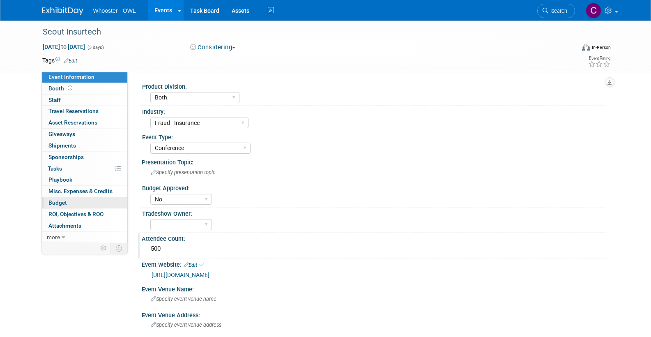
click at [56, 199] on span "Budget" at bounding box center [57, 202] width 18 height 7
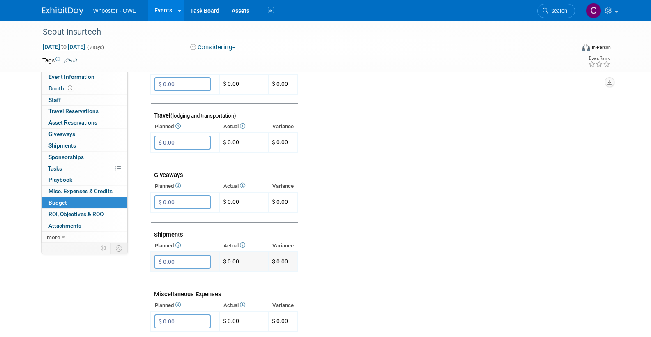
scroll to position [320, 0]
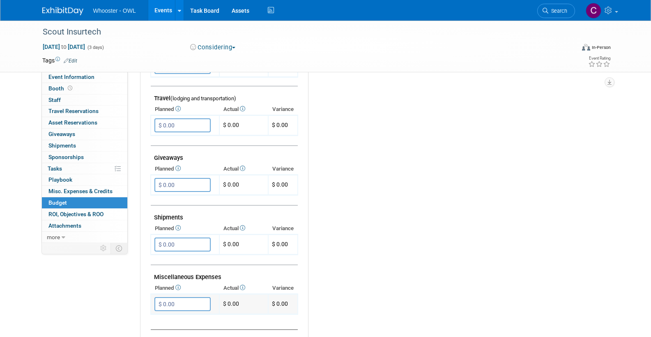
click at [167, 297] on input "$ 0.00" at bounding box center [182, 304] width 56 height 14
type input "$ 3,000.00"
click at [159, 318] on icon "button" at bounding box center [162, 320] width 6 height 5
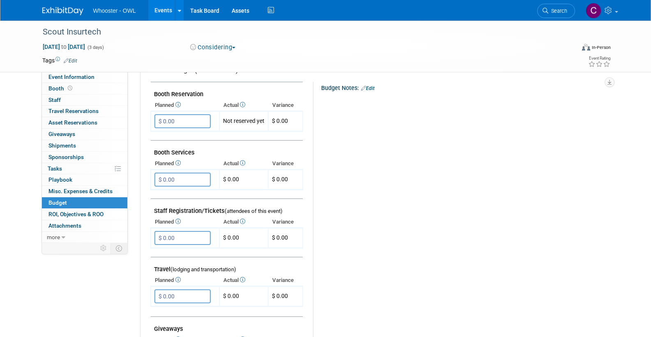
scroll to position [148, 0]
click at [74, 58] on link "Edit" at bounding box center [71, 61] width 14 height 6
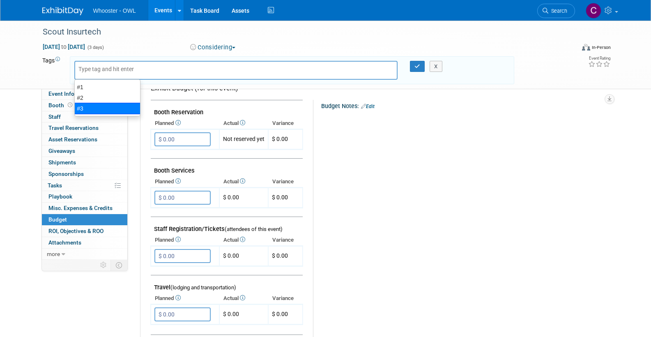
click at [79, 107] on div "#3" at bounding box center [107, 108] width 66 height 11
type input "#3"
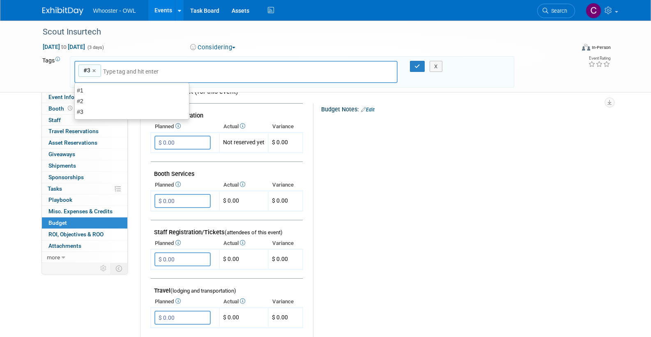
click at [416, 65] on icon "button" at bounding box center [417, 66] width 6 height 5
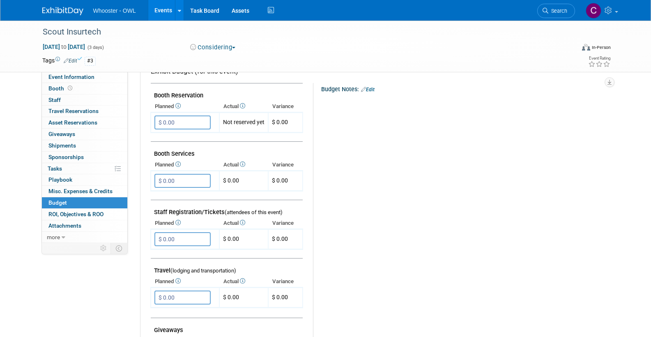
click at [160, 13] on link "Events" at bounding box center [163, 10] width 30 height 21
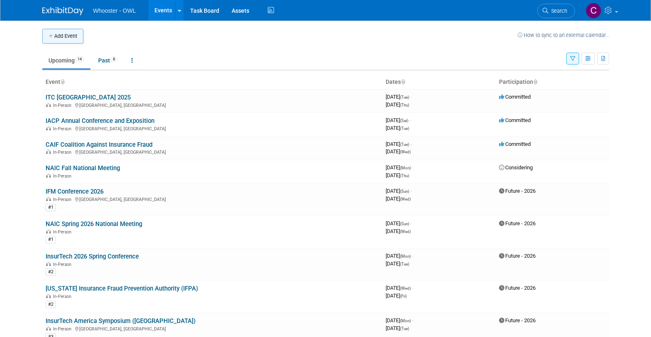
click at [62, 34] on button "Add Event" at bounding box center [62, 36] width 41 height 15
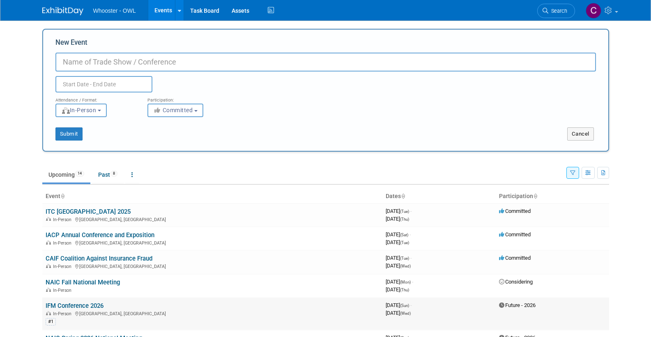
click at [267, 310] on div "In-Person [GEOGRAPHIC_DATA], [GEOGRAPHIC_DATA]" at bounding box center [212, 313] width 333 height 7
click at [85, 64] on input "New Event" at bounding box center [325, 62] width 540 height 19
paste input "Annual ACFE Global Fraud Conference"
type input "ACFE - Annual ACFE Global Fraud Conference"
click at [89, 108] on span "In-Person" at bounding box center [78, 110] width 35 height 7
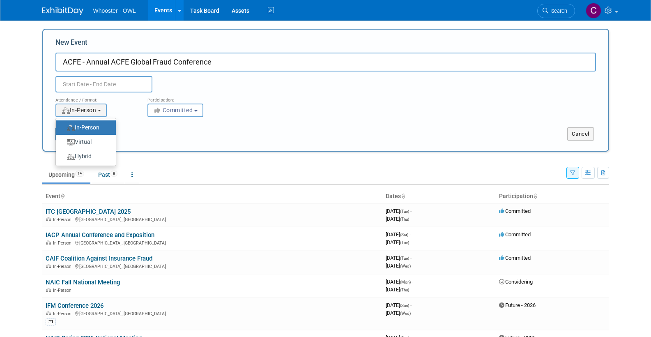
drag, startPoint x: 87, startPoint y: 126, endPoint x: 137, endPoint y: 115, distance: 51.5
click at [87, 126] on label "In-Person" at bounding box center [84, 127] width 48 height 11
click at [63, 126] on input "In-Person" at bounding box center [60, 127] width 5 height 5
click at [160, 106] on button "Committed" at bounding box center [175, 110] width 56 height 14
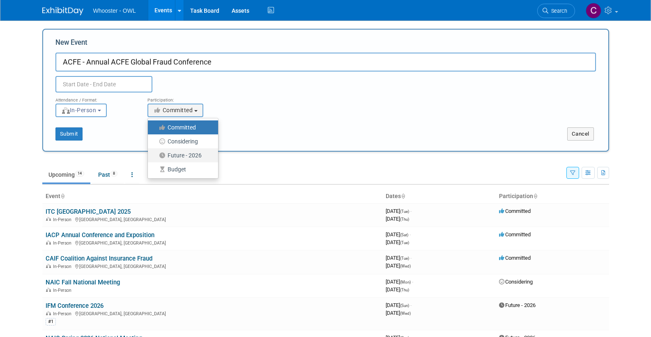
click at [176, 153] on label "Future - 2026" at bounding box center [181, 155] width 58 height 11
click at [155, 153] on input "Future - 2026" at bounding box center [152, 155] width 5 height 5
select select "101"
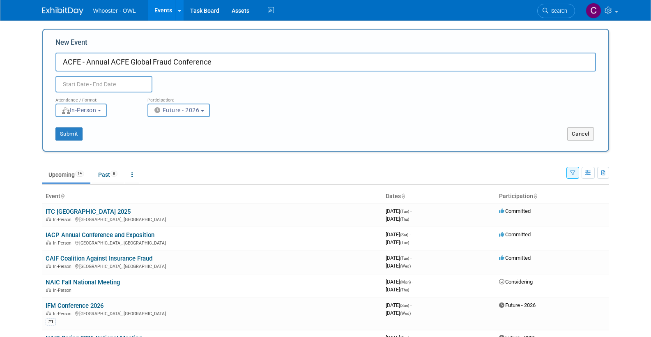
click at [101, 83] on input "text" at bounding box center [103, 84] width 97 height 16
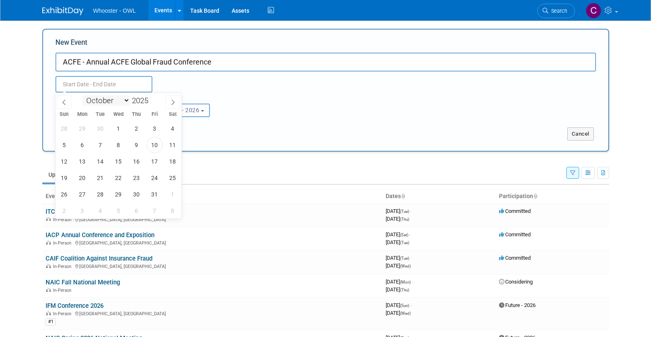
select select "6"
click at [146, 100] on input "2025" at bounding box center [142, 100] width 25 height 9
click at [153, 97] on span at bounding box center [152, 98] width 6 height 5
type input "2026"
click at [64, 162] on span "12" at bounding box center [64, 161] width 16 height 16
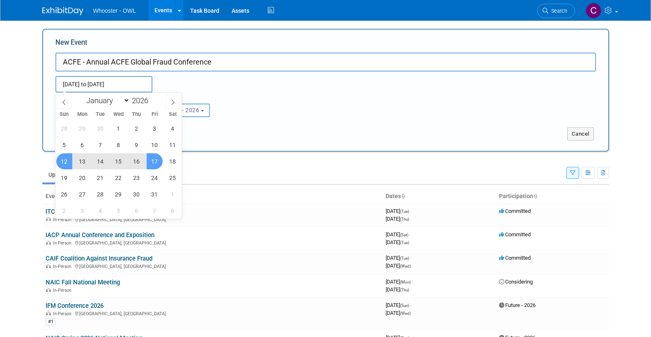
click at [155, 162] on span "17" at bounding box center [155, 161] width 16 height 16
type input "[DATE] to [DATE]"
click at [264, 126] on div "Submit Cancel" at bounding box center [325, 128] width 553 height 23
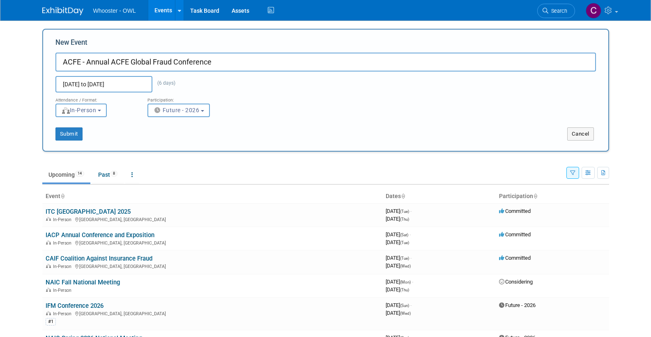
click at [71, 131] on button "Submit" at bounding box center [68, 133] width 27 height 13
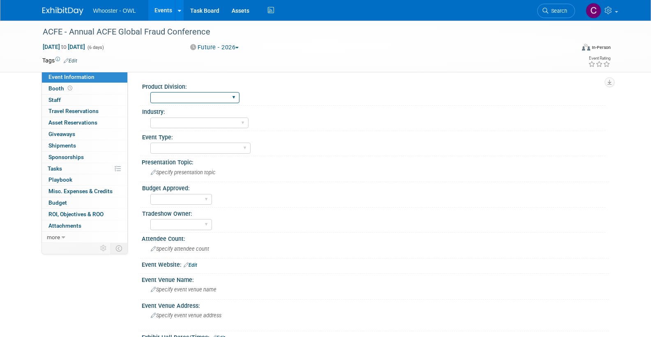
select select "Both"
select select "Fraud - Insurance"
select select "Conference"
select select "No"
select select "[PERSON_NAME]"
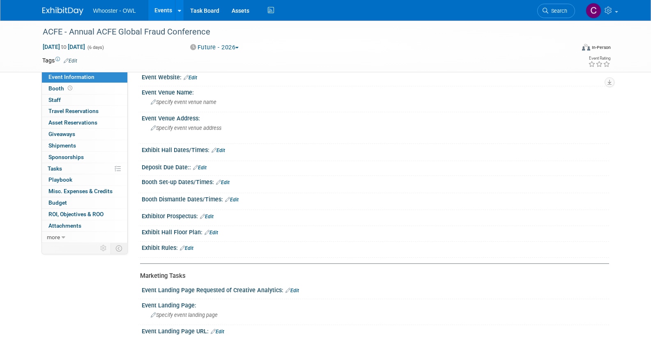
scroll to position [182, 0]
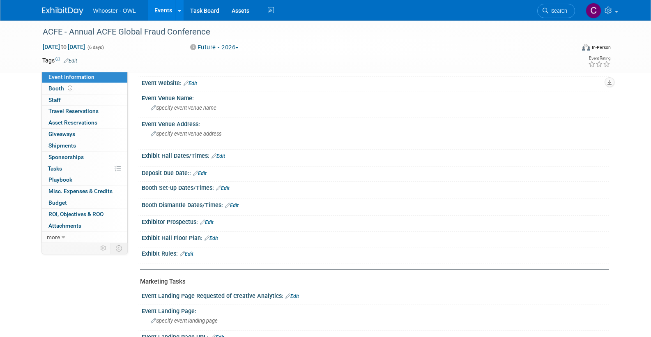
click at [204, 170] on link "Edit" at bounding box center [200, 173] width 14 height 6
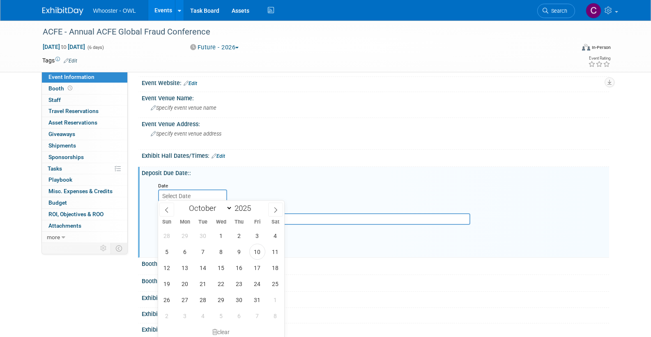
click at [199, 194] on input "text" at bounding box center [192, 195] width 69 height 13
select select "3"
drag, startPoint x: 206, startPoint y: 250, endPoint x: 228, endPoint y: 233, distance: 27.6
click at [206, 250] on span "8" at bounding box center [203, 252] width 16 height 16
type input "[DATE]"
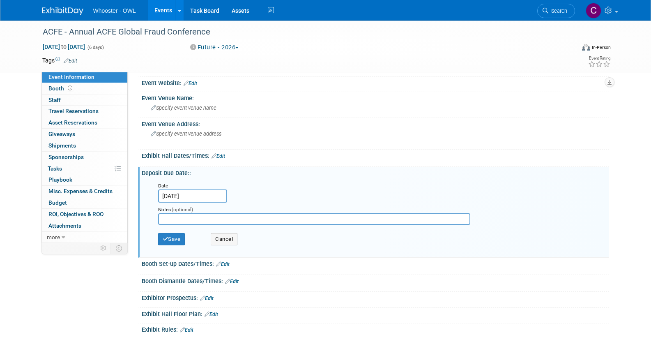
click at [197, 192] on input "[DATE]" at bounding box center [192, 195] width 69 height 13
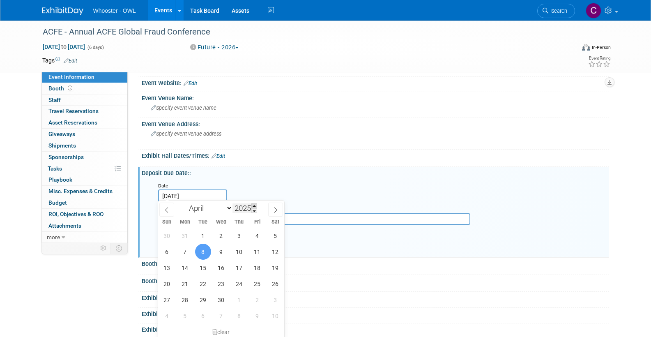
click at [256, 204] on span at bounding box center [254, 205] width 6 height 5
type input "2026"
click at [355, 229] on div "Save Cancel" at bounding box center [377, 240] width 438 height 23
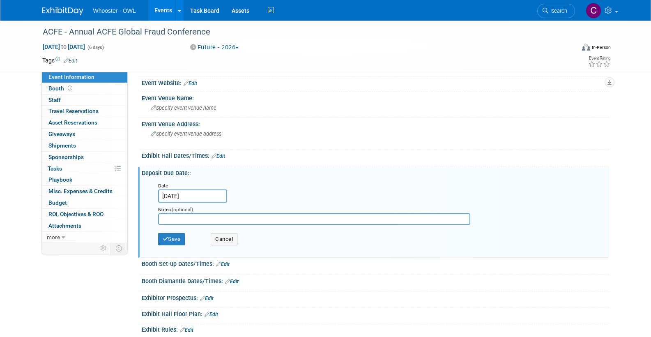
click at [247, 214] on input "text" at bounding box center [314, 218] width 312 height 11
type input "Discount Deadline for badge"
click at [176, 235] on button "Save" at bounding box center [171, 239] width 27 height 12
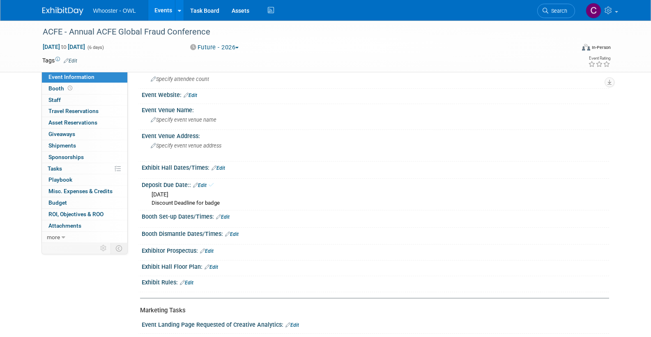
scroll to position [162, 0]
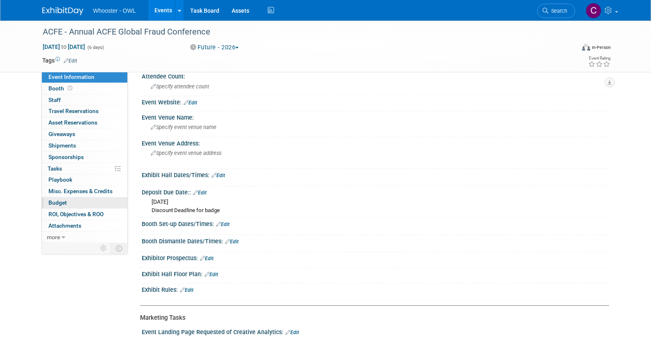
click at [60, 199] on span "Budget" at bounding box center [57, 202] width 18 height 7
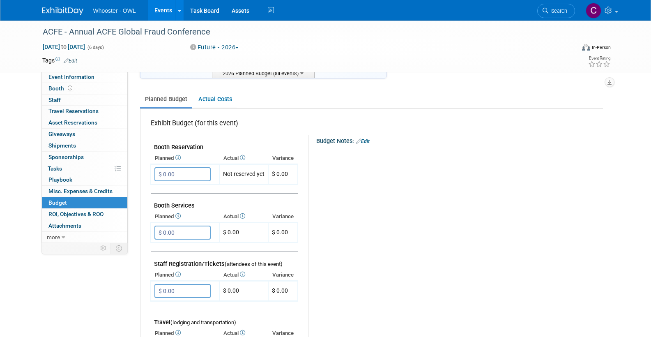
scroll to position [129, 0]
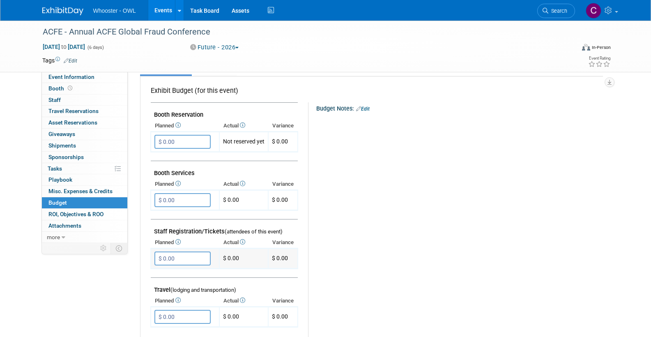
click at [179, 256] on input "$ 0.00" at bounding box center [182, 258] width 56 height 14
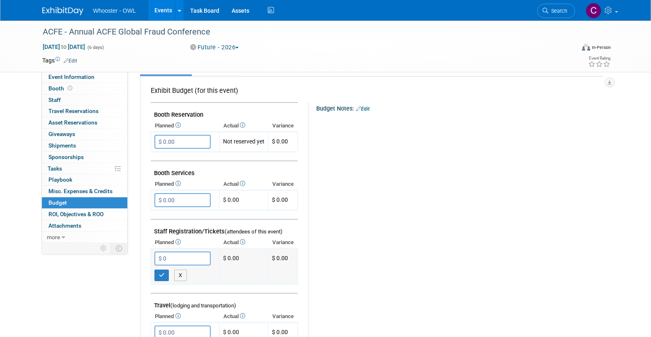
type input "$"
type input "$ 1,700.00"
click at [159, 272] on icon "button" at bounding box center [162, 274] width 6 height 5
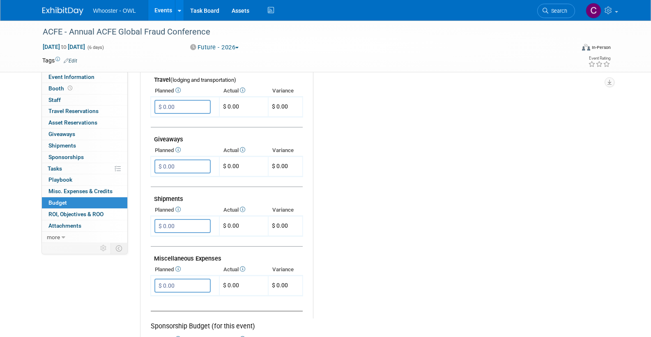
scroll to position [343, 0]
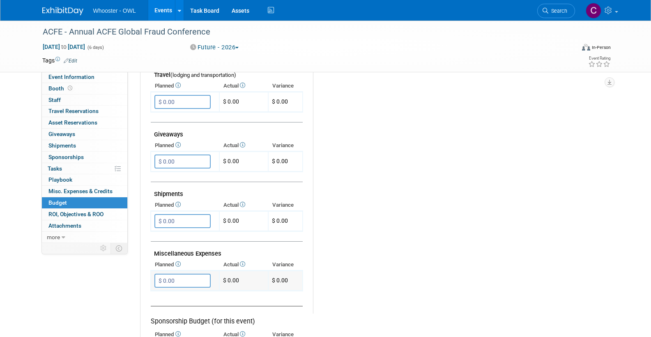
click at [175, 273] on input "$ 0.00" at bounding box center [182, 280] width 56 height 14
type input "$ 2,000.00"
click at [159, 294] on icon "button" at bounding box center [162, 296] width 6 height 5
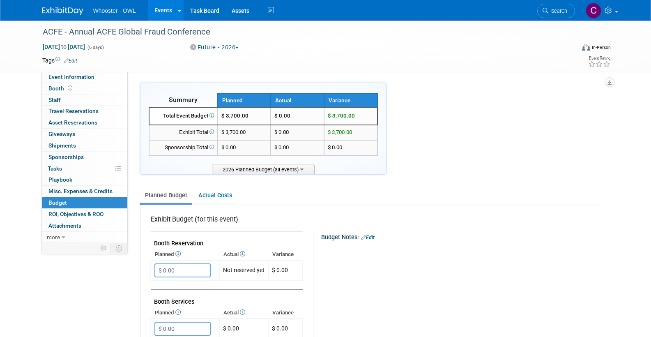
scroll to position [0, 0]
drag, startPoint x: 71, startPoint y: 60, endPoint x: 83, endPoint y: 60, distance: 11.1
click at [71, 60] on link "Edit" at bounding box center [71, 61] width 14 height 6
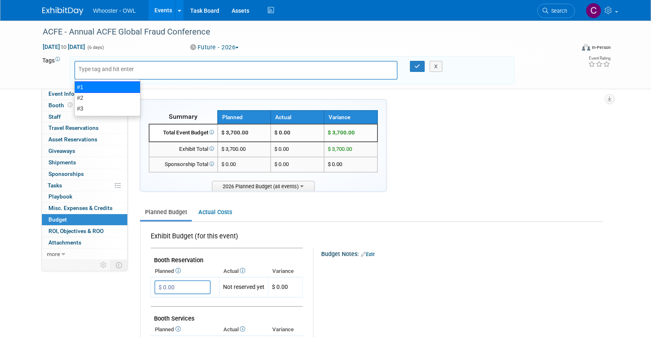
click at [78, 85] on div "#1" at bounding box center [107, 86] width 66 height 11
type input "#1"
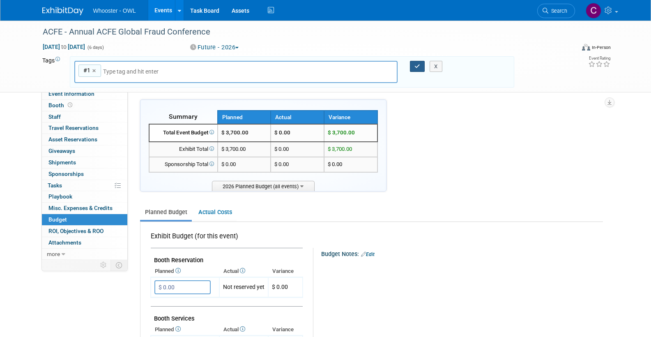
click at [416, 65] on icon "button" at bounding box center [417, 66] width 6 height 5
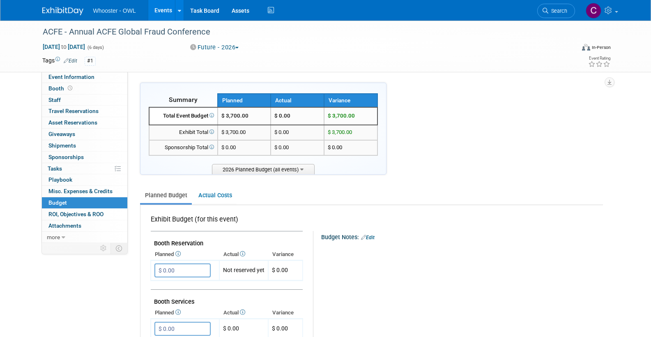
click at [162, 11] on link "Events" at bounding box center [163, 10] width 30 height 21
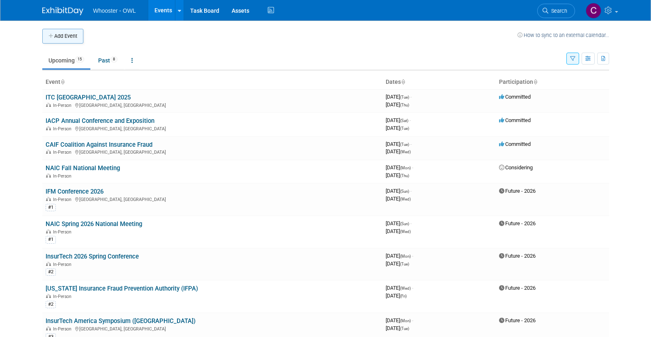
click at [54, 37] on button "Add Event" at bounding box center [62, 36] width 41 height 15
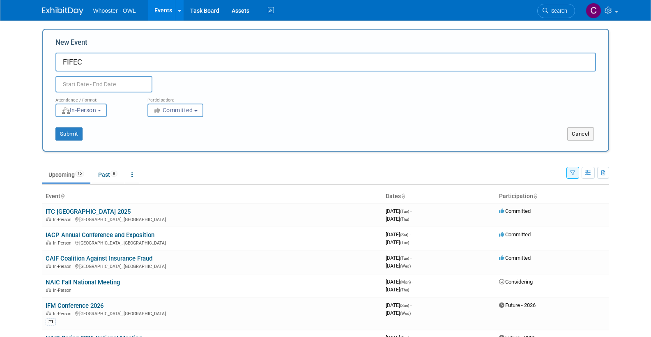
type input "FIFEC"
click at [80, 86] on input "text" at bounding box center [103, 84] width 97 height 16
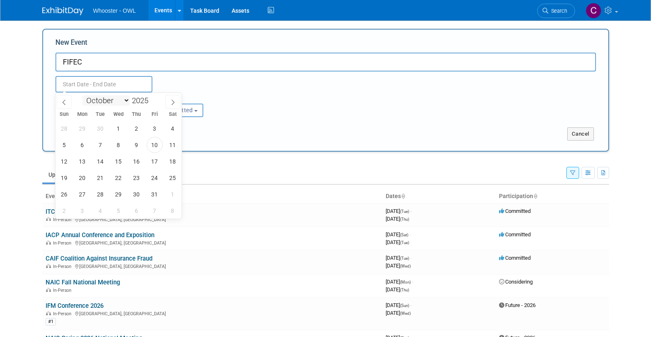
select select "6"
click at [154, 97] on span at bounding box center [152, 98] width 6 height 5
type input "2026"
click at [62, 177] on span "19" at bounding box center [64, 178] width 16 height 16
click at [120, 178] on span "22" at bounding box center [118, 178] width 16 height 16
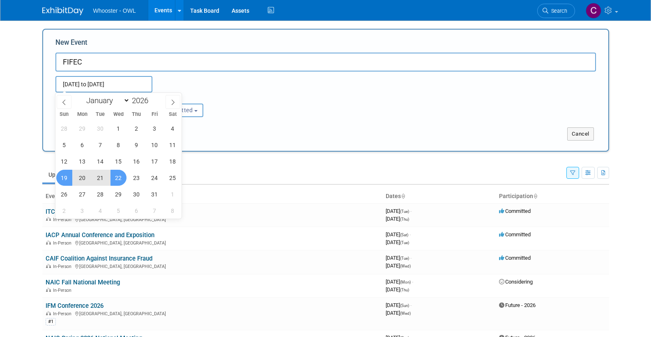
type input "[DATE] to [DATE]"
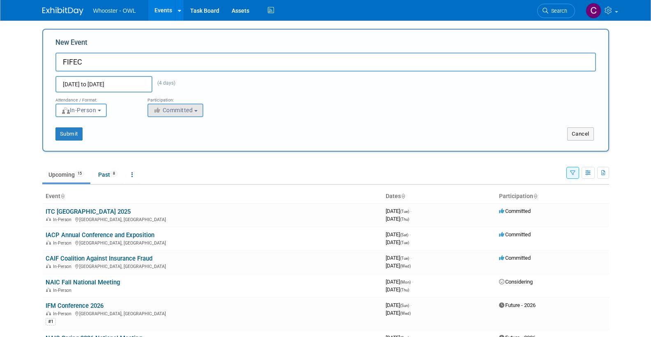
click at [157, 108] on icon "button" at bounding box center [157, 110] width 9 height 6
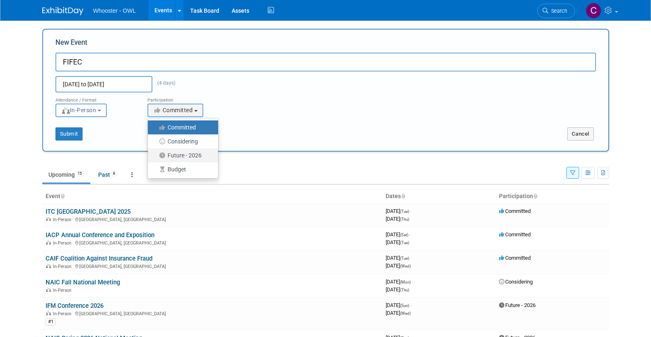
click at [170, 151] on label "Future - 2026" at bounding box center [181, 155] width 58 height 11
click at [155, 153] on input "Future - 2026" at bounding box center [152, 155] width 5 height 5
select select "101"
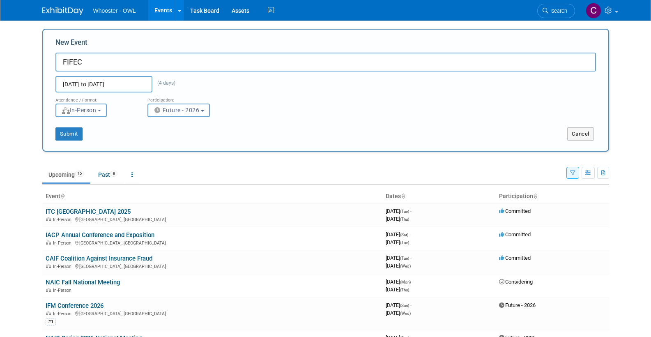
click at [68, 132] on button "Submit" at bounding box center [68, 133] width 27 height 13
type input "FIFEC"
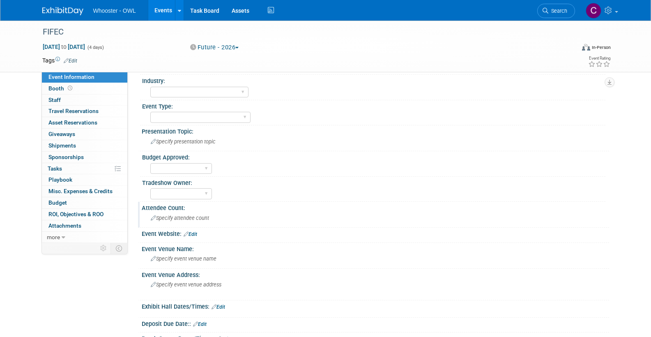
scroll to position [32, 0]
click at [193, 231] on link "Edit" at bounding box center [191, 233] width 14 height 6
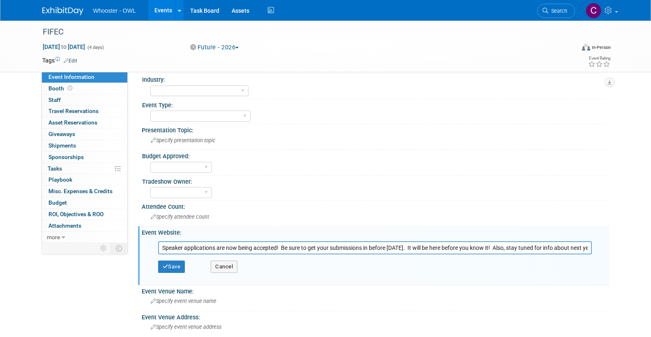
drag, startPoint x: 587, startPoint y: 246, endPoint x: 379, endPoint y: 243, distance: 207.4
click at [379, 243] on input "Speaker applications are now being accepted! Be sure to get your submissions in…" at bounding box center [375, 247] width 434 height 13
type input "Speaker applications are now being accepted! Be sure to get your submissions in…"
click at [234, 260] on button "Cancel" at bounding box center [224, 266] width 27 height 12
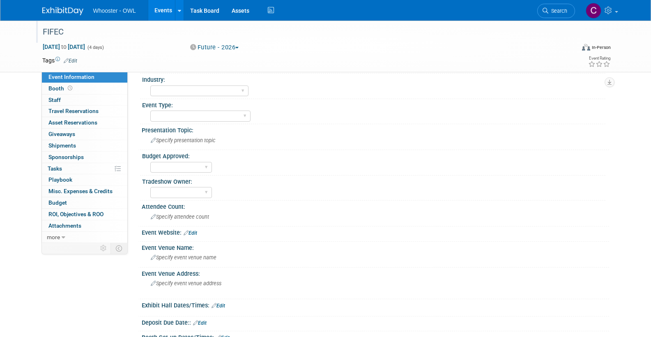
click at [59, 30] on div "FIFEC" at bounding box center [301, 32] width 523 height 15
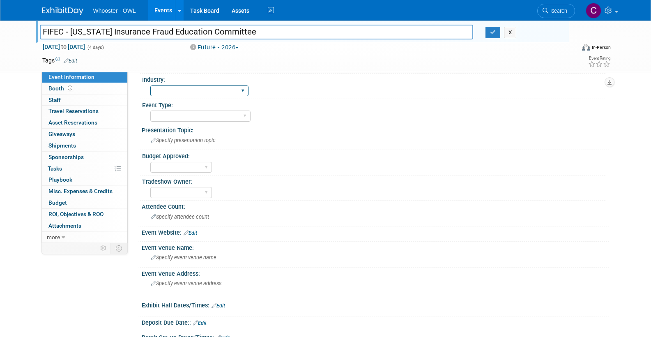
type input "FIFEC - [US_STATE] Insurance Fraud Education Committee"
select select "Fraud - Insurance"
drag, startPoint x: 490, startPoint y: 31, endPoint x: 462, endPoint y: 56, distance: 37.2
click at [490, 31] on icon "button" at bounding box center [493, 32] width 6 height 5
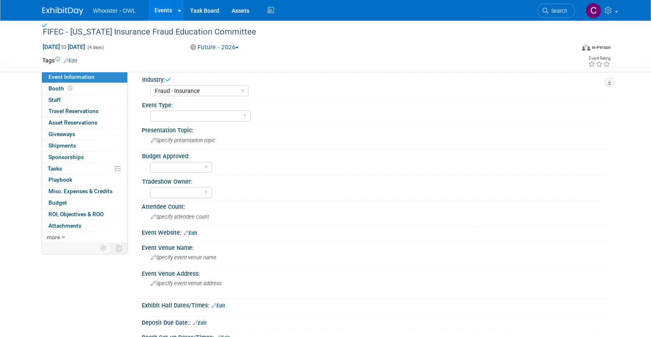
click at [74, 59] on link "Edit" at bounding box center [71, 61] width 14 height 6
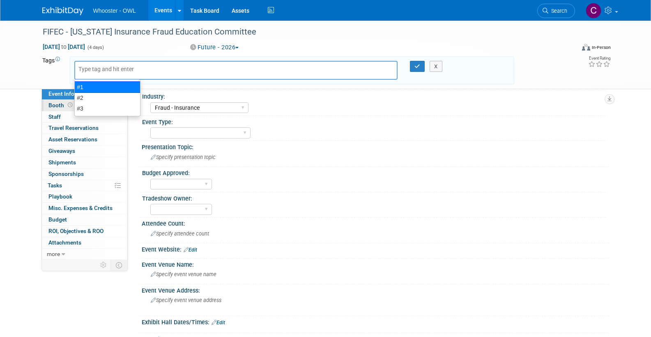
drag, startPoint x: 87, startPoint y: 82, endPoint x: 125, endPoint y: 100, distance: 42.2
click at [87, 82] on div "#1" at bounding box center [107, 86] width 66 height 11
type input "#1"
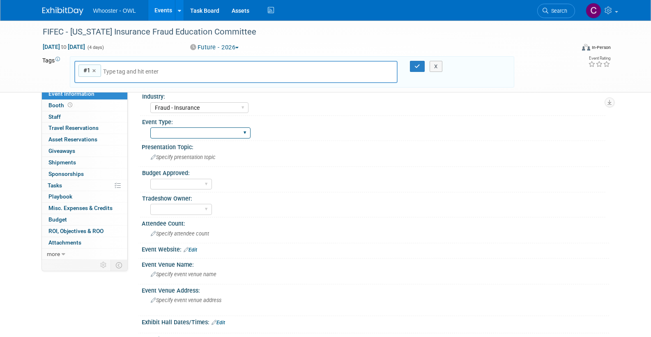
select select "Trade Show - Exhibit"
click at [175, 177] on div "Yes No" at bounding box center [181, 184] width 62 height 15
select select "No"
select select "Clare Southcombe"
click at [193, 232] on span "Specify attendee count" at bounding box center [180, 233] width 58 height 6
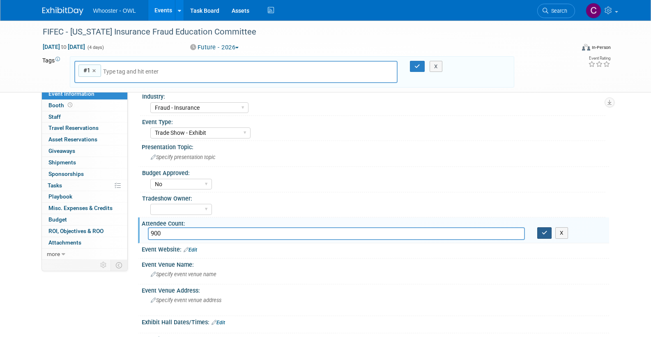
type input "900"
click at [544, 230] on icon "button" at bounding box center [545, 232] width 6 height 5
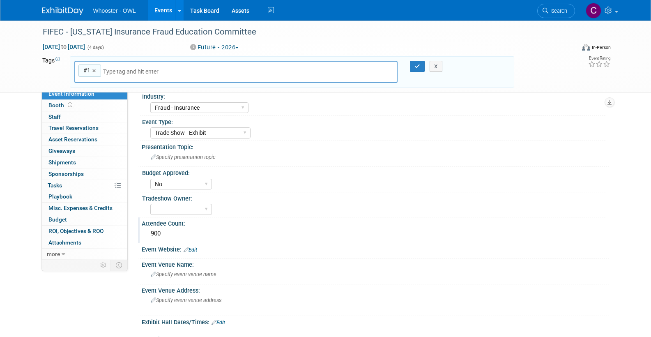
click at [195, 247] on link "Edit" at bounding box center [191, 250] width 14 height 6
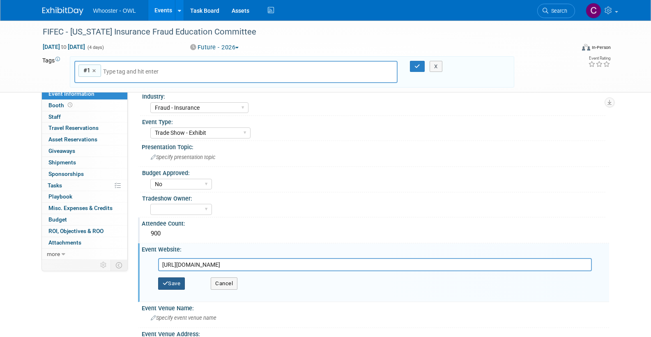
type input "https://www.fifec.org/conference-information"
click at [177, 280] on button "Save" at bounding box center [171, 283] width 27 height 12
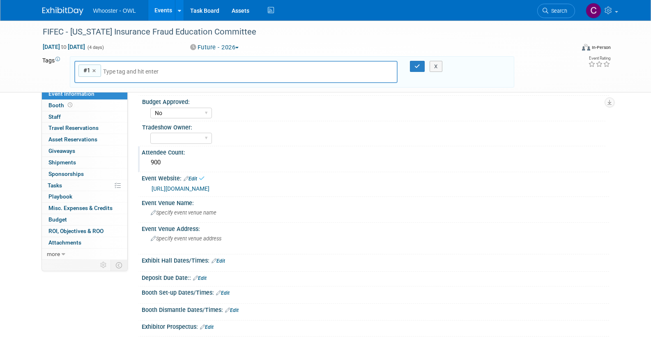
scroll to position [102, 0]
click at [415, 64] on icon "button" at bounding box center [417, 66] width 6 height 5
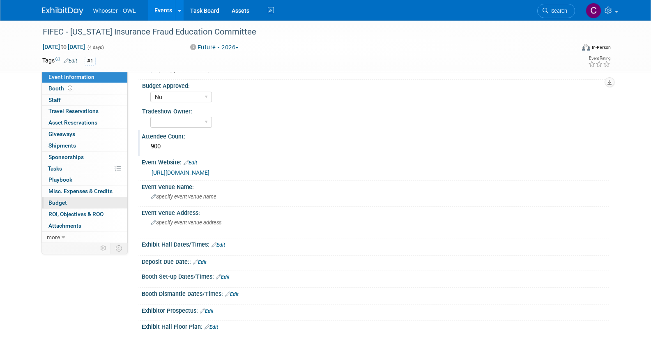
click at [58, 199] on span "Budget" at bounding box center [57, 202] width 18 height 7
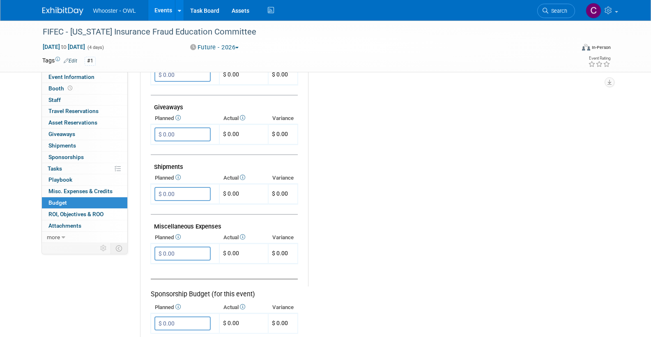
scroll to position [373, 0]
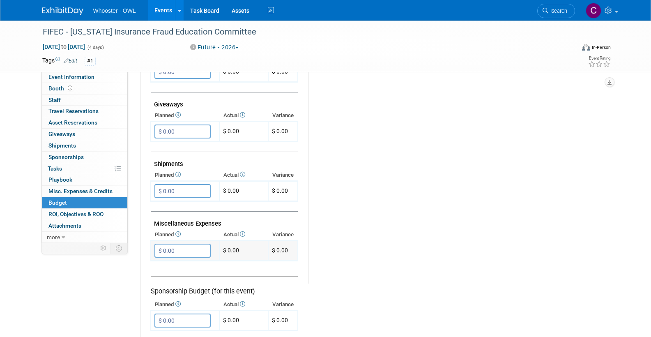
drag, startPoint x: 163, startPoint y: 242, endPoint x: 167, endPoint y: 249, distance: 8.1
click at [162, 244] on input "$ 0.00" at bounding box center [182, 251] width 56 height 14
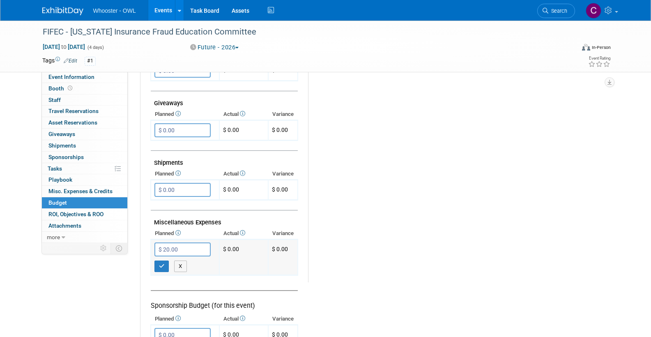
scroll to position [373, 0]
type input "$ 20,000.00"
click at [162, 265] on icon "button" at bounding box center [162, 267] width 6 height 5
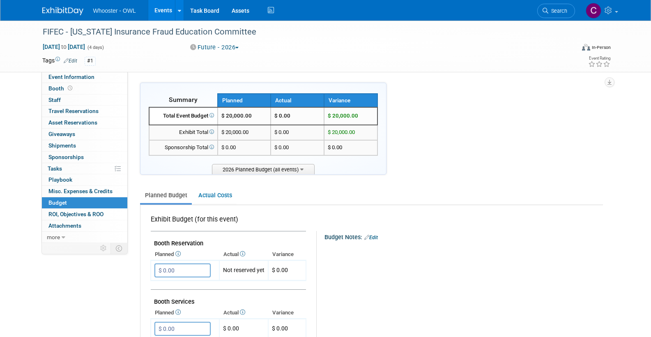
scroll to position [0, 0]
click at [73, 59] on link "Edit" at bounding box center [71, 61] width 14 height 6
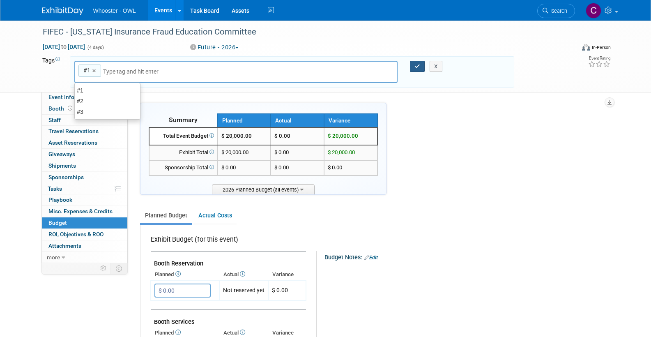
click at [415, 65] on icon "button" at bounding box center [417, 66] width 6 height 5
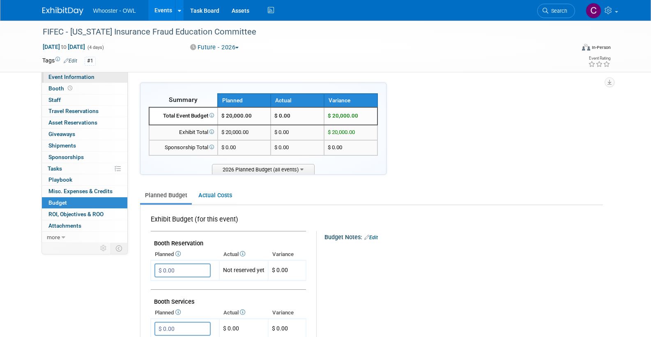
click at [66, 78] on span "Event Information" at bounding box center [71, 77] width 46 height 7
select select "Fraud - Insurance"
select select "Trade Show - Exhibit"
select select "No"
select select "Clare Southcombe"
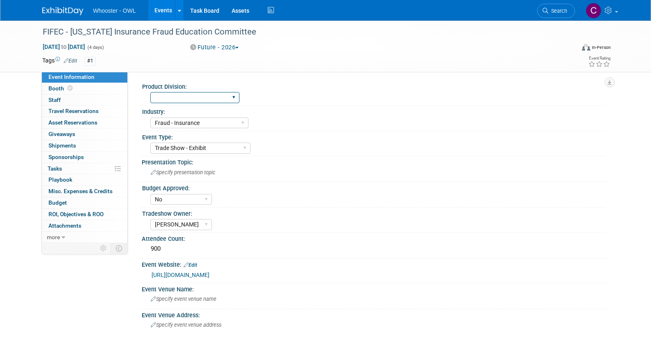
select select "Both"
click at [278, 144] on div "Trade Show - Exhibit Trade Show - Exhibit - Presenting Conference Conference - …" at bounding box center [377, 146] width 455 height 13
click at [163, 8] on link "Events" at bounding box center [163, 10] width 30 height 21
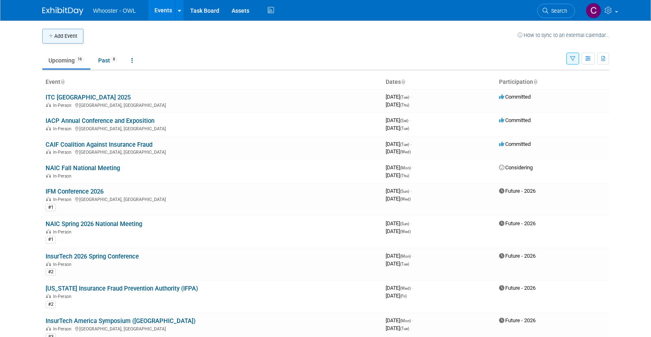
click at [61, 37] on button "Add Event" at bounding box center [62, 36] width 41 height 15
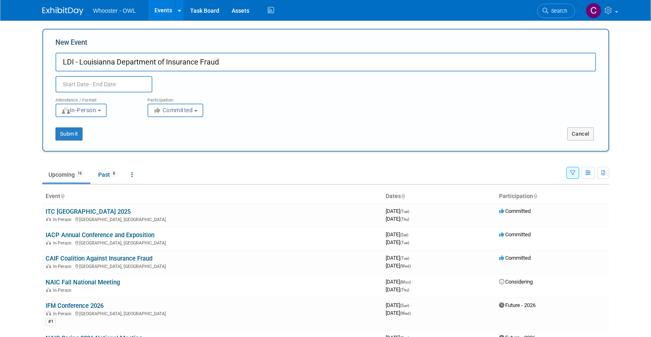
click at [106, 62] on input "LDI - Louisianna Department of Insurance Fraud" at bounding box center [325, 62] width 540 height 19
click at [113, 61] on input "LDI - Louisianna Department of Insurance Fraud" at bounding box center [325, 62] width 540 height 19
type input "LDI - [US_STATE] Department of Insurance Fraud"
